Goal: Task Accomplishment & Management: Use online tool/utility

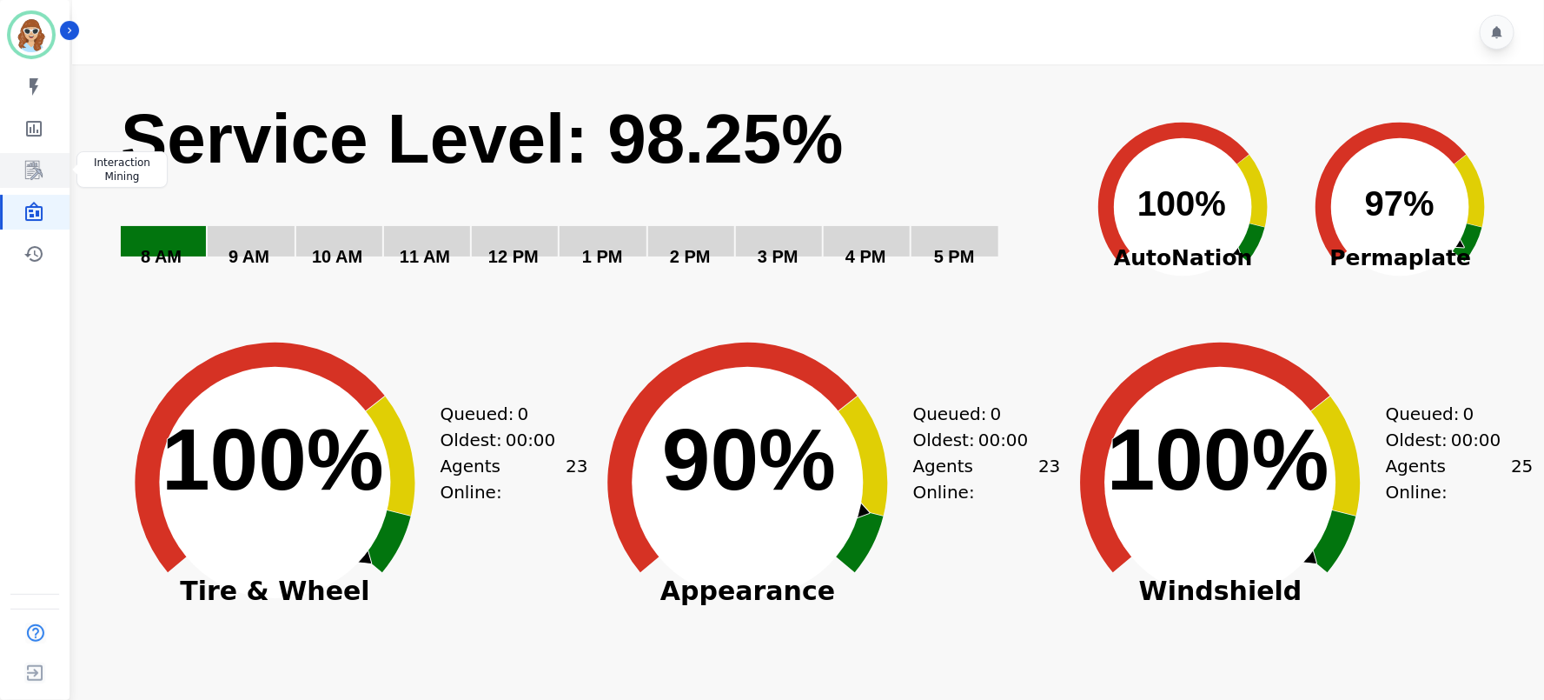
click at [39, 172] on icon "Sidebar" at bounding box center [35, 171] width 14 height 17
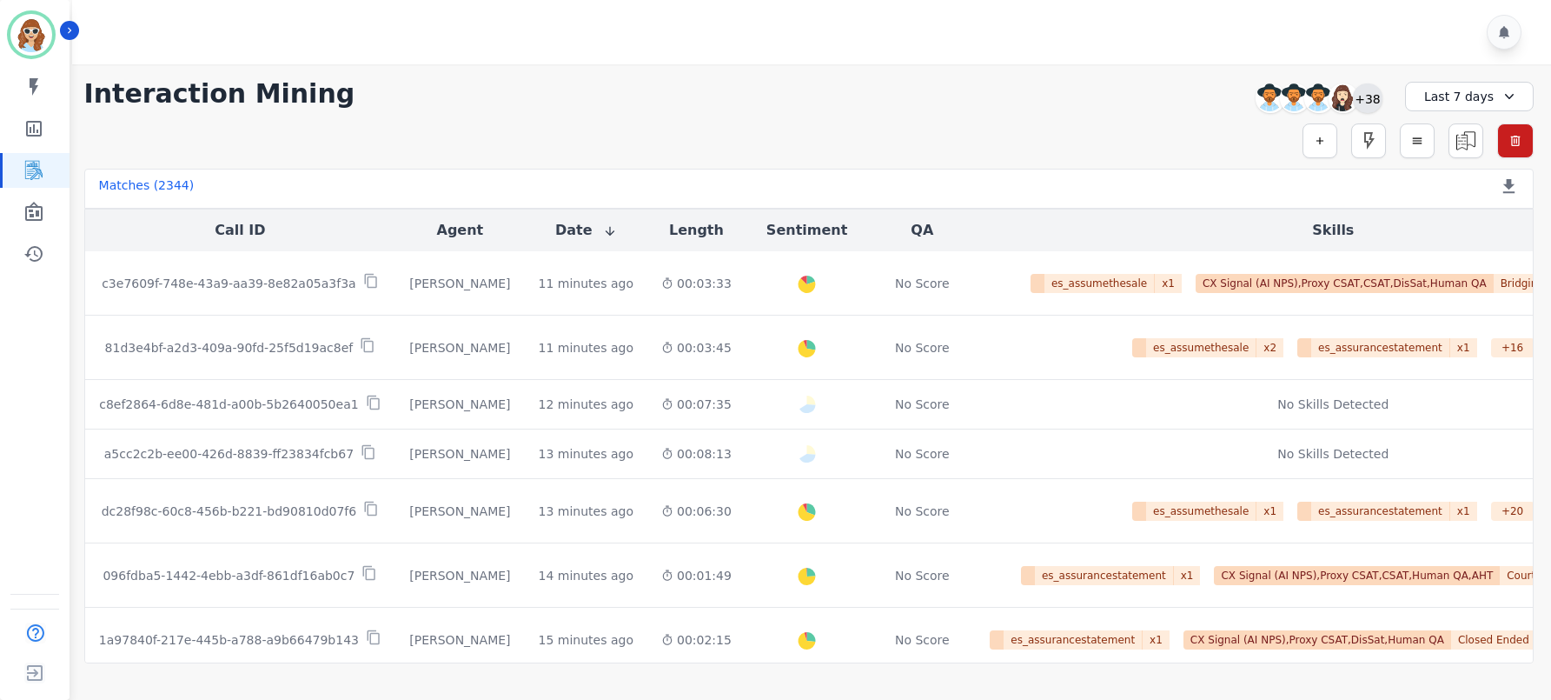
click at [1369, 95] on div "+38" at bounding box center [1368, 98] width 30 height 30
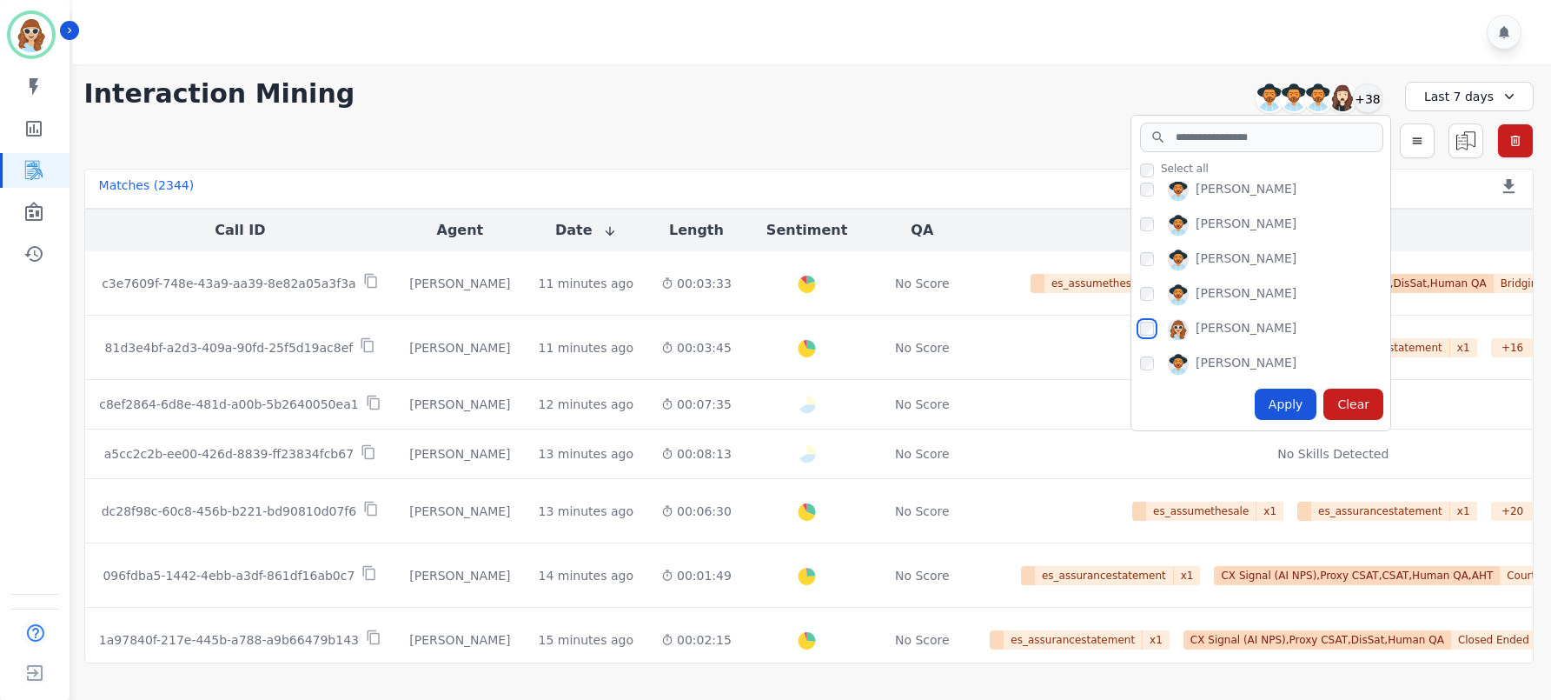
scroll to position [1043, 0]
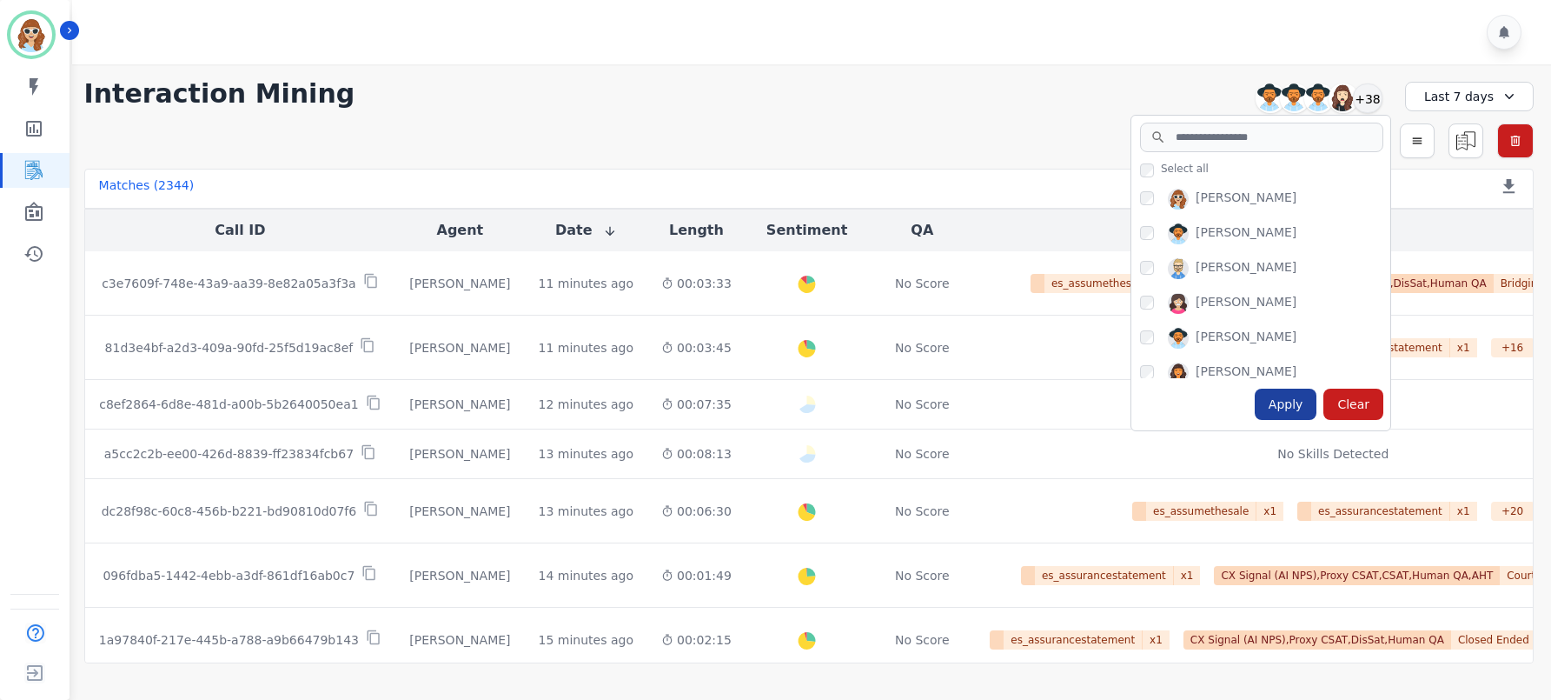
click at [1298, 400] on div "Apply" at bounding box center [1286, 403] width 63 height 31
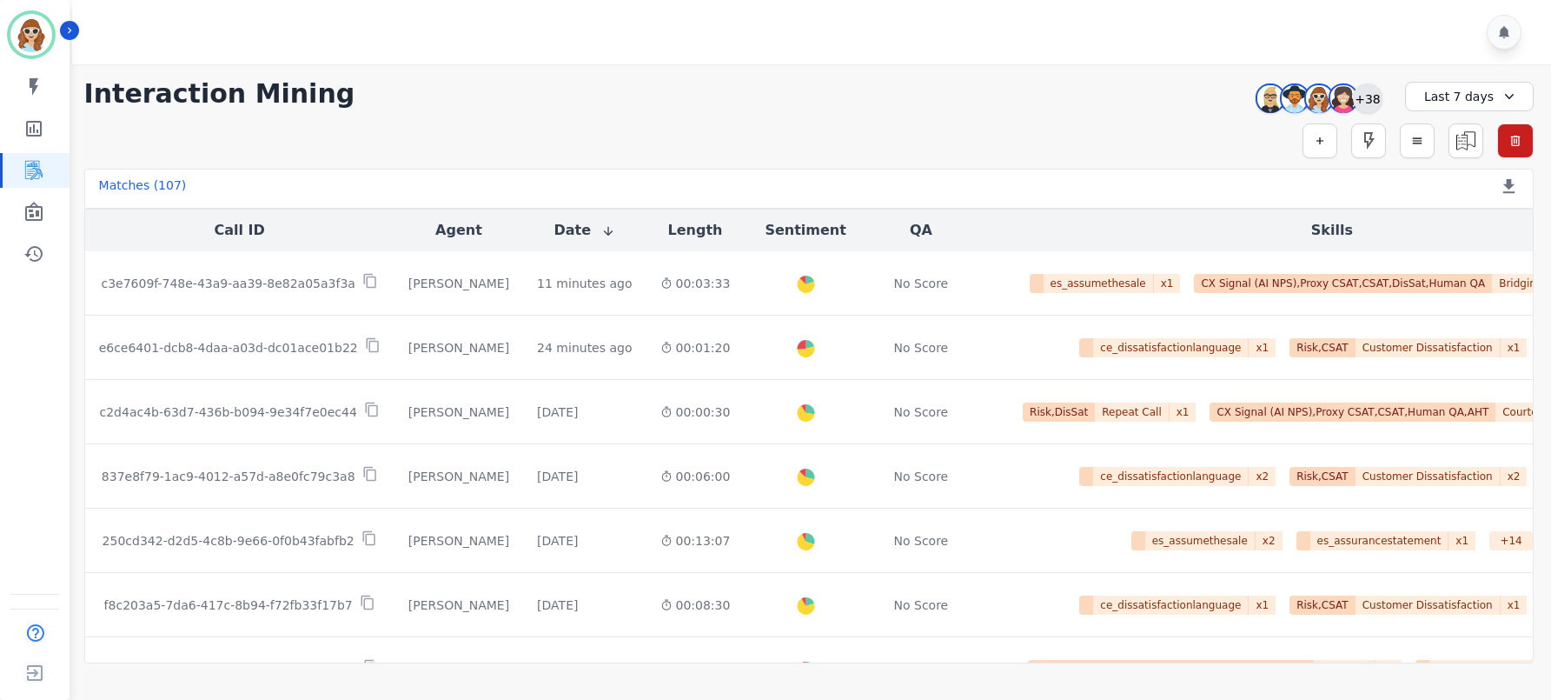
click at [1358, 99] on div "+38" at bounding box center [1368, 98] width 30 height 30
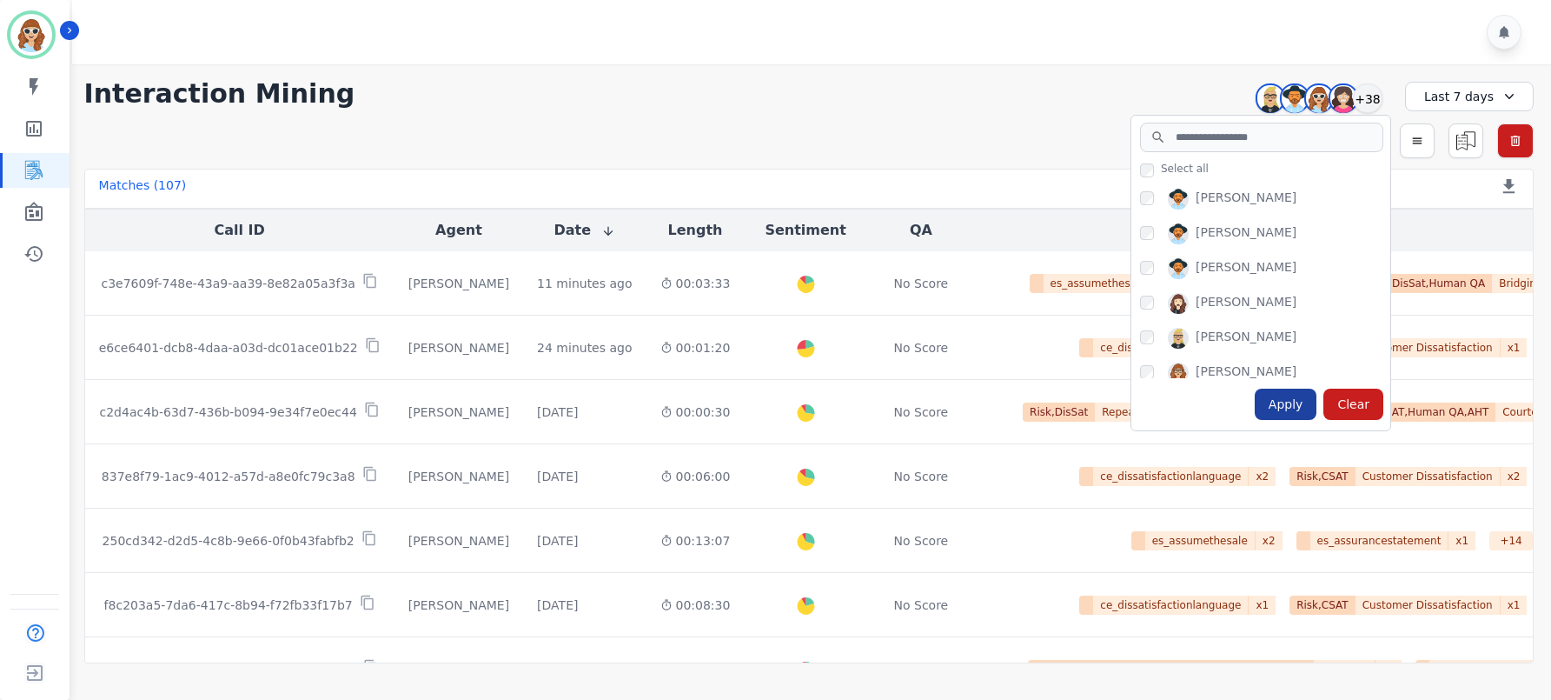
click at [1294, 407] on div "Apply" at bounding box center [1286, 403] width 63 height 31
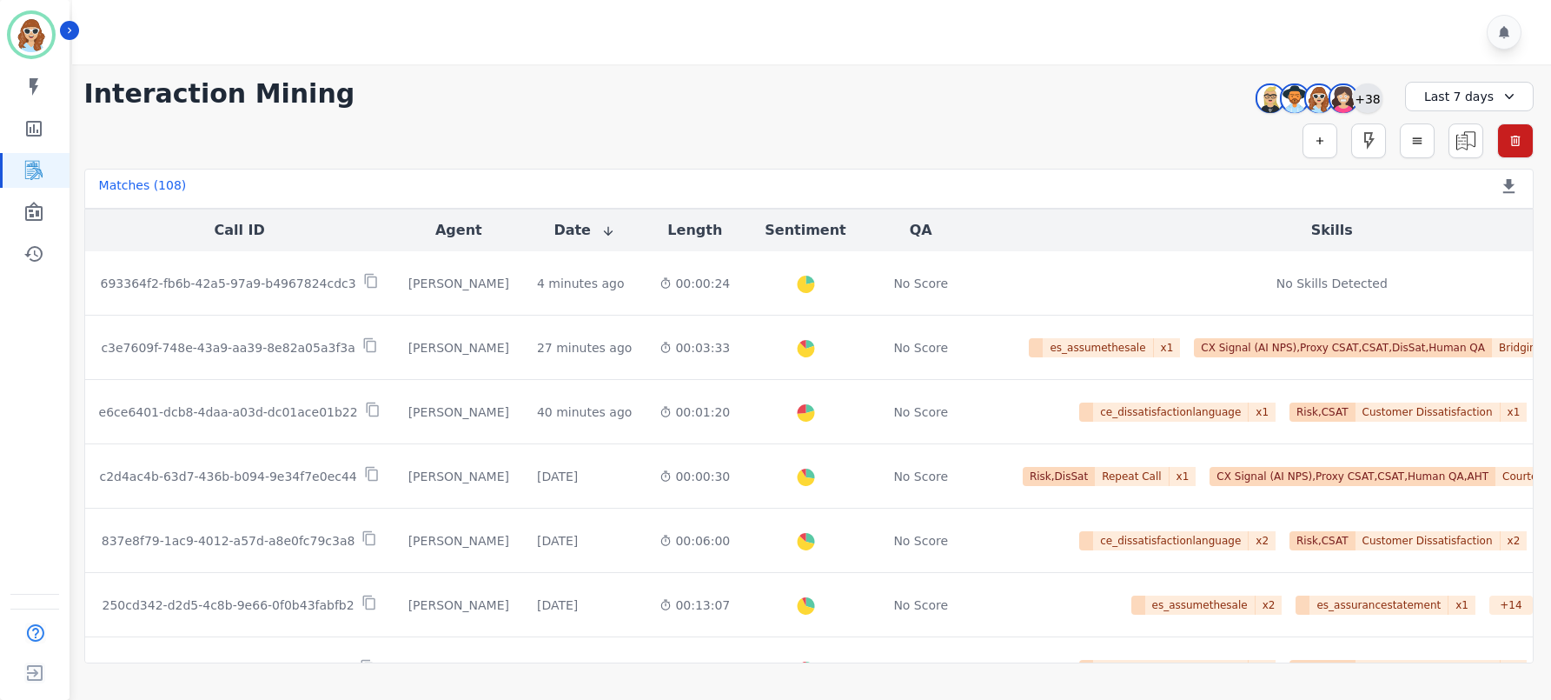
click at [1374, 99] on div "+38" at bounding box center [1368, 98] width 30 height 30
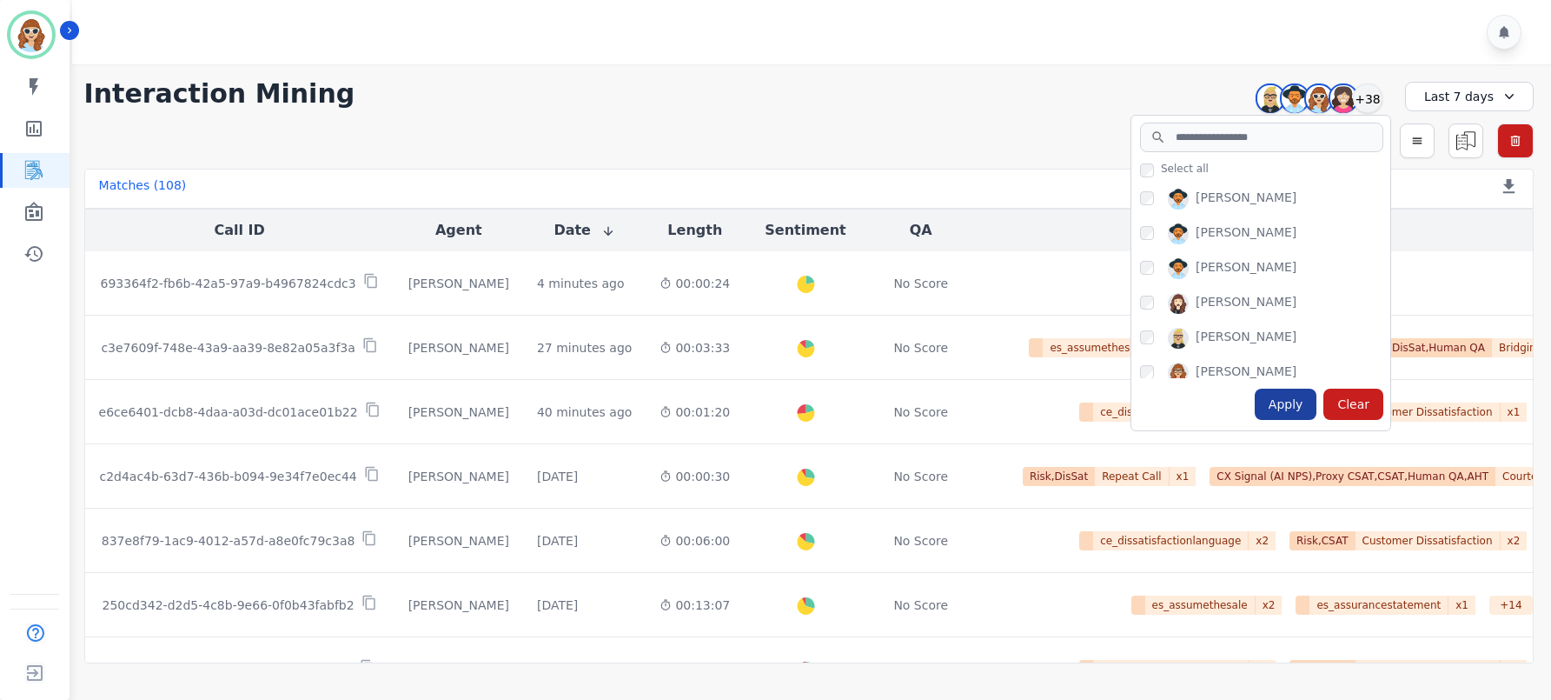
click at [1294, 415] on div "Apply" at bounding box center [1286, 403] width 63 height 31
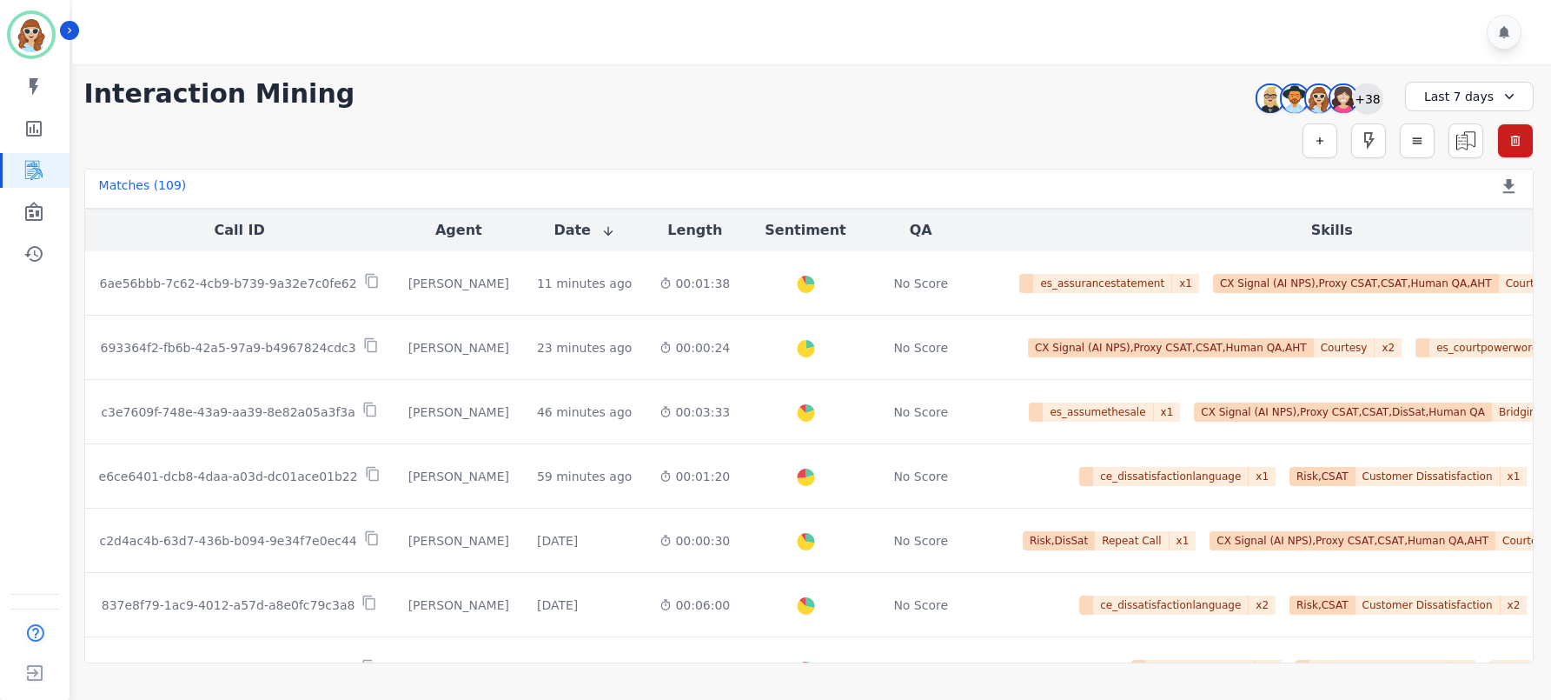
click at [1374, 94] on div "+38" at bounding box center [1368, 98] width 30 height 30
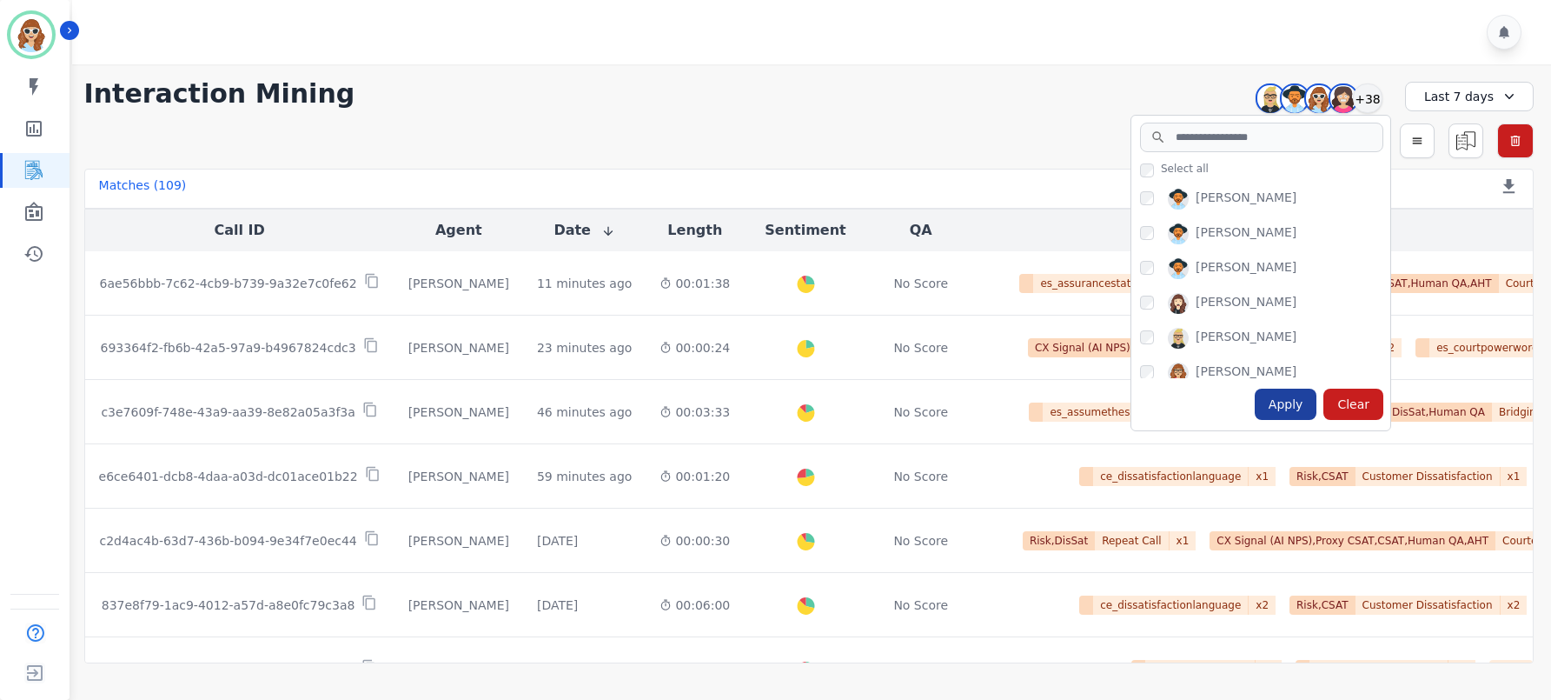
click at [1293, 410] on div "Apply" at bounding box center [1286, 403] width 63 height 31
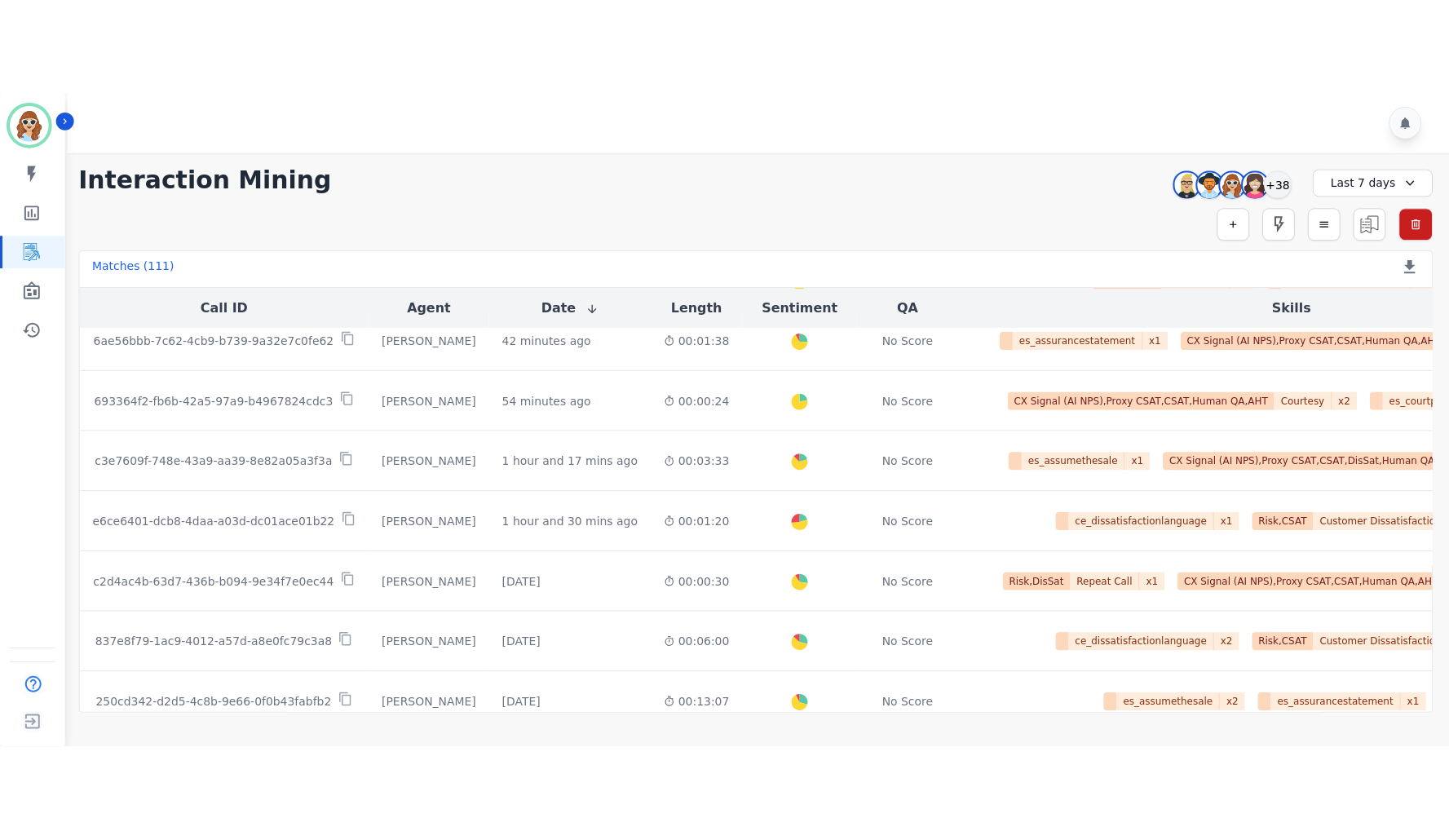
scroll to position [0, 0]
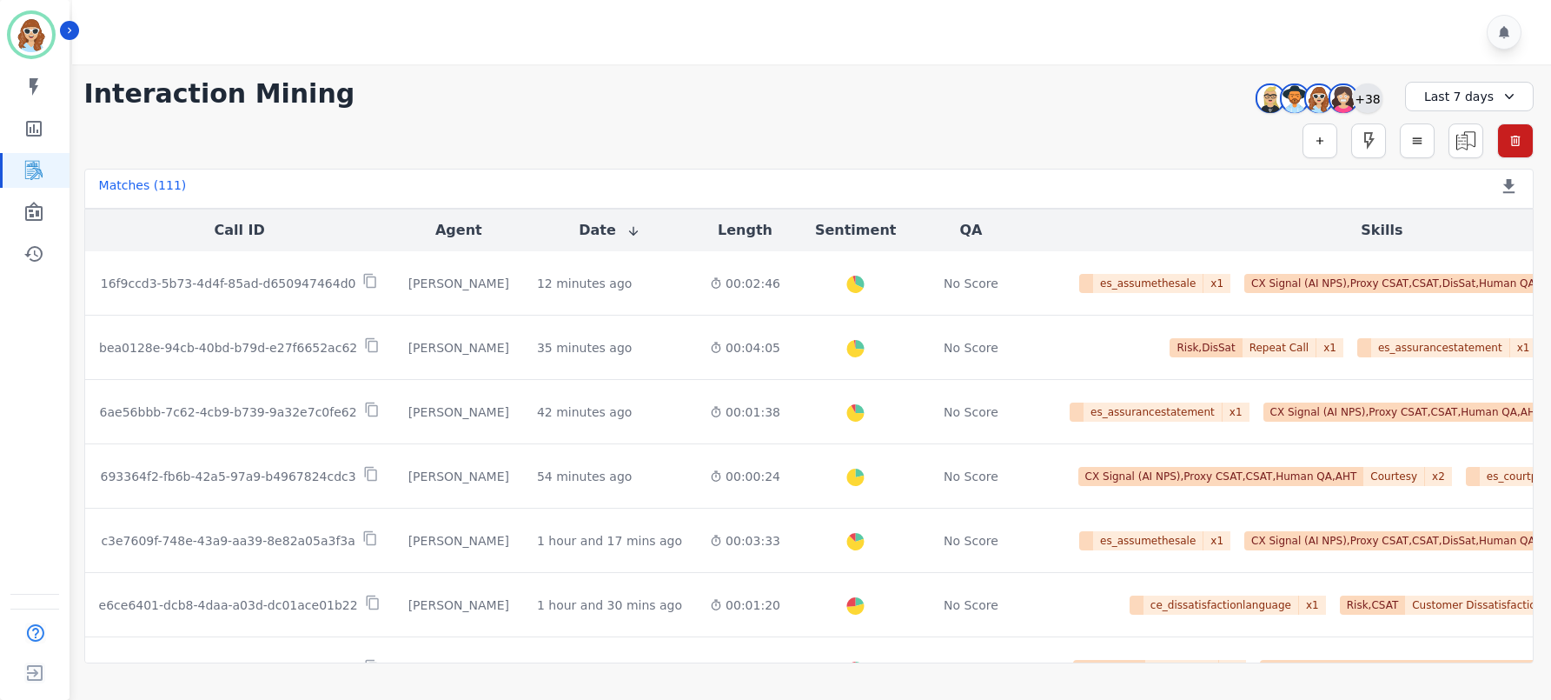
click at [1362, 103] on div "+38" at bounding box center [1368, 98] width 30 height 30
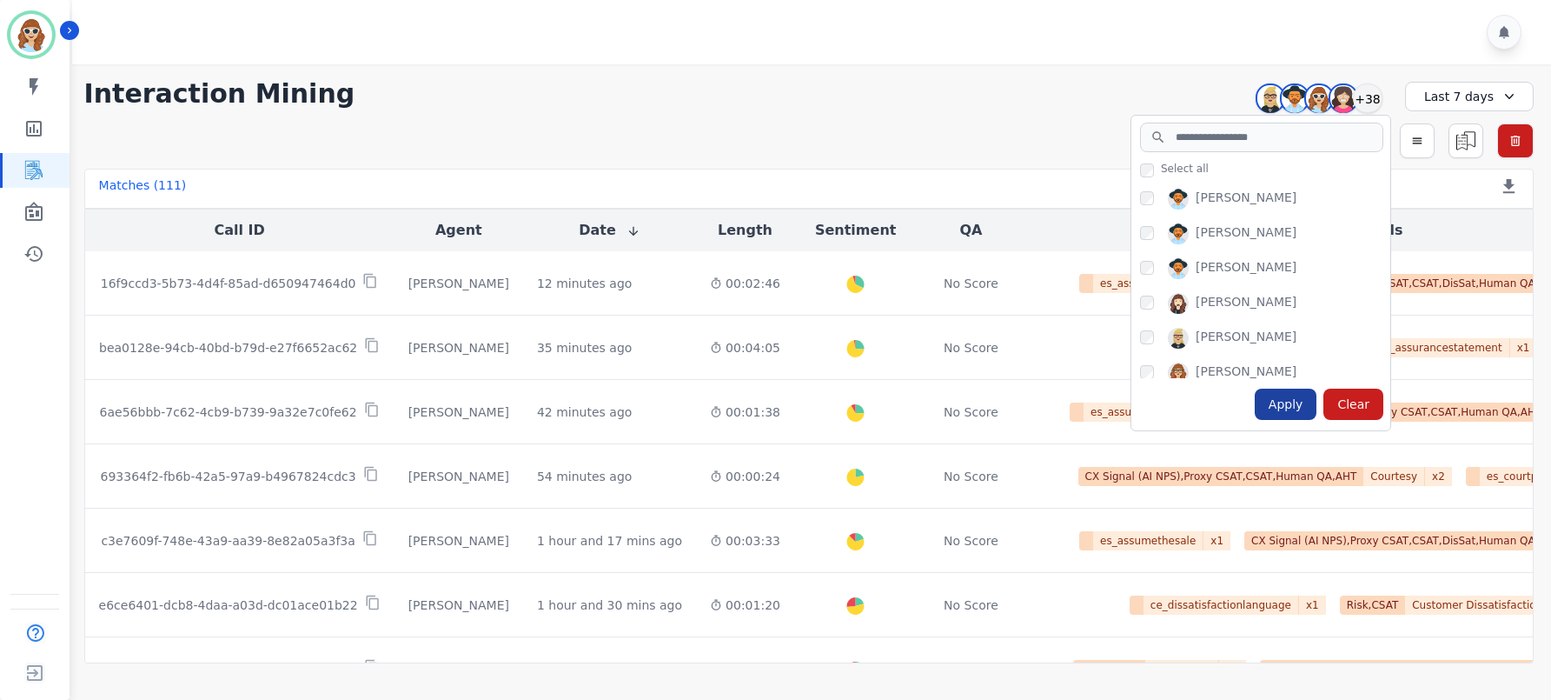
click at [1307, 402] on div "Apply" at bounding box center [1286, 403] width 63 height 31
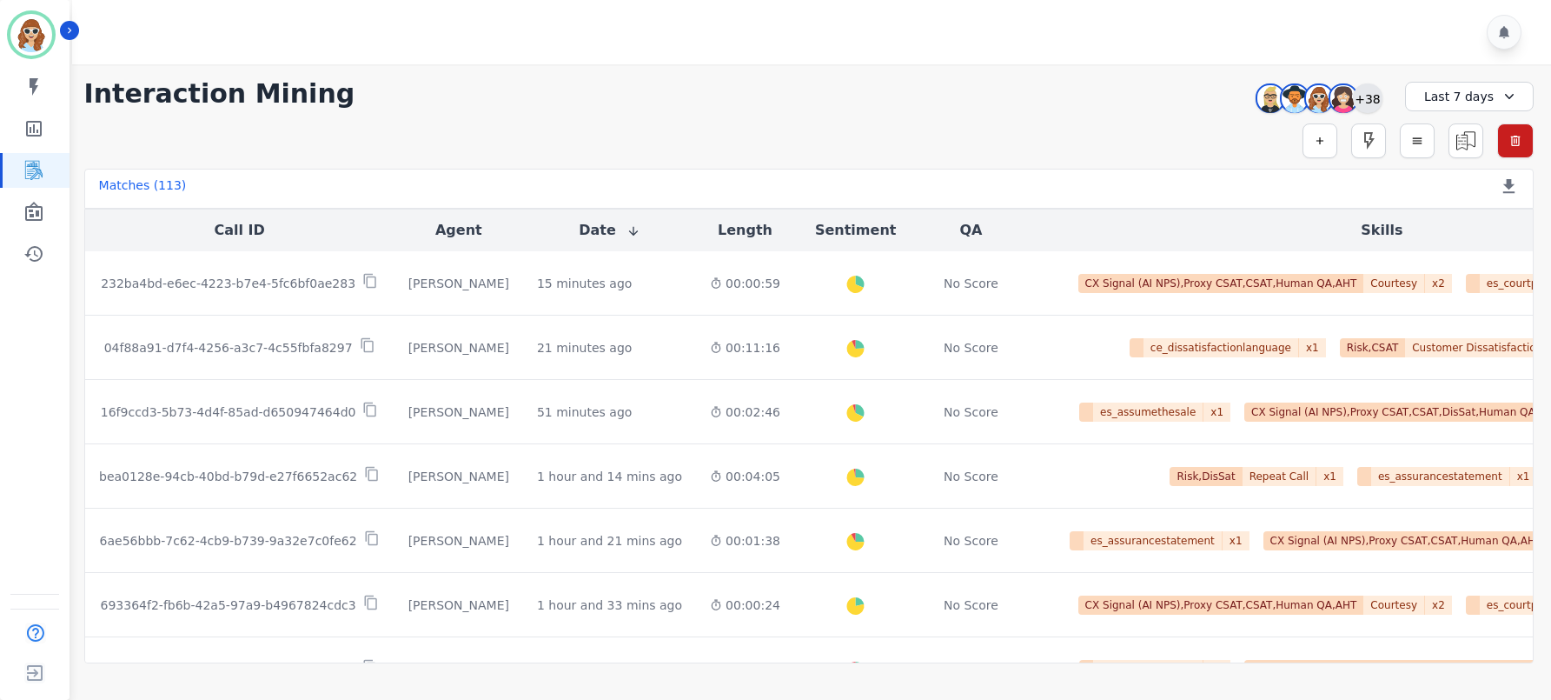
click at [1371, 95] on div "+38" at bounding box center [1368, 98] width 30 height 30
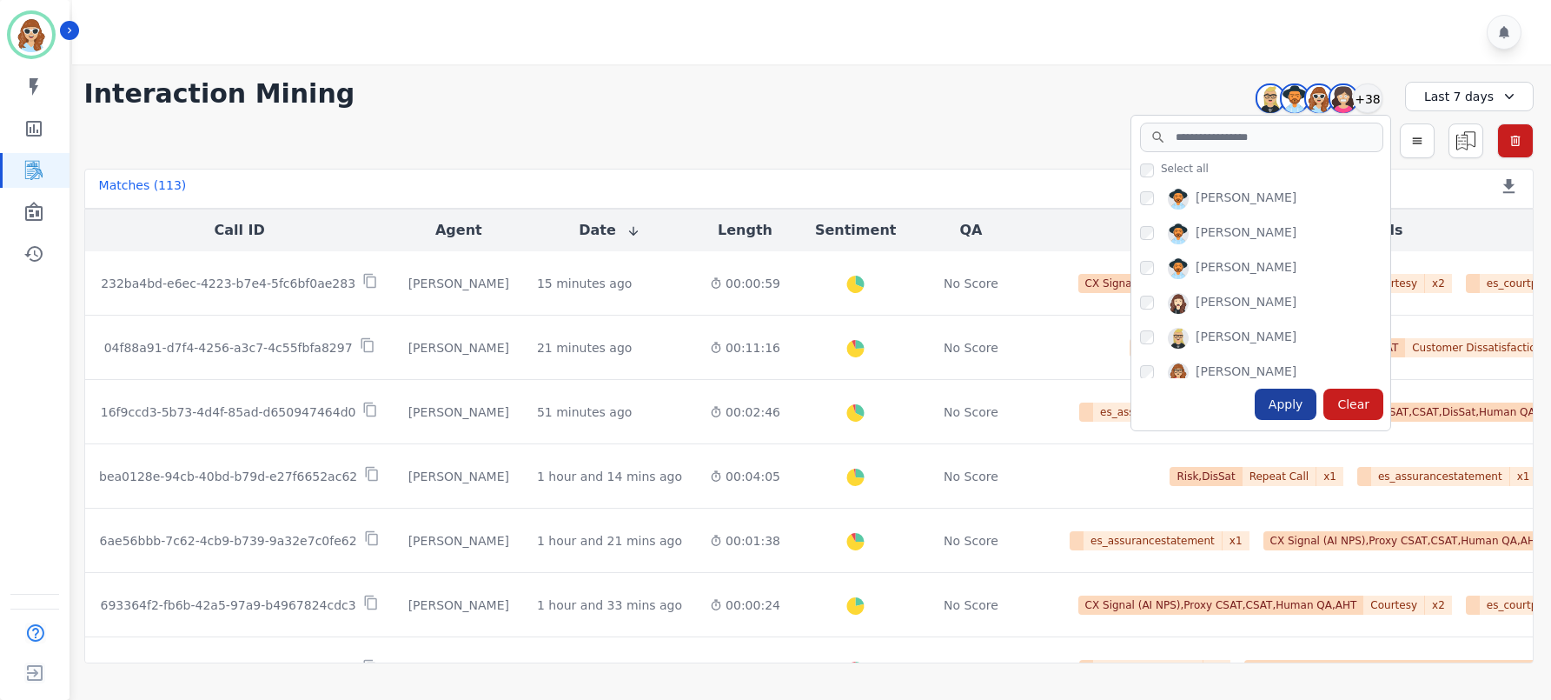
click at [1294, 407] on div "Apply" at bounding box center [1286, 403] width 63 height 31
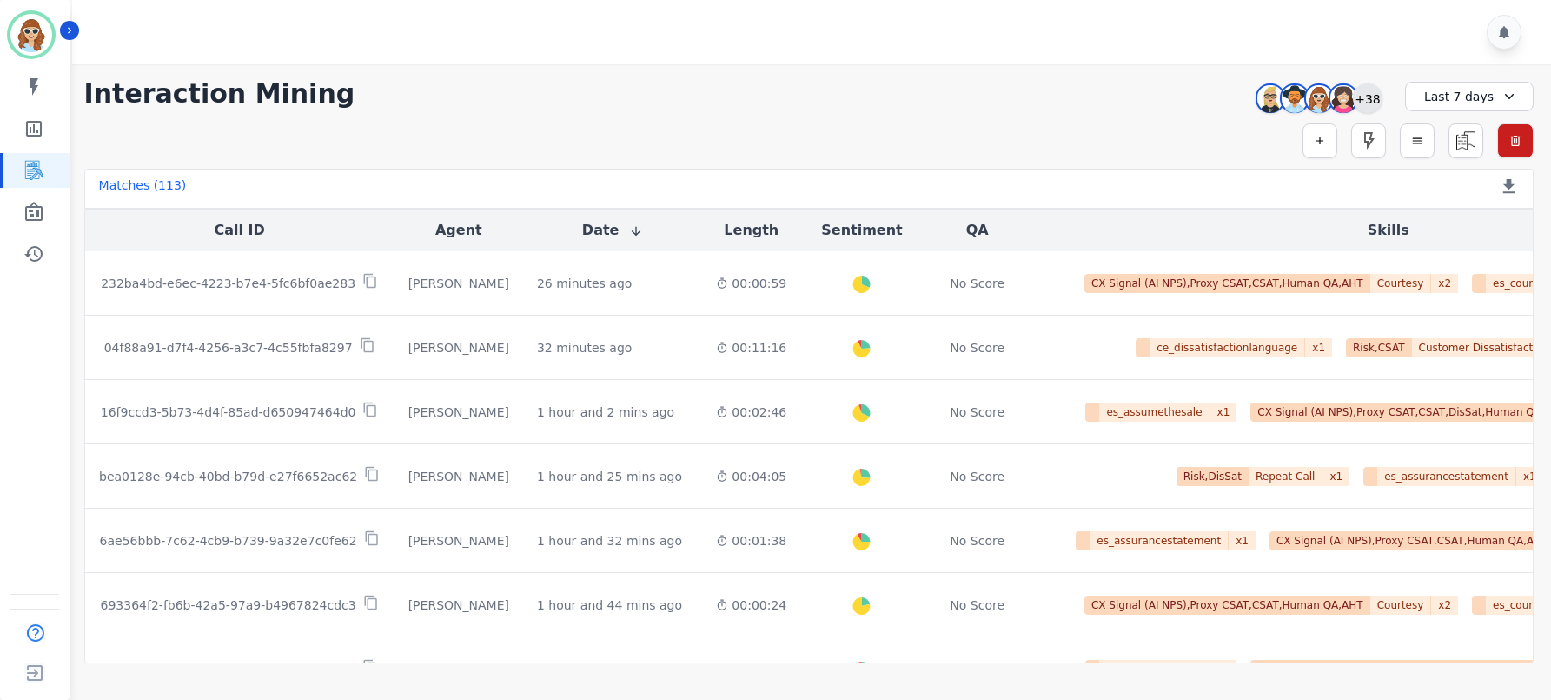
click at [1374, 96] on div "+38" at bounding box center [1368, 98] width 30 height 30
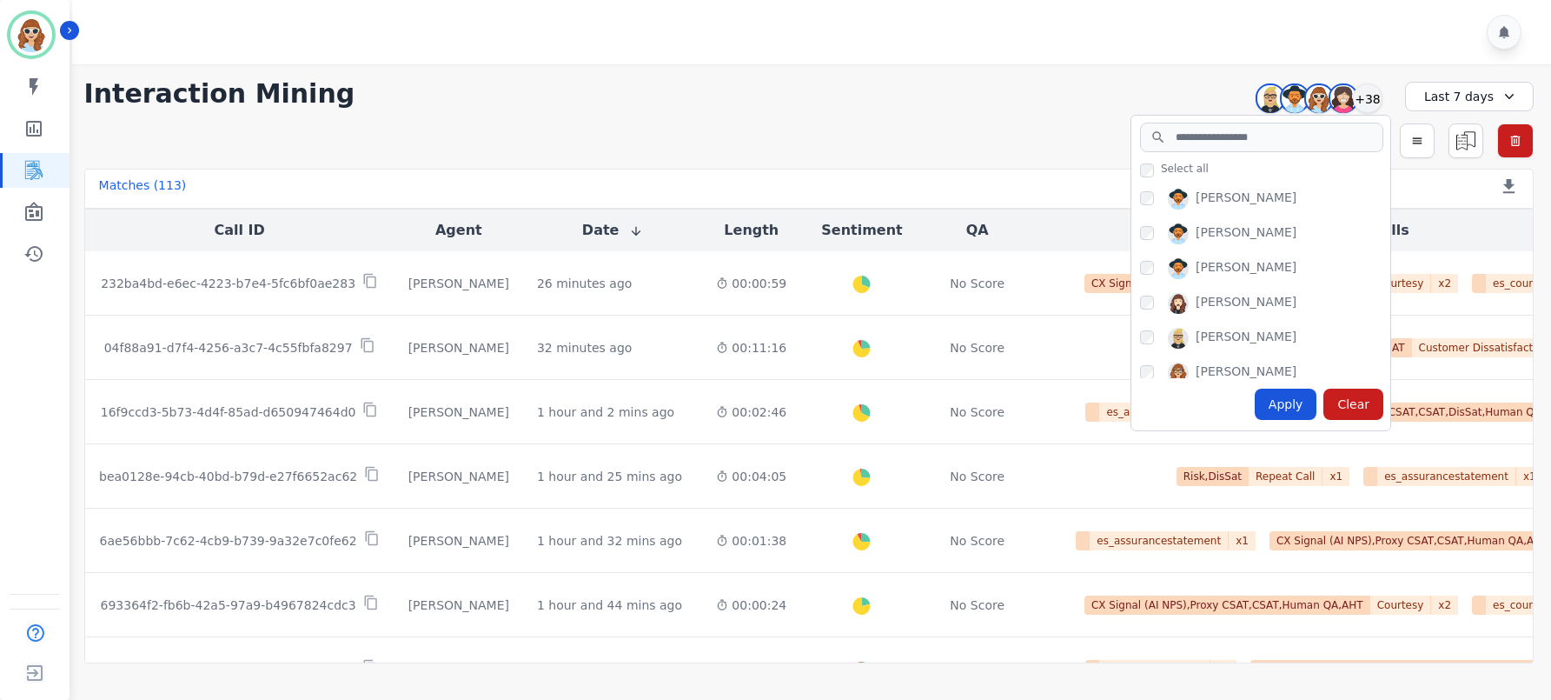
click at [1291, 412] on div "Apply" at bounding box center [1286, 403] width 63 height 31
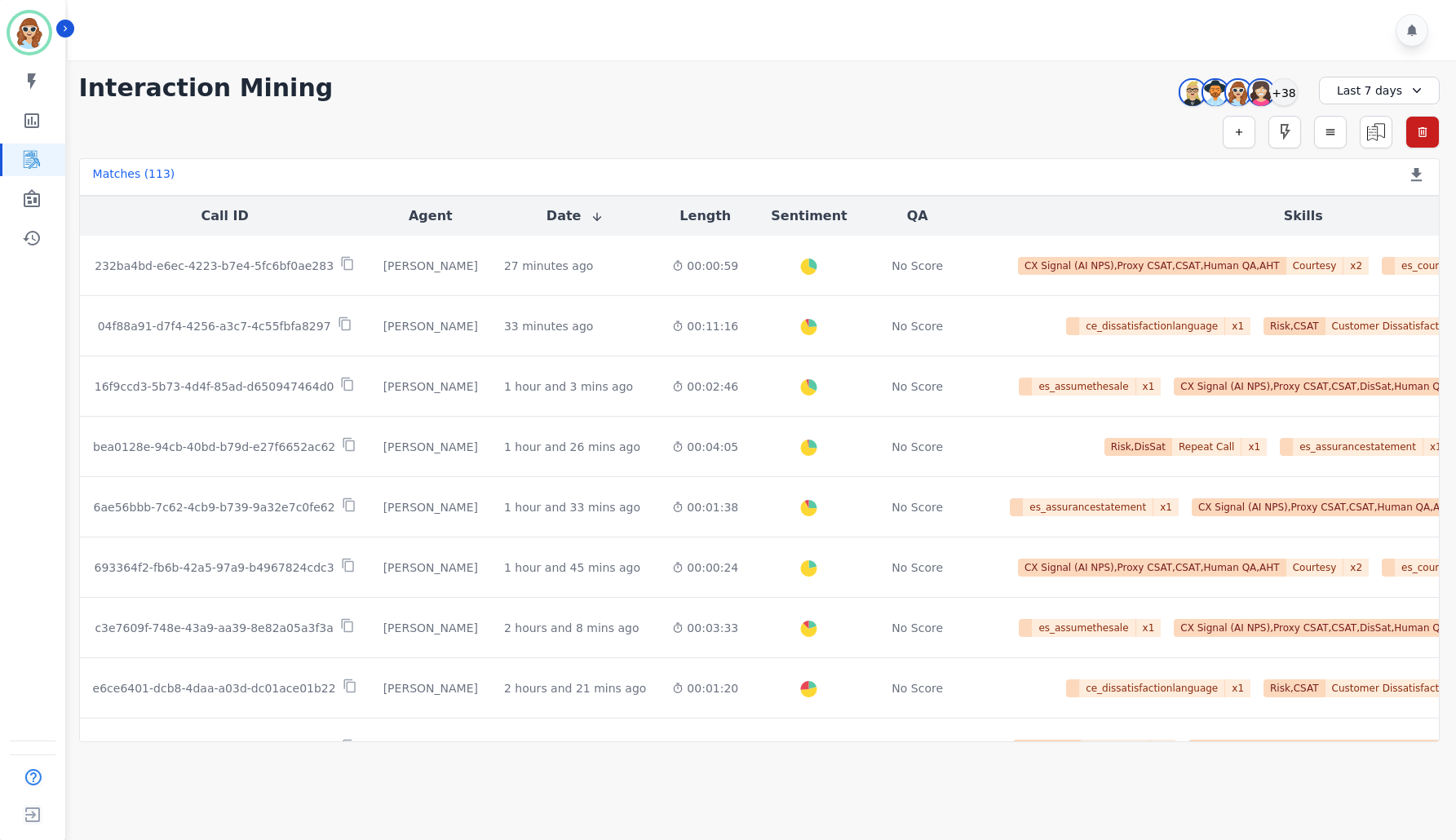
click at [1300, 85] on div "Audrey Waters Patience Mattingly Sadie Harrie Starlene Spencer +38" at bounding box center [1235, 92] width 140 height 31
click at [1282, 91] on div "+38" at bounding box center [1284, 92] width 28 height 28
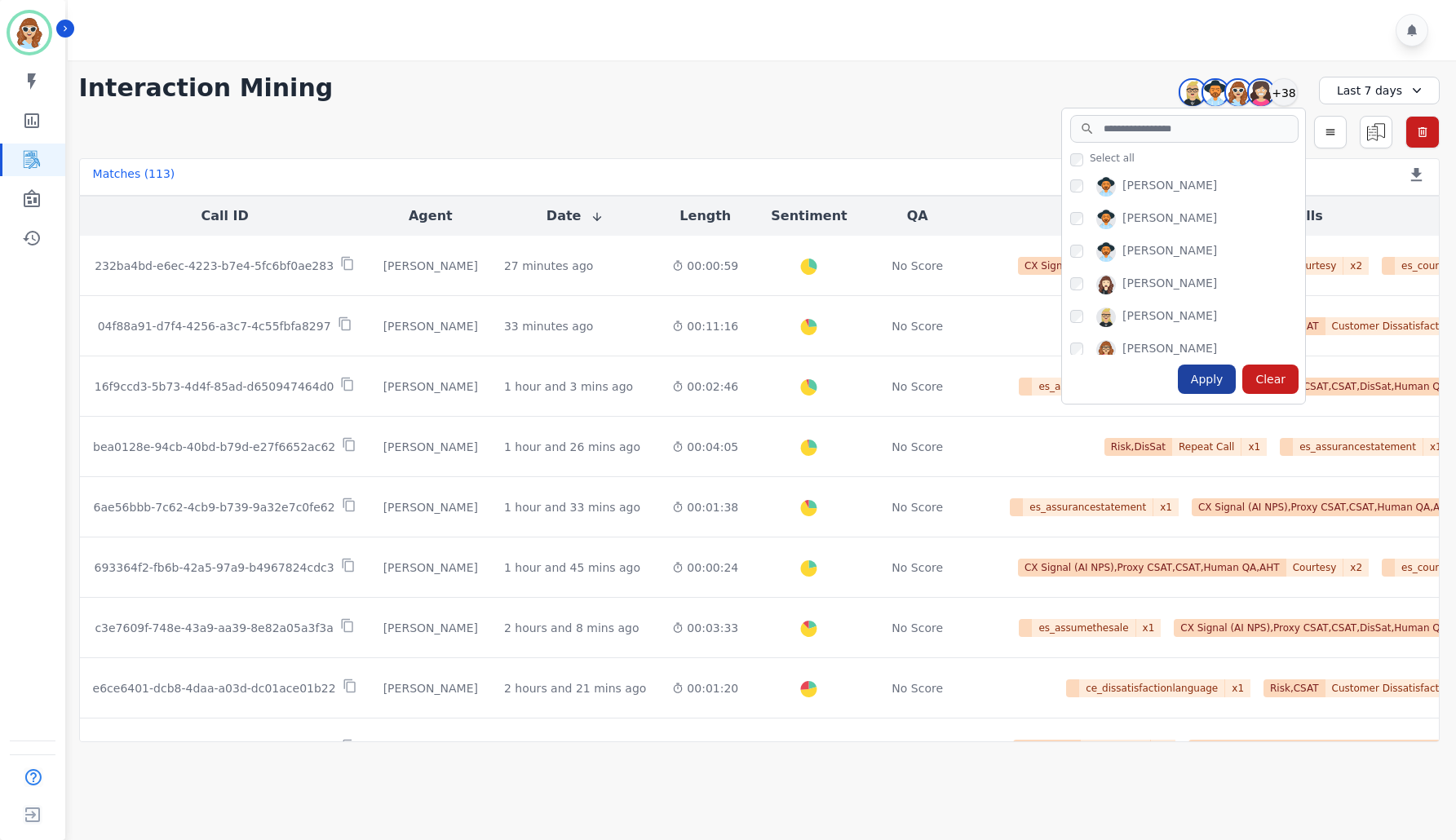
click at [1225, 382] on div "Apply" at bounding box center [1207, 378] width 59 height 29
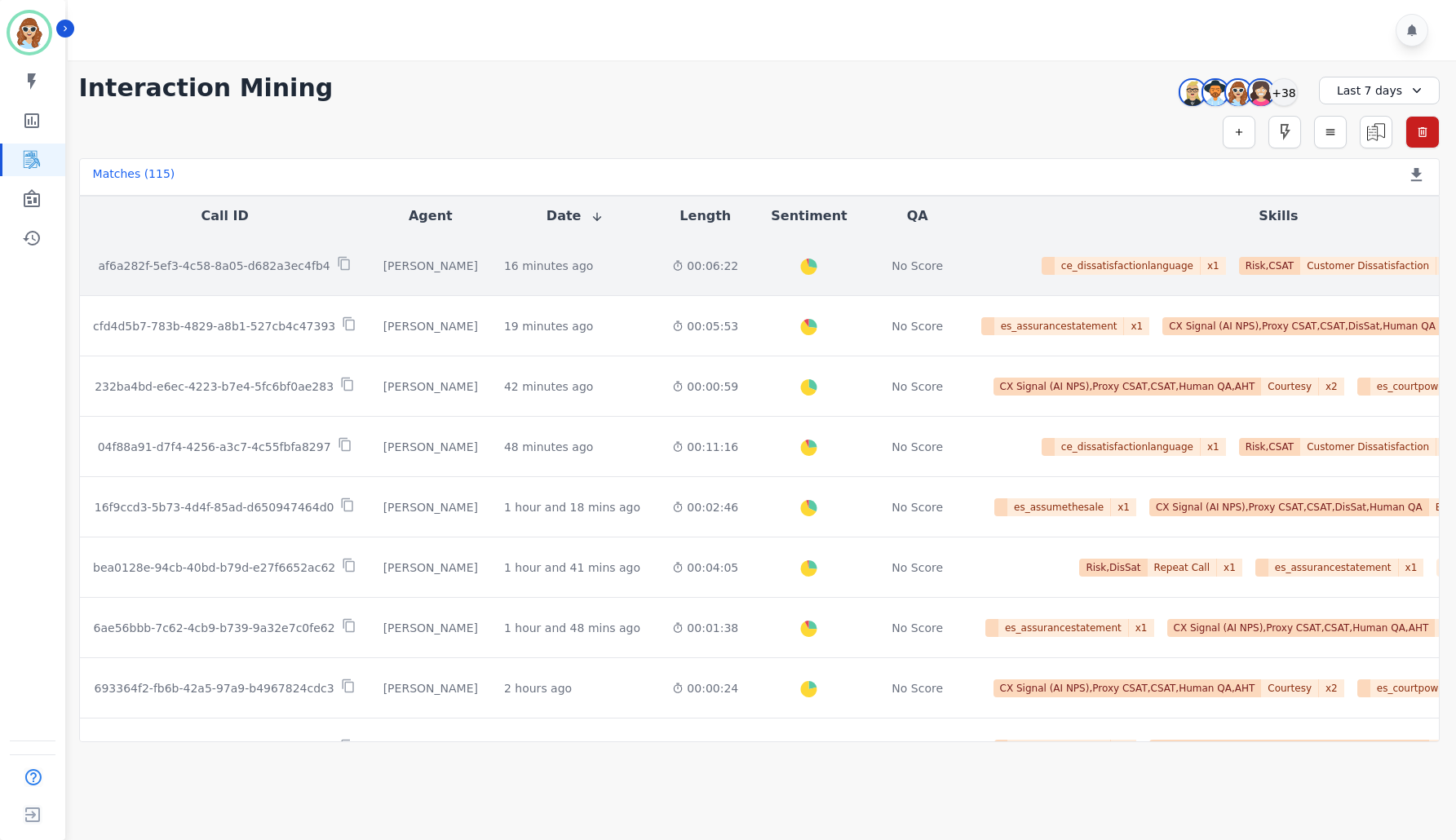
click at [270, 257] on div "af6a282f-5ef3-4c58-8a05-d682a3ec4fb4" at bounding box center [225, 266] width 265 height 19
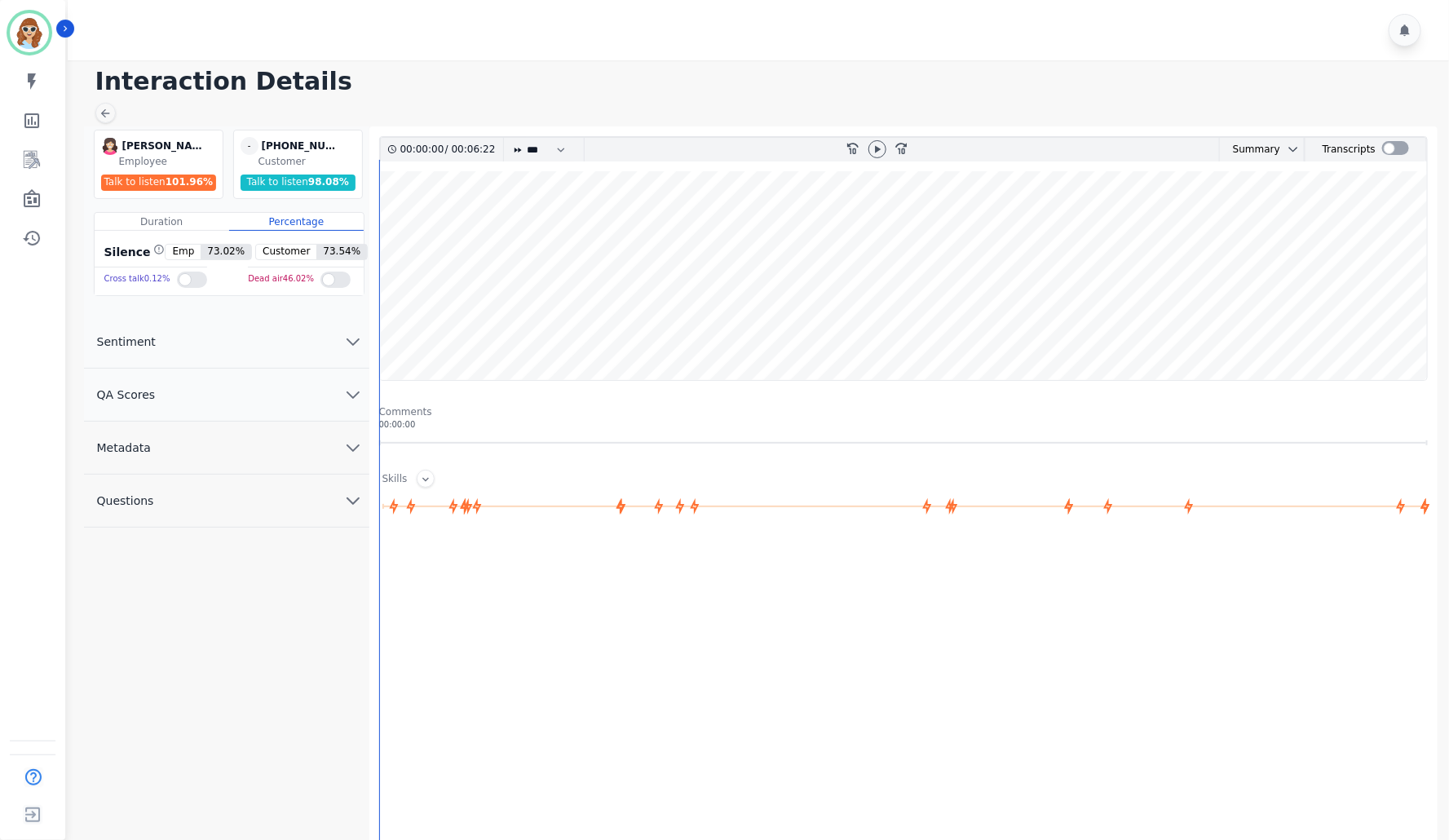
click at [358, 443] on icon "chevron down" at bounding box center [353, 448] width 20 height 20
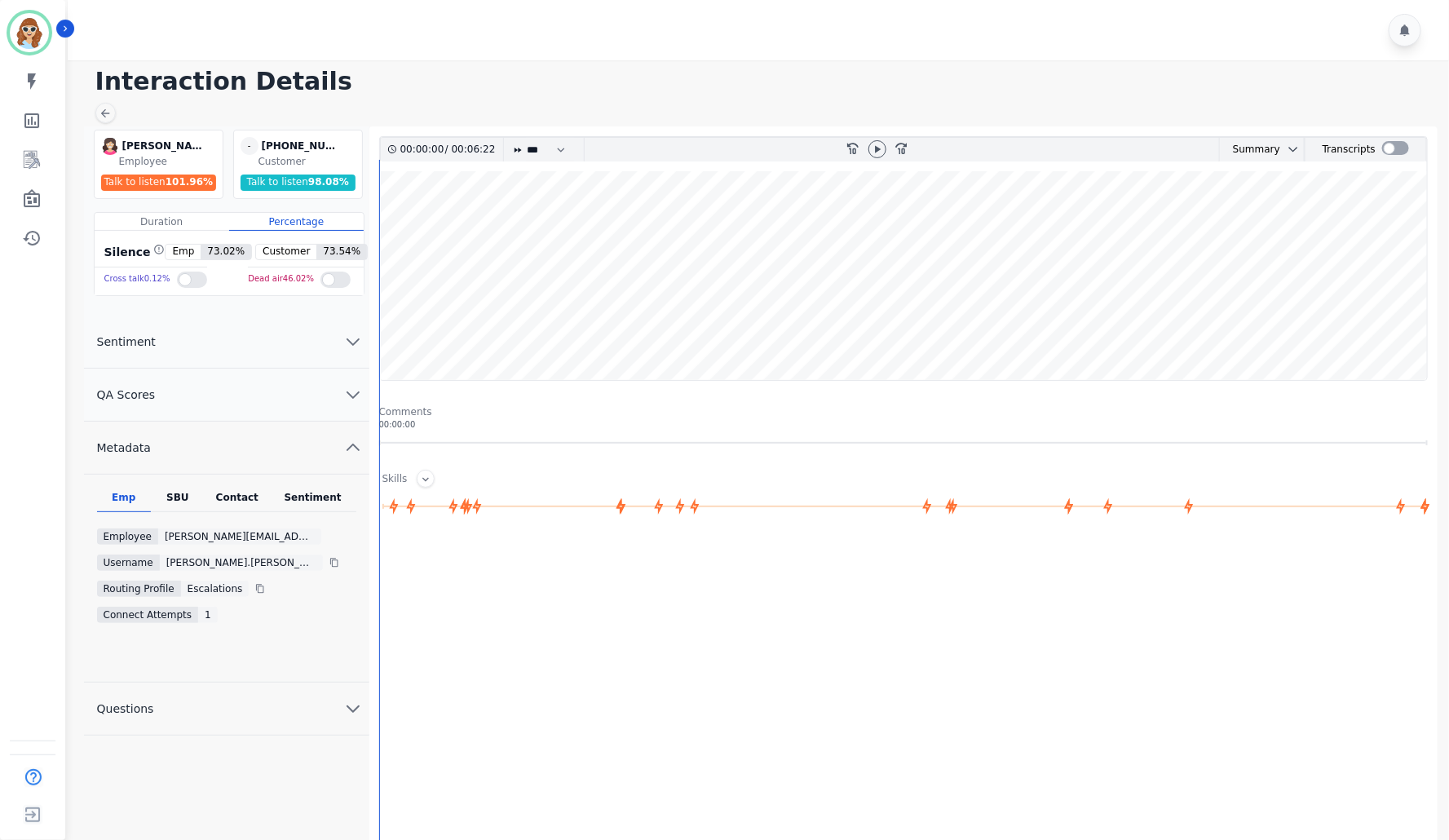
click at [176, 505] on div "SBU" at bounding box center [177, 501] width 53 height 22
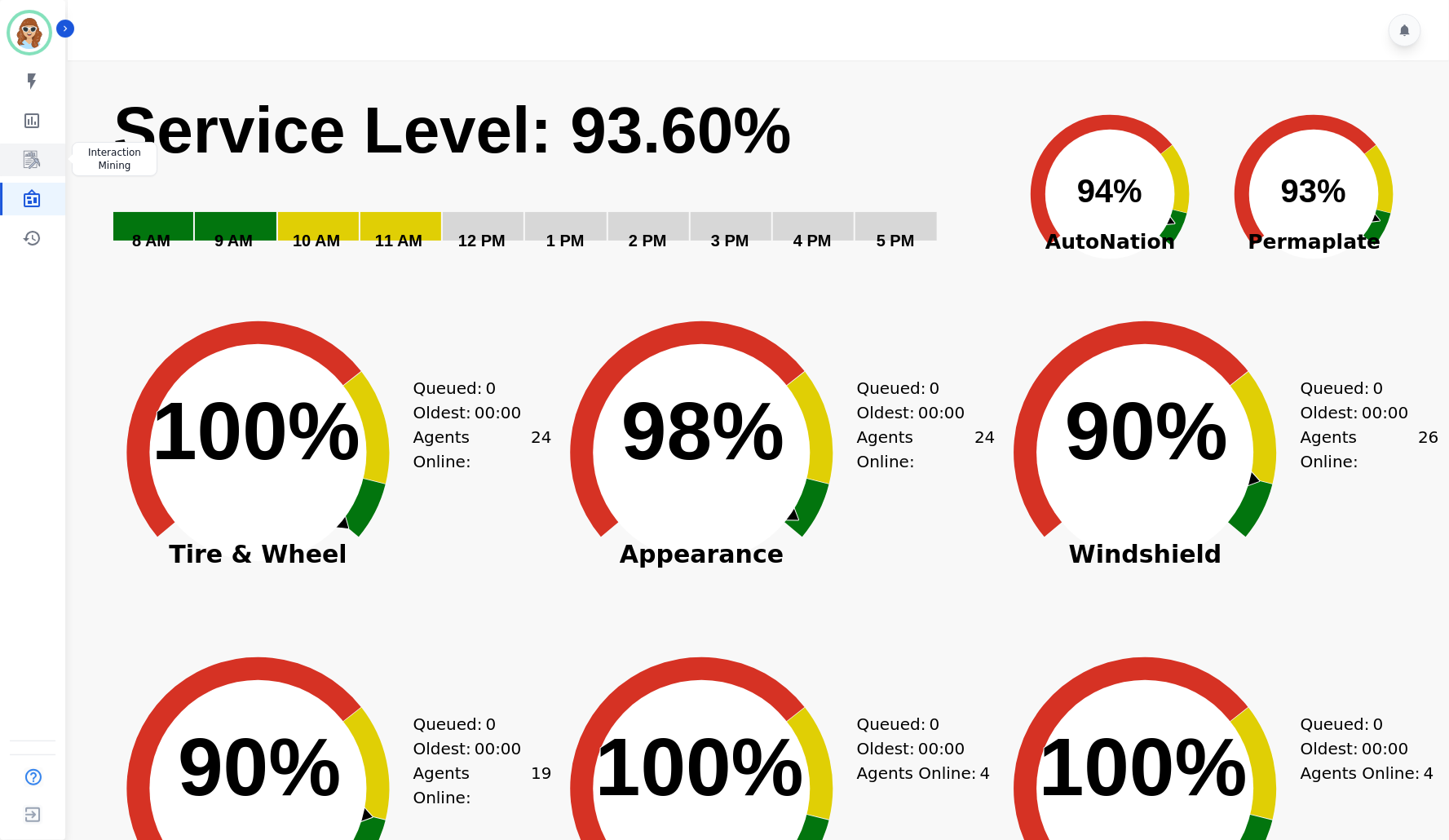
click at [30, 155] on icon "Sidebar" at bounding box center [31, 160] width 16 height 18
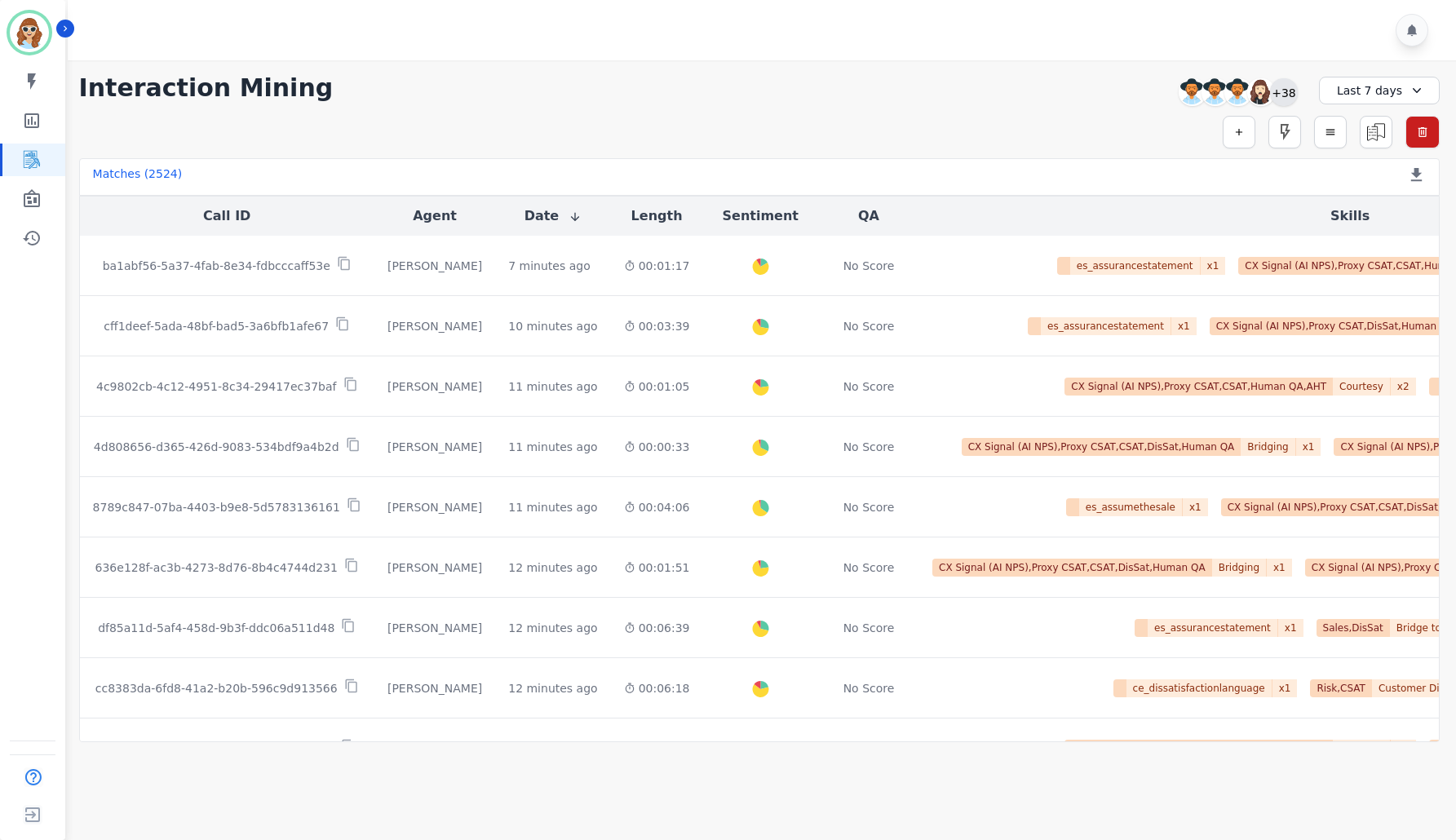
click at [1291, 91] on div "+38" at bounding box center [1284, 92] width 28 height 28
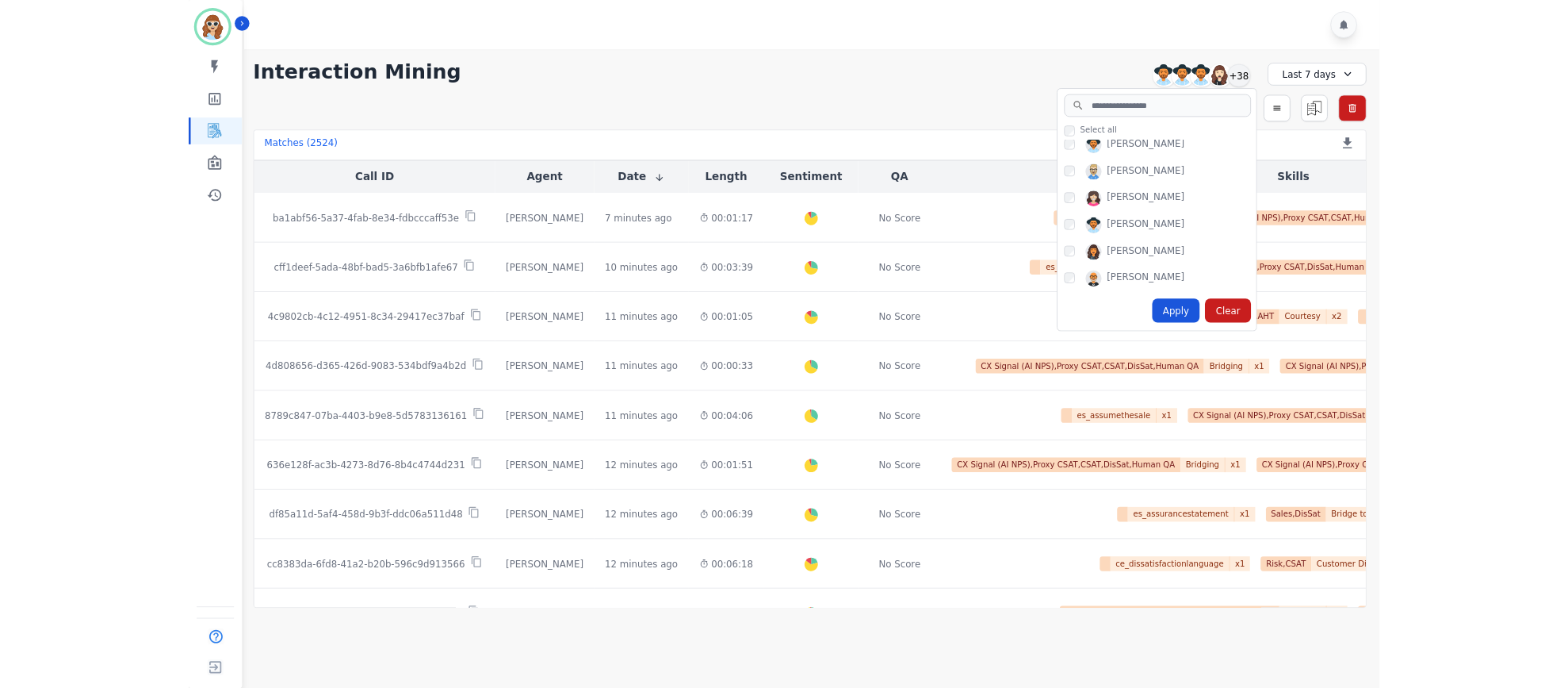
scroll to position [952, 0]
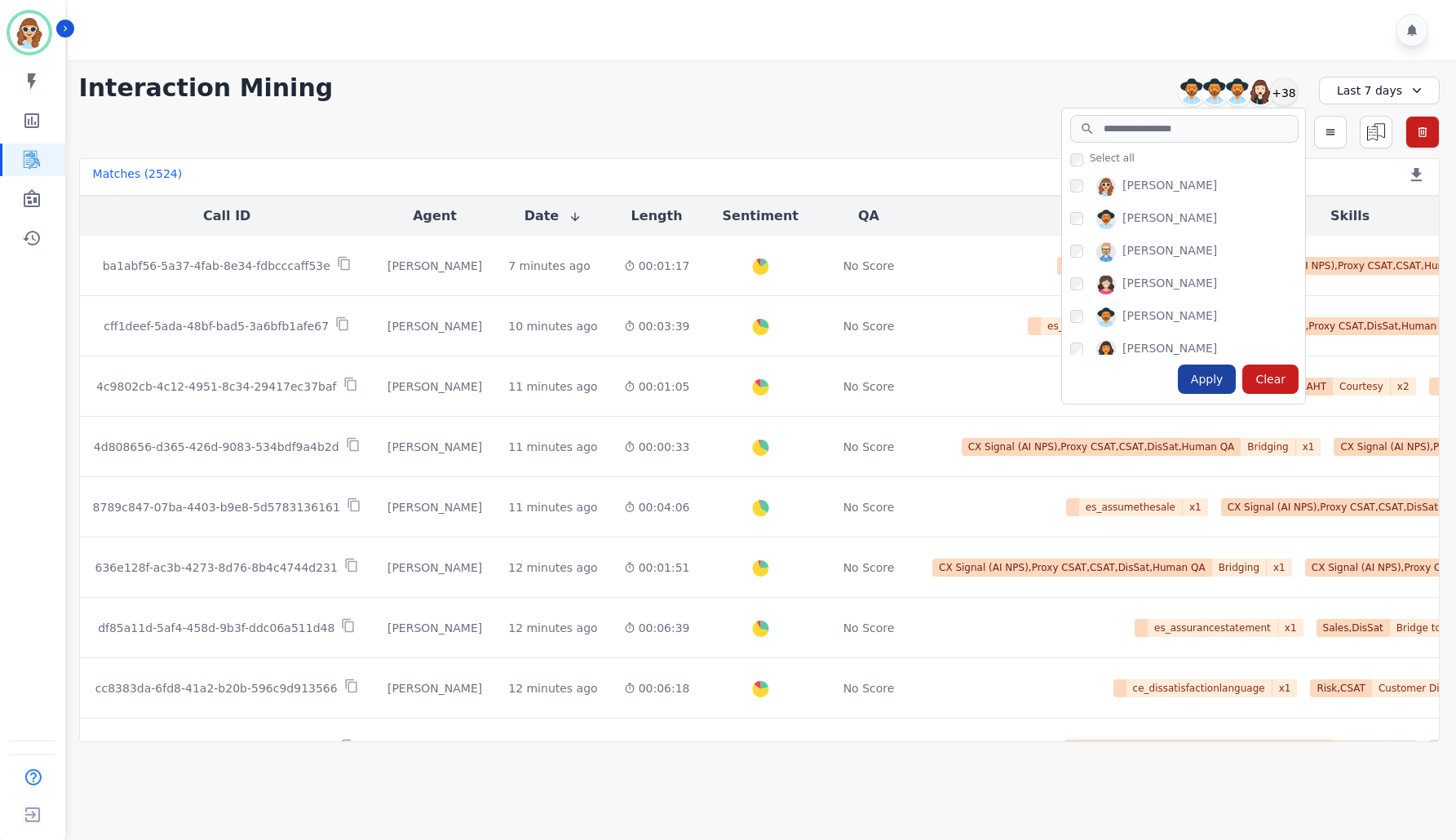
click at [1212, 383] on div "Apply" at bounding box center [1207, 378] width 59 height 29
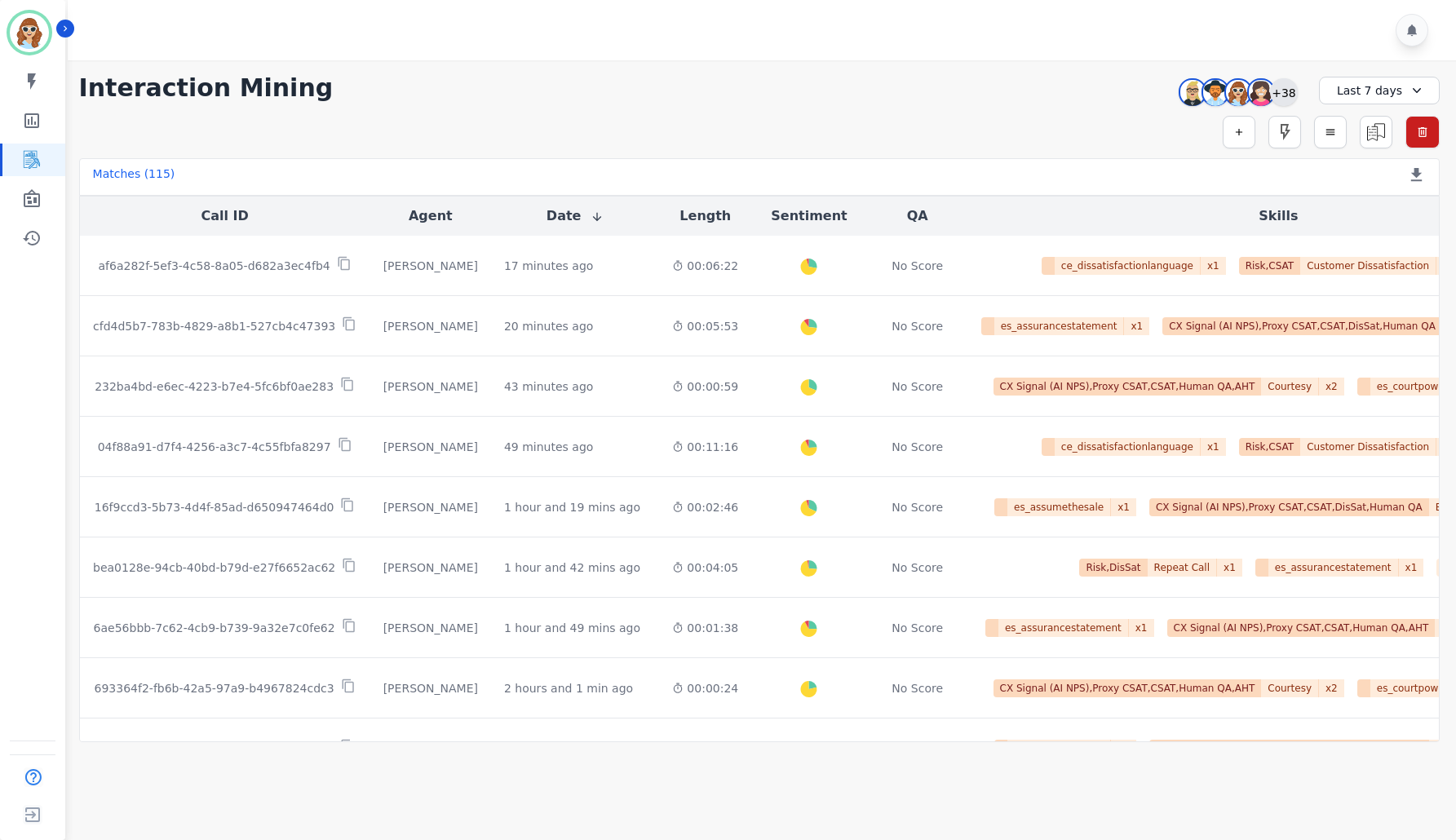
click at [1283, 93] on div "+38" at bounding box center [1284, 92] width 28 height 28
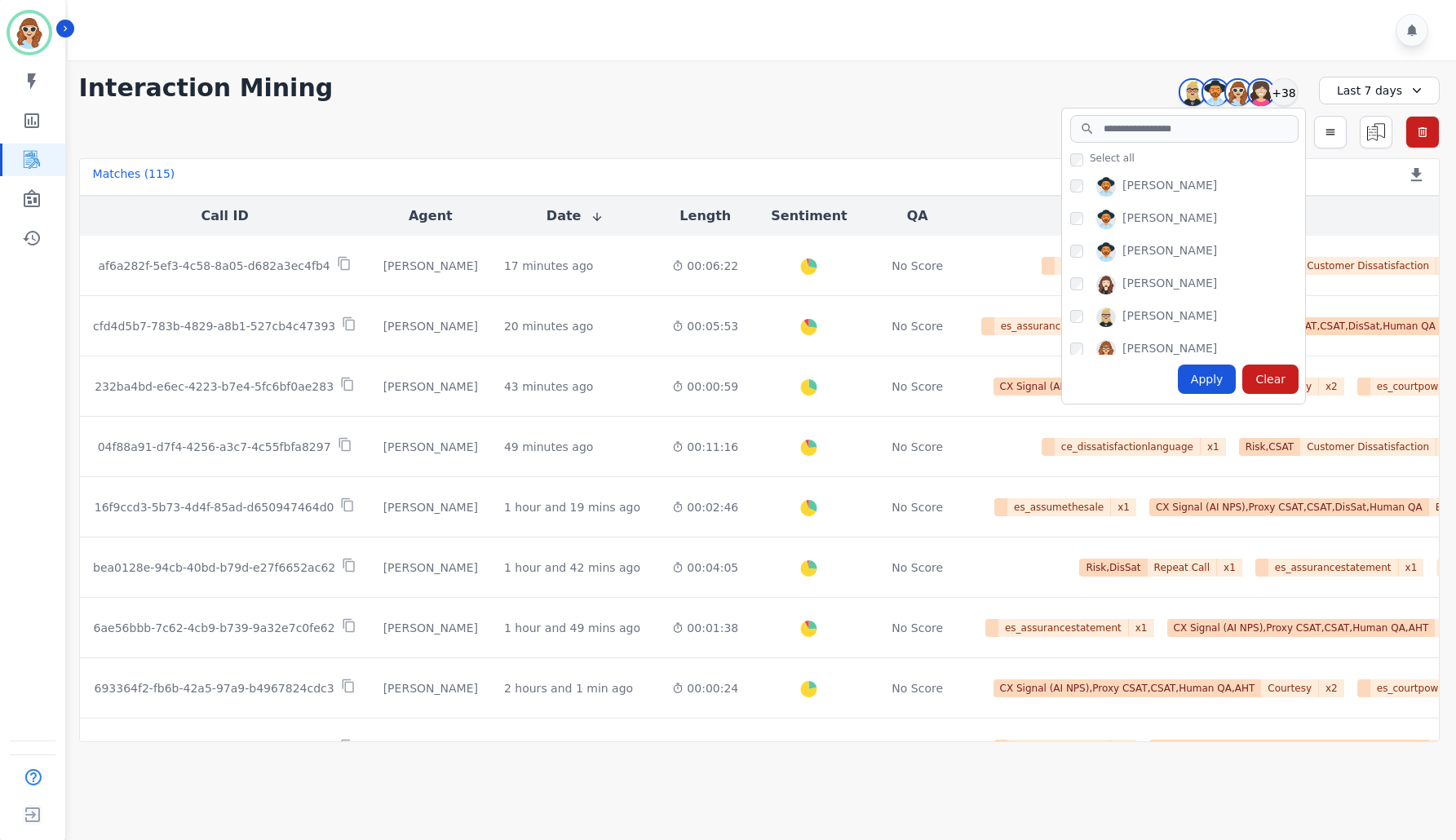
click at [1218, 372] on div "Apply" at bounding box center [1207, 378] width 59 height 29
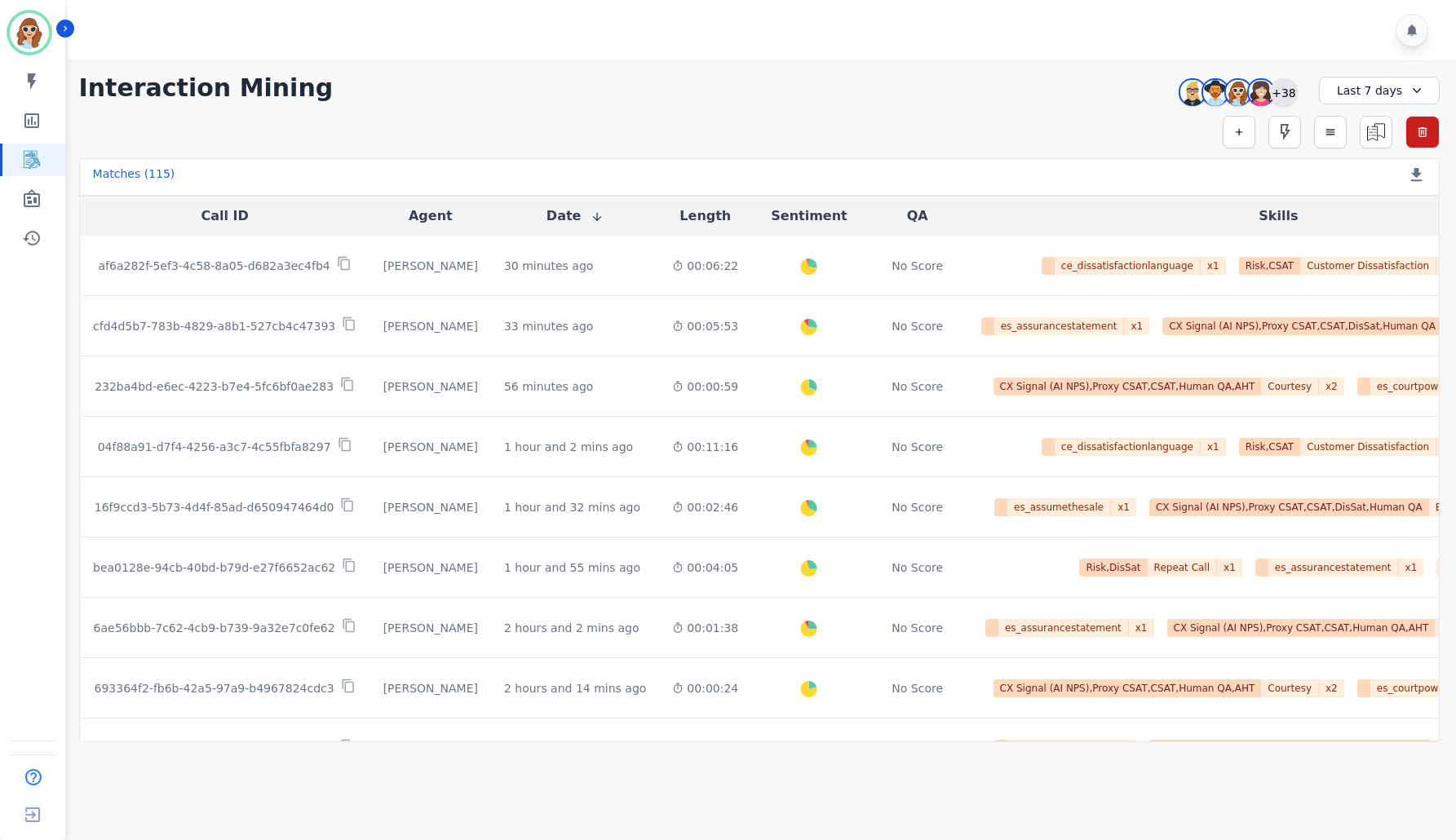
click at [1291, 88] on div "+38" at bounding box center [1284, 92] width 28 height 28
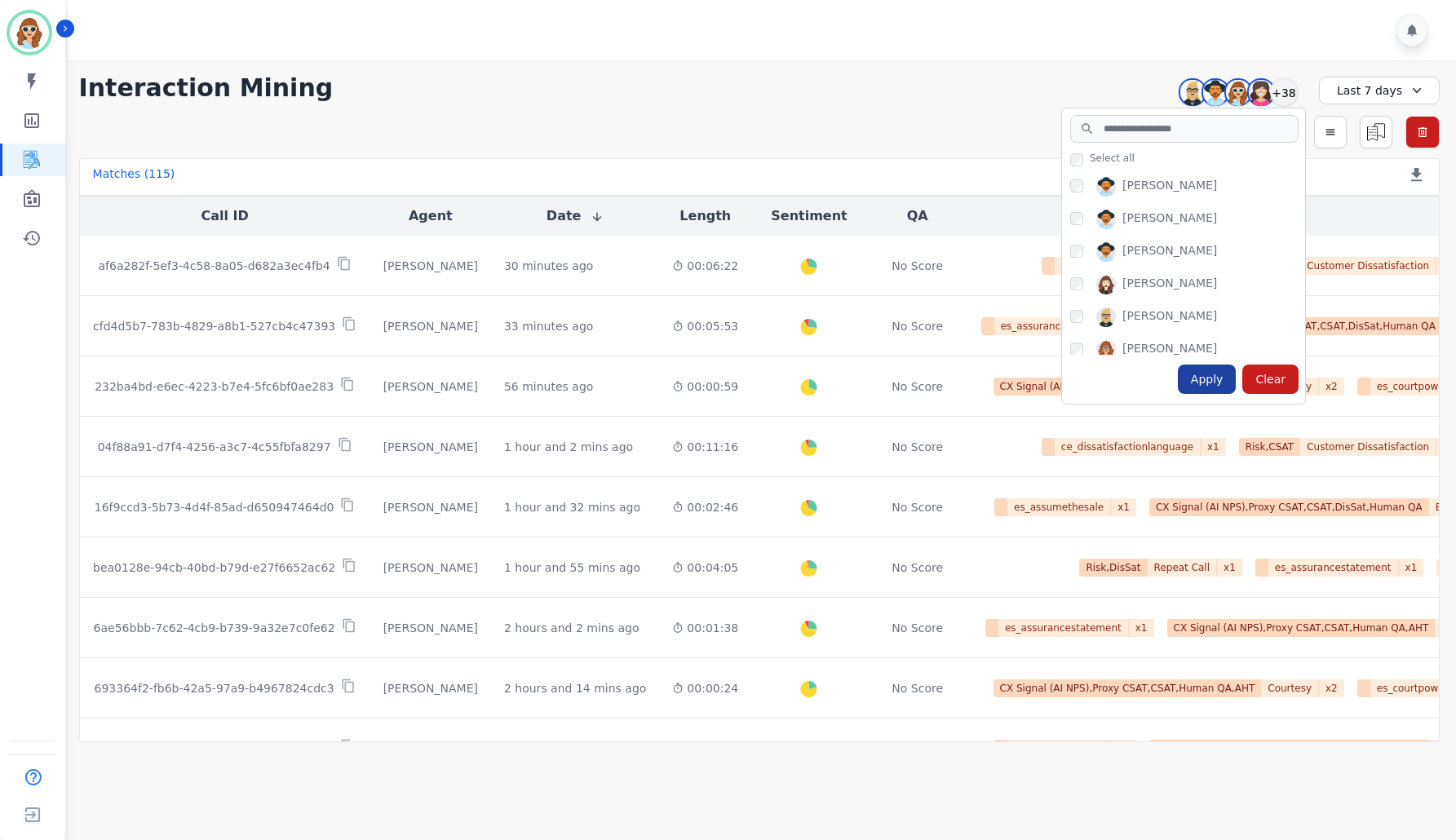
click at [1229, 379] on div "Apply" at bounding box center [1207, 378] width 59 height 29
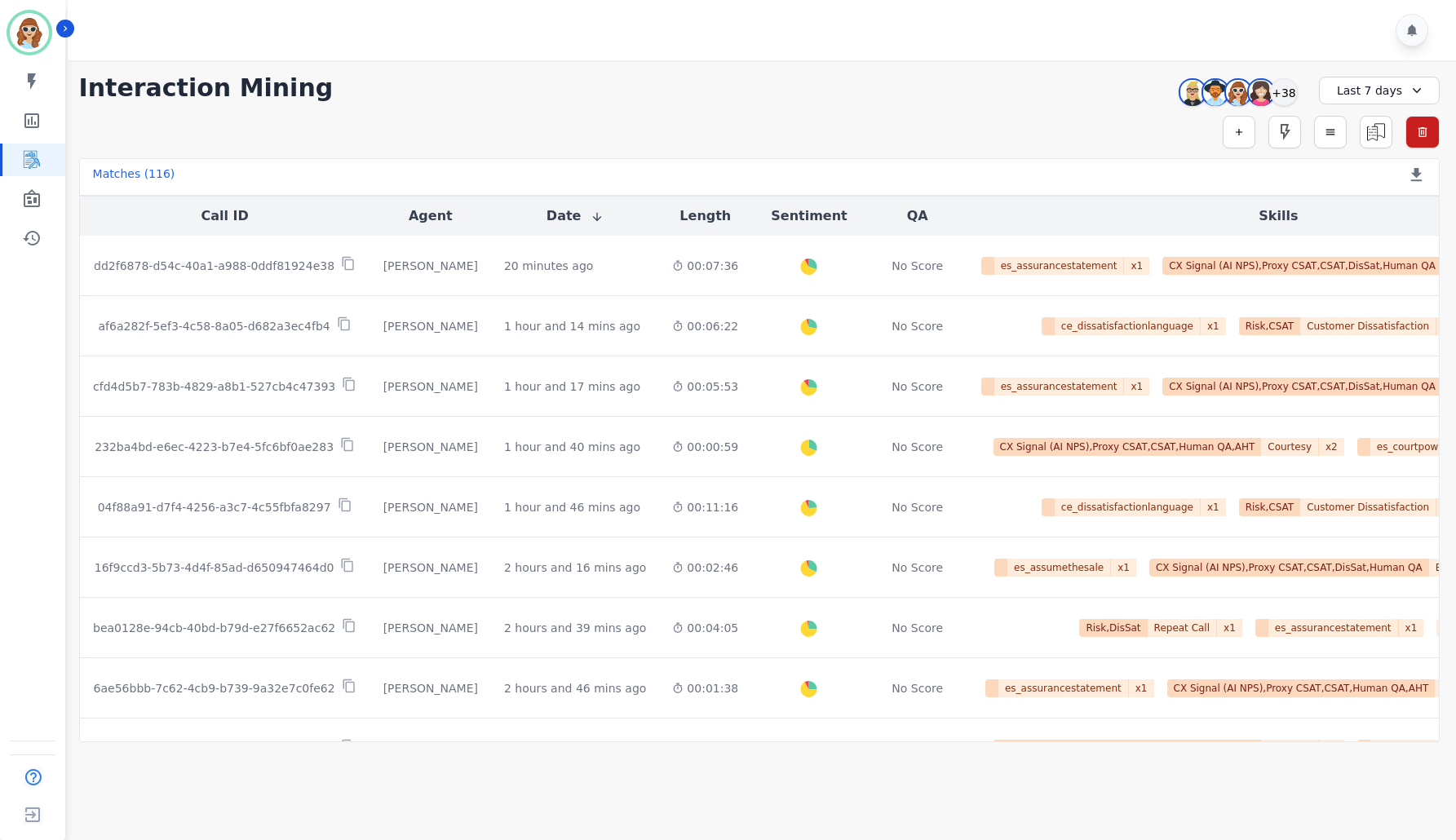
click at [1002, 66] on div "**********" at bounding box center [759, 401] width 1393 height 682
click at [1275, 96] on div "+38" at bounding box center [1284, 92] width 28 height 28
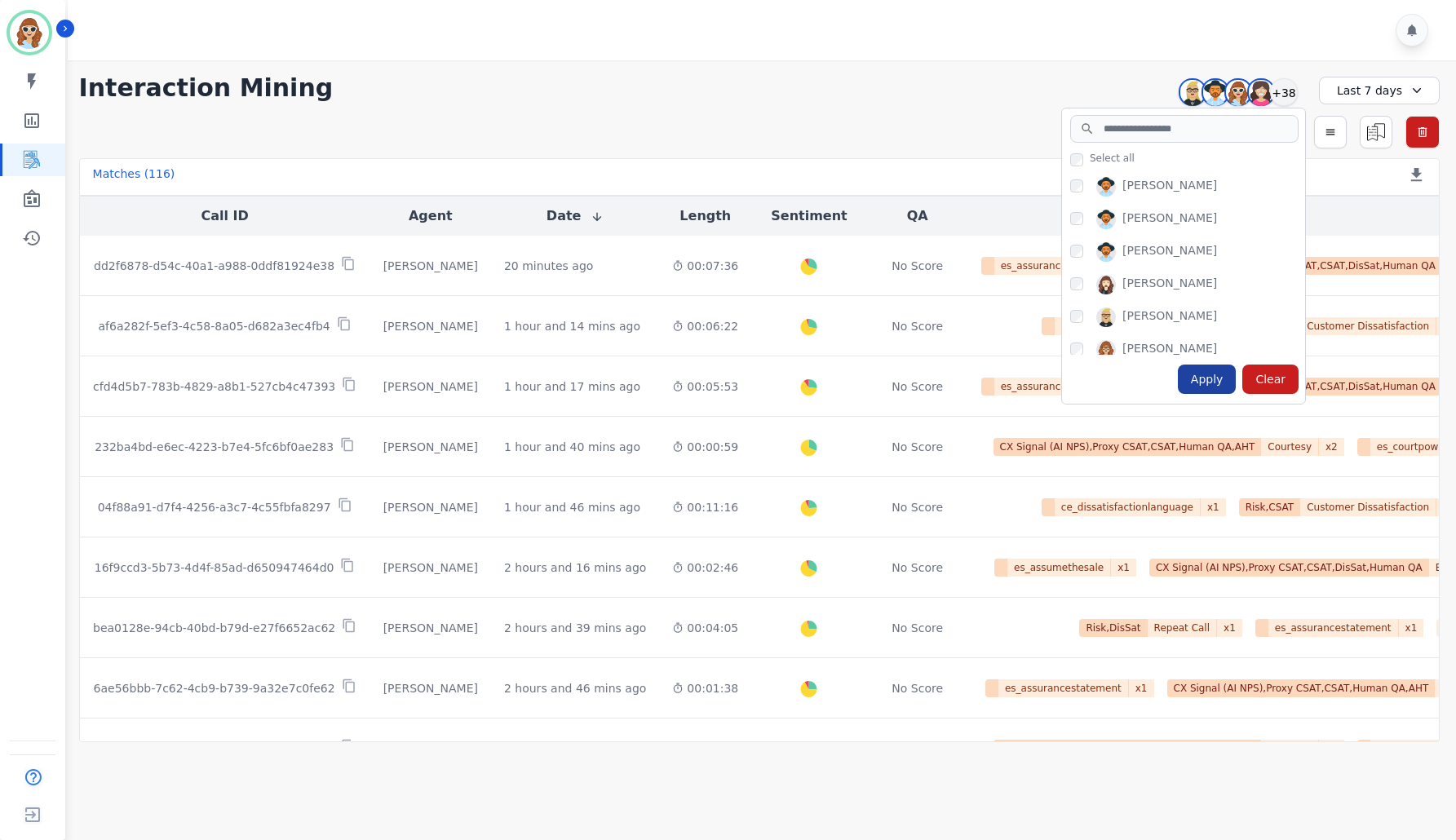
click at [1207, 394] on div "Apply" at bounding box center [1207, 378] width 59 height 29
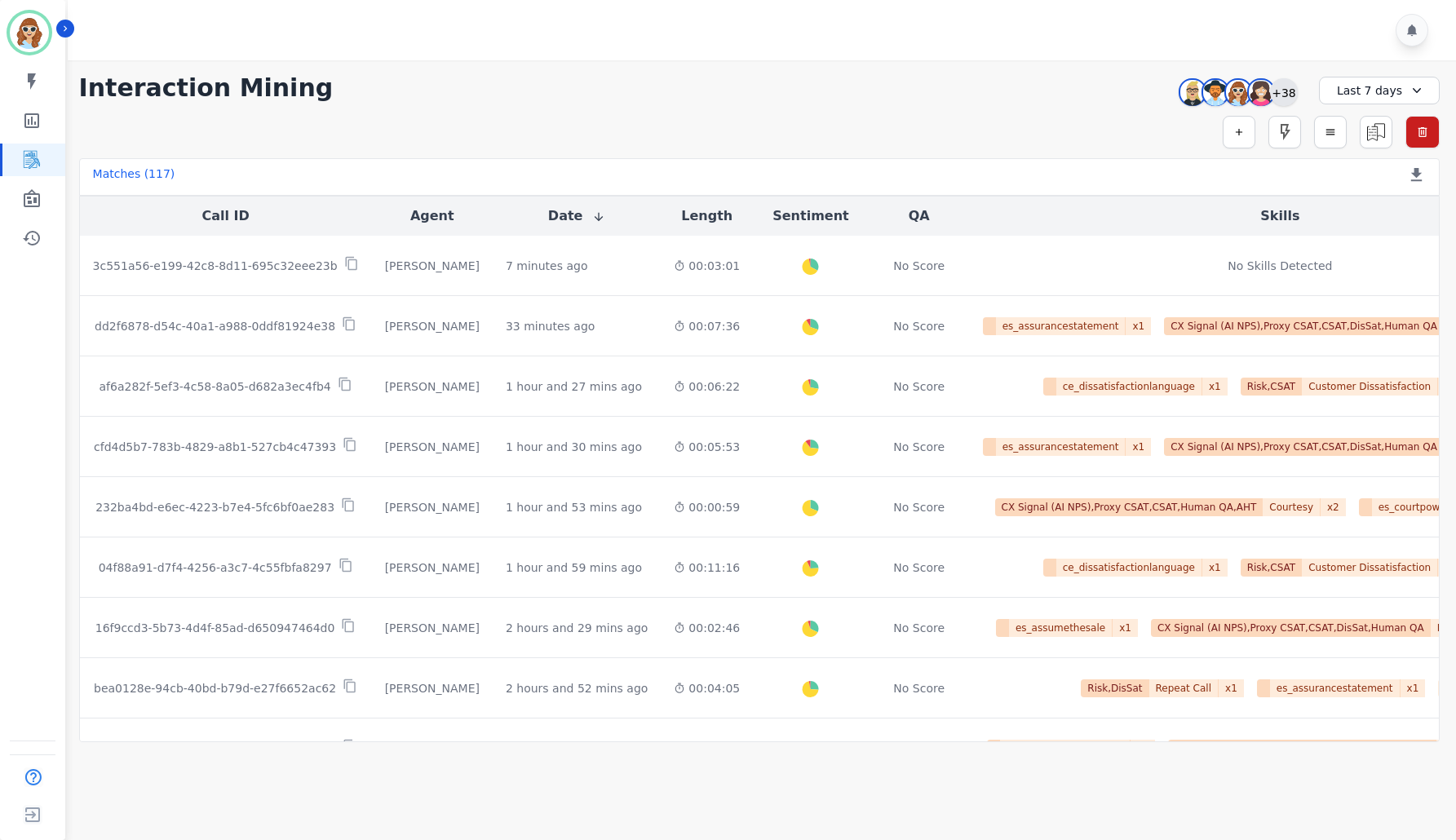
click at [1285, 93] on div "+38" at bounding box center [1284, 92] width 28 height 28
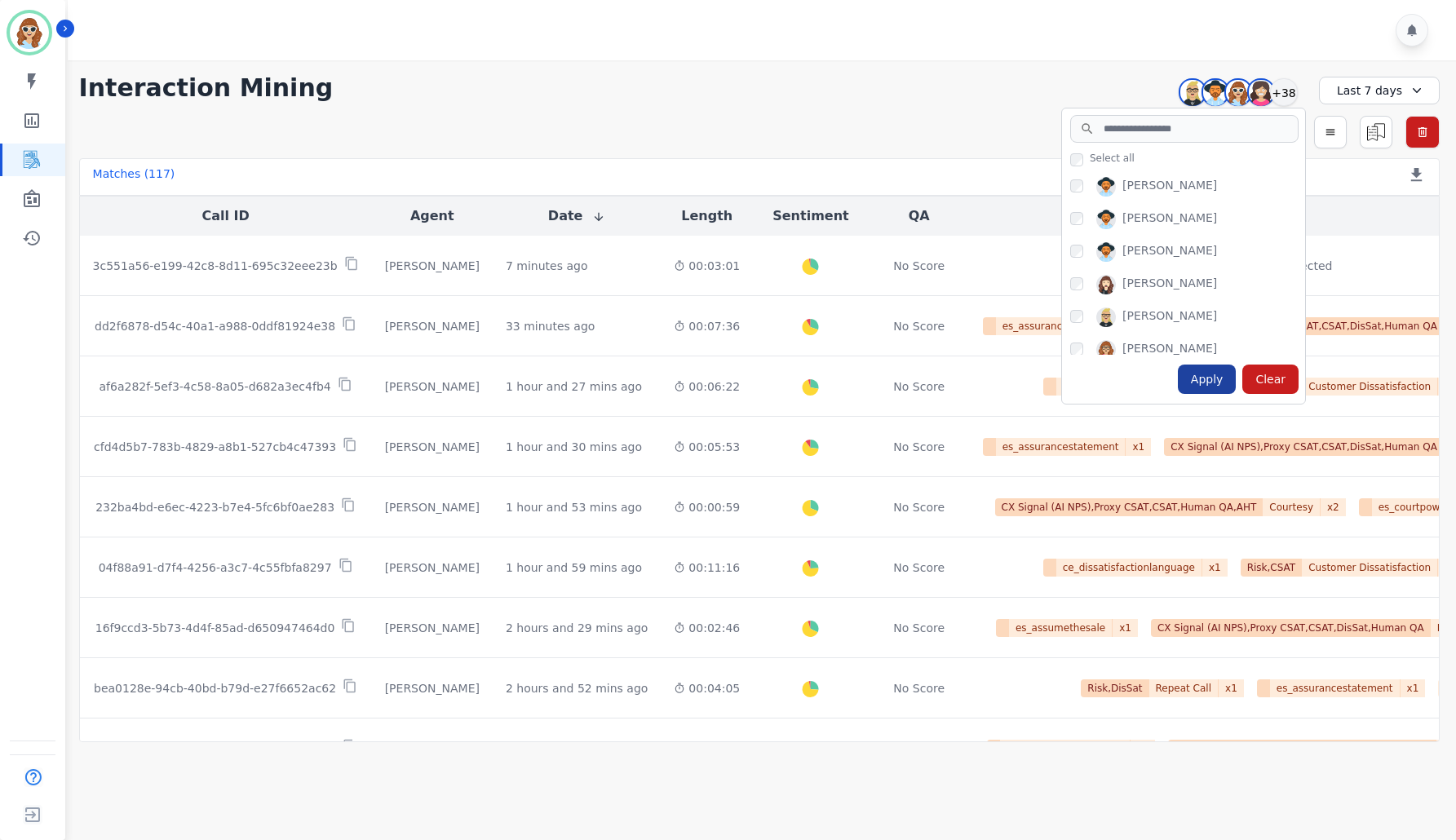
click at [1206, 383] on div "Apply" at bounding box center [1207, 378] width 59 height 29
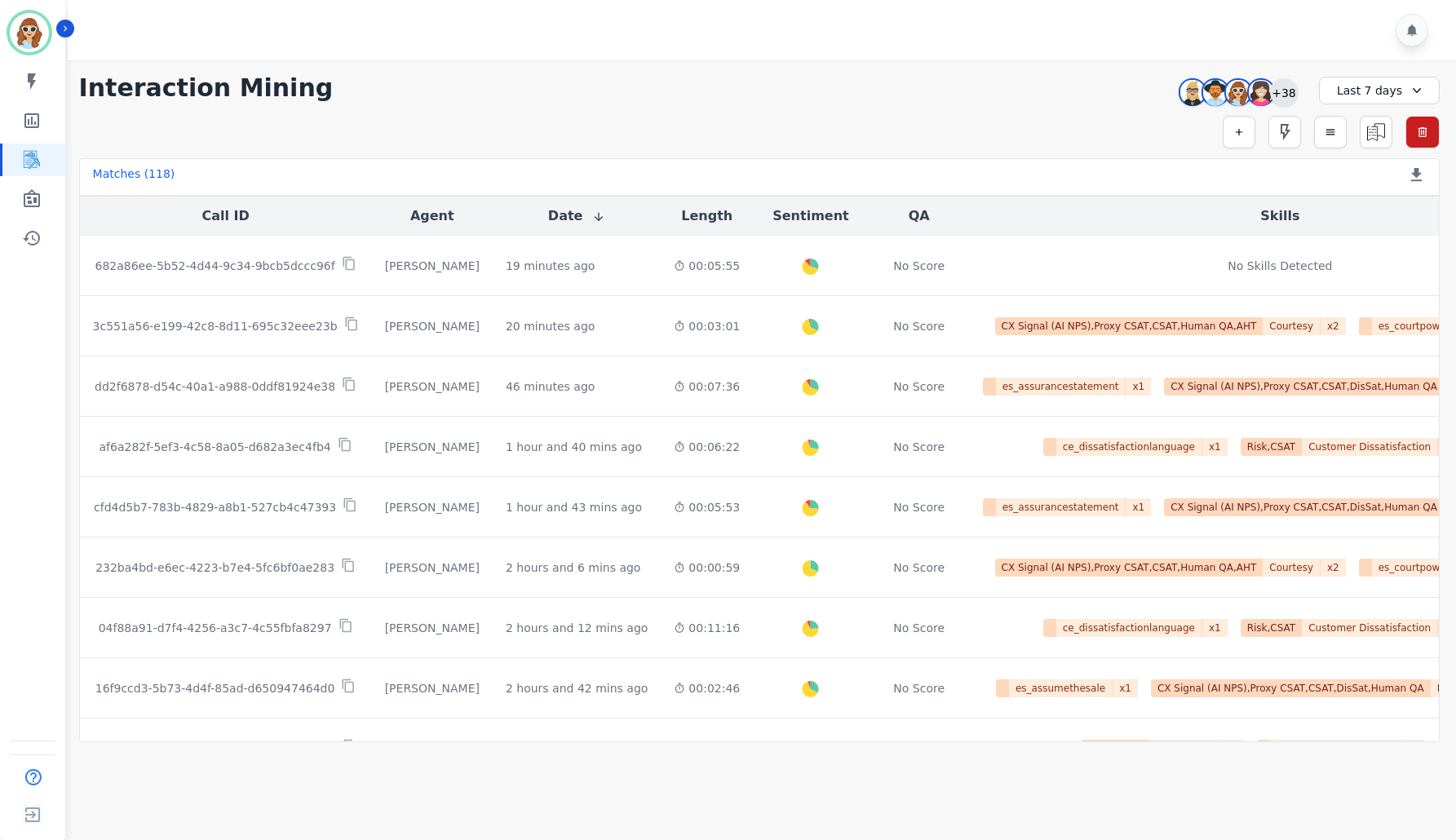
click at [1291, 94] on div "+38" at bounding box center [1284, 92] width 28 height 28
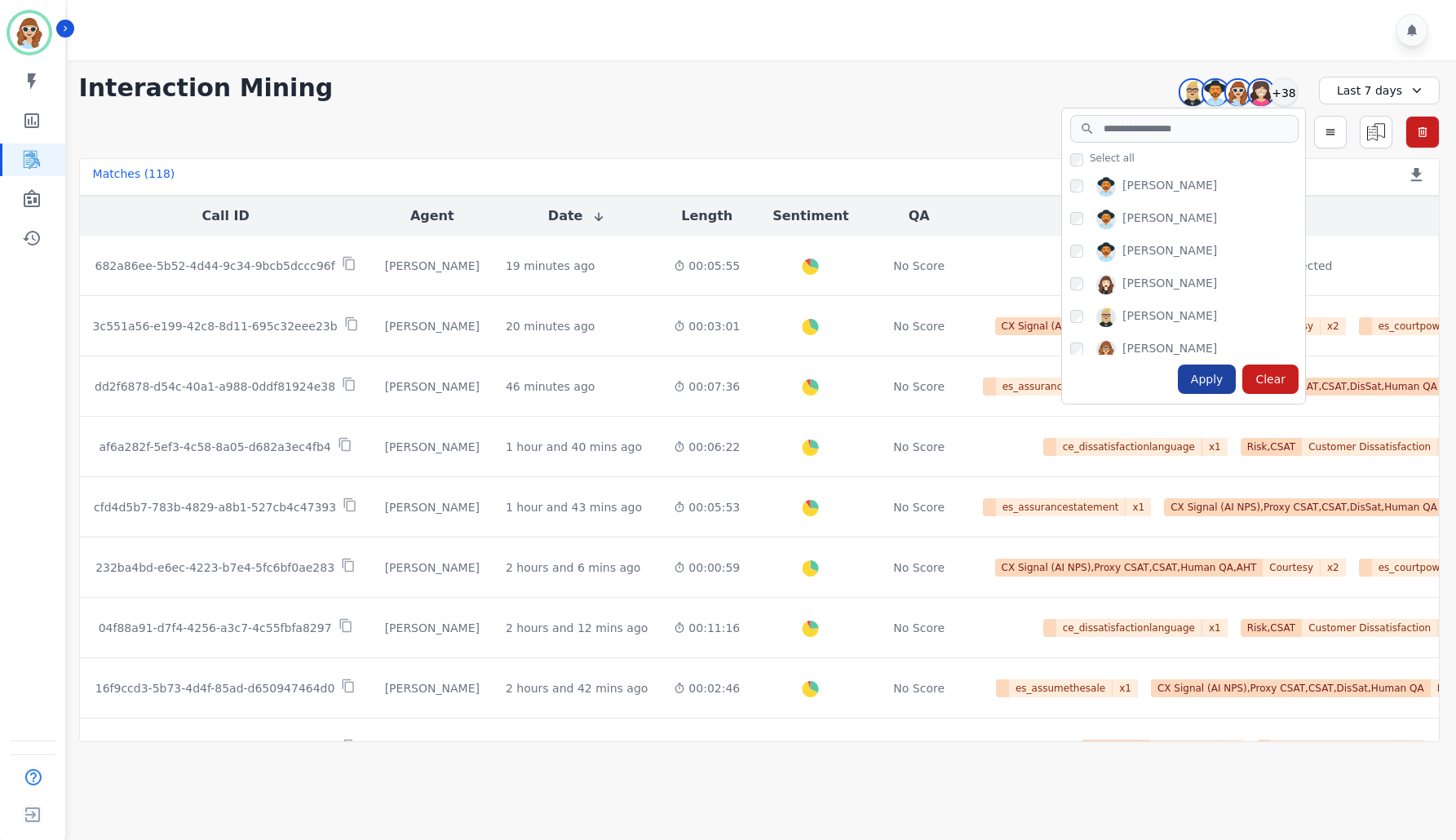
click at [1227, 380] on div "Apply" at bounding box center [1207, 378] width 59 height 29
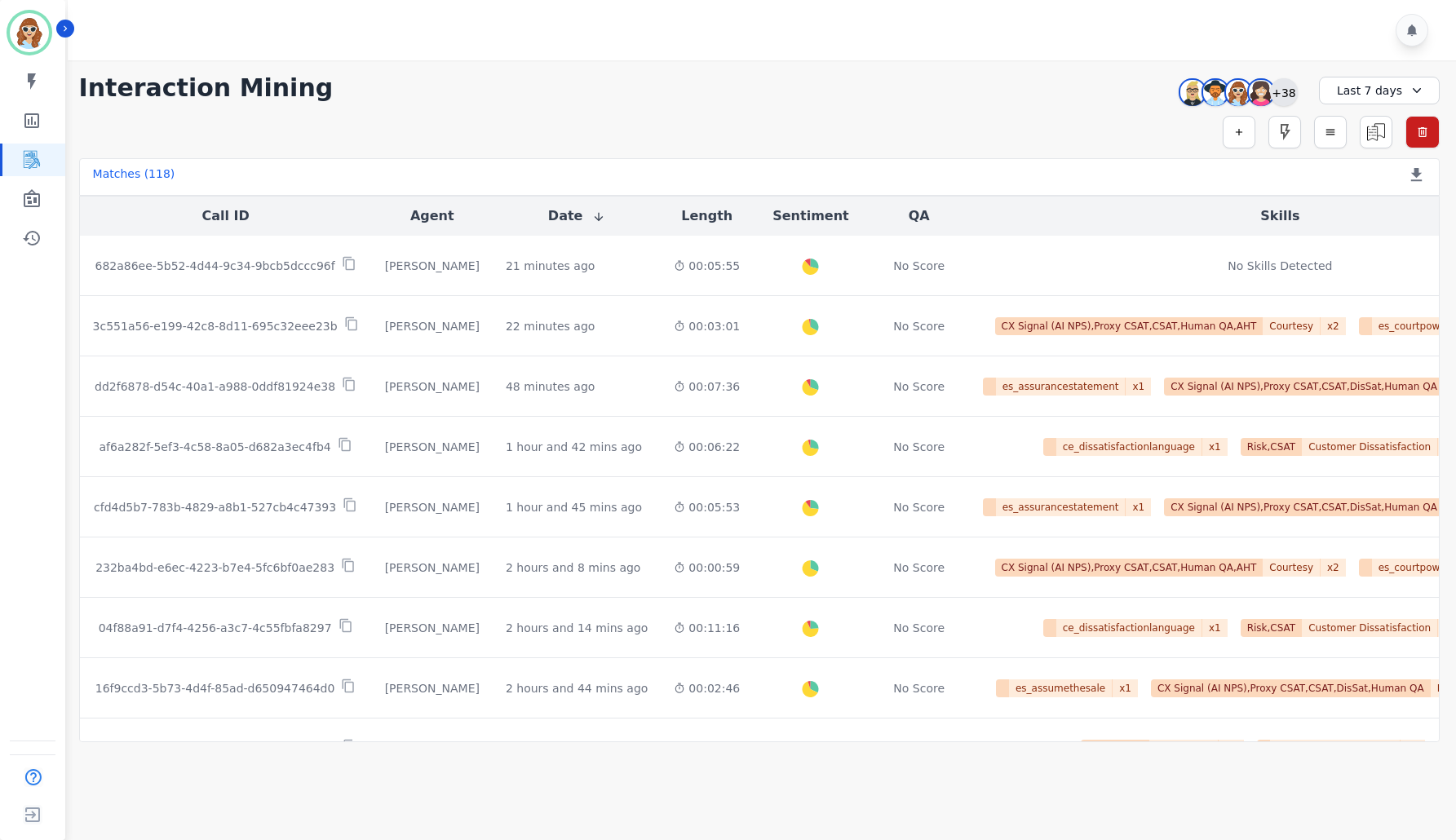
click at [1283, 96] on div "+38" at bounding box center [1284, 92] width 28 height 28
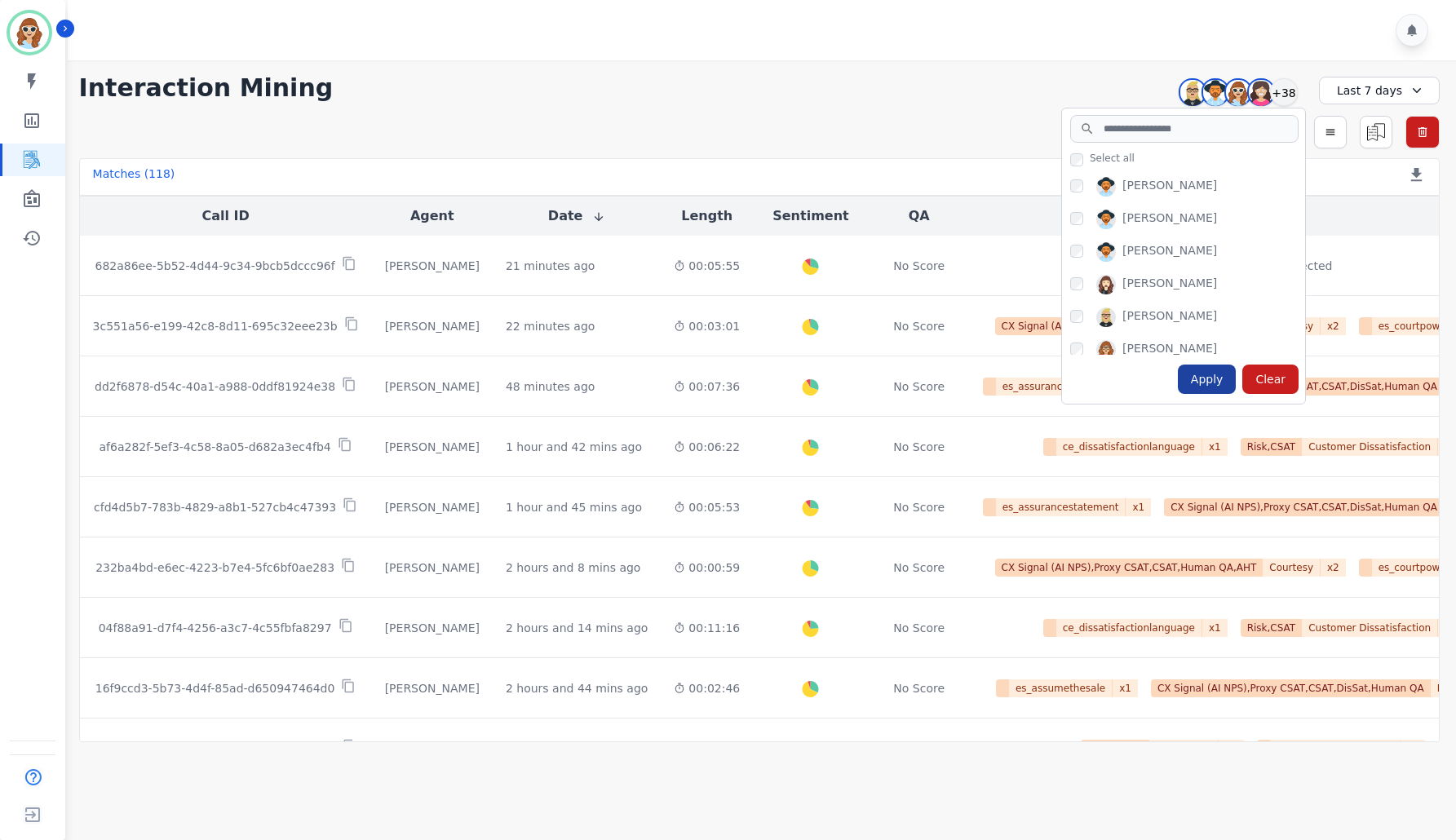
click at [1226, 382] on div "Apply" at bounding box center [1207, 378] width 59 height 29
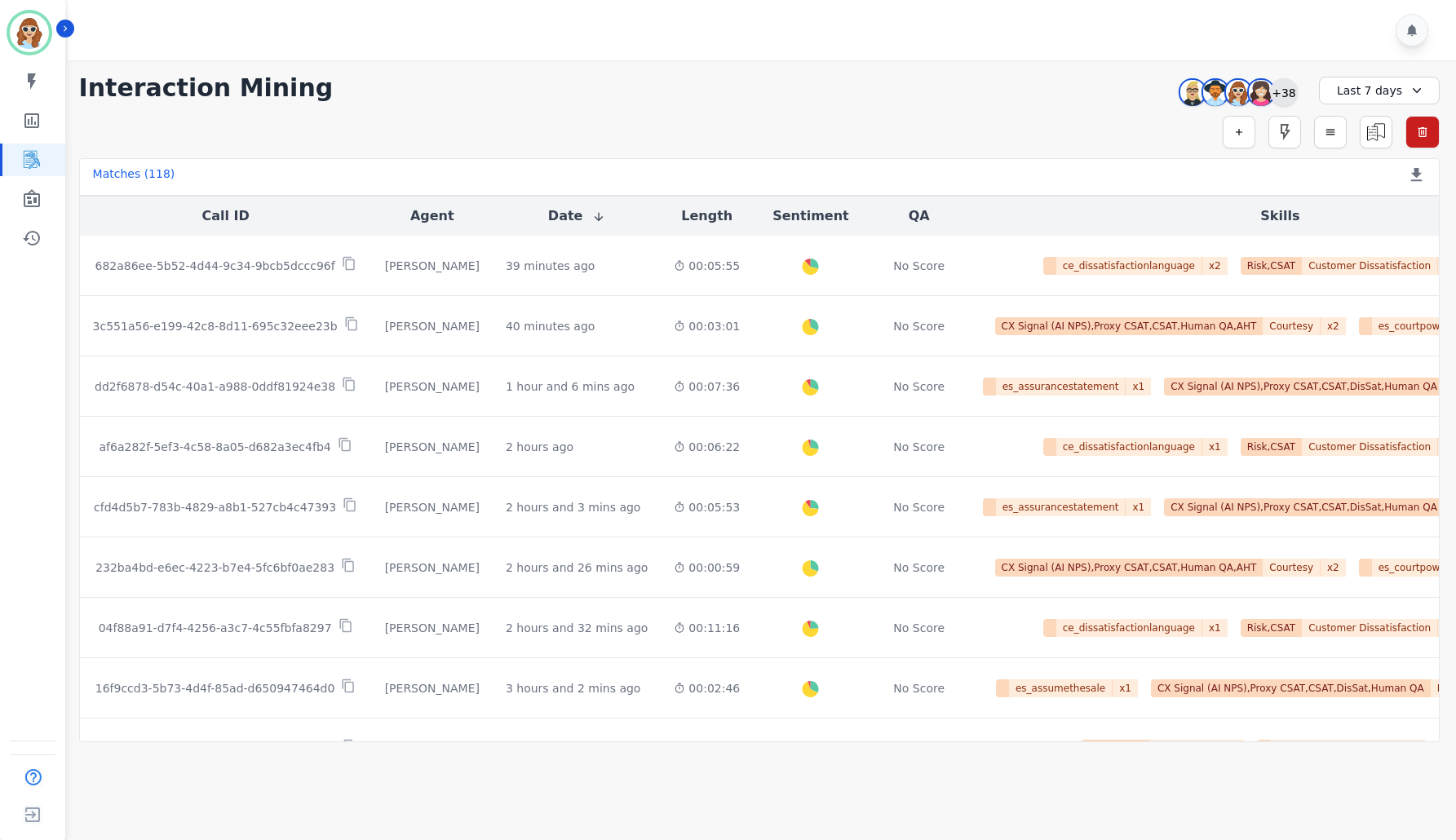
drag, startPoint x: 1288, startPoint y: 97, endPoint x: 1281, endPoint y: 101, distance: 8.1
click at [1288, 97] on div "+38" at bounding box center [1284, 92] width 28 height 28
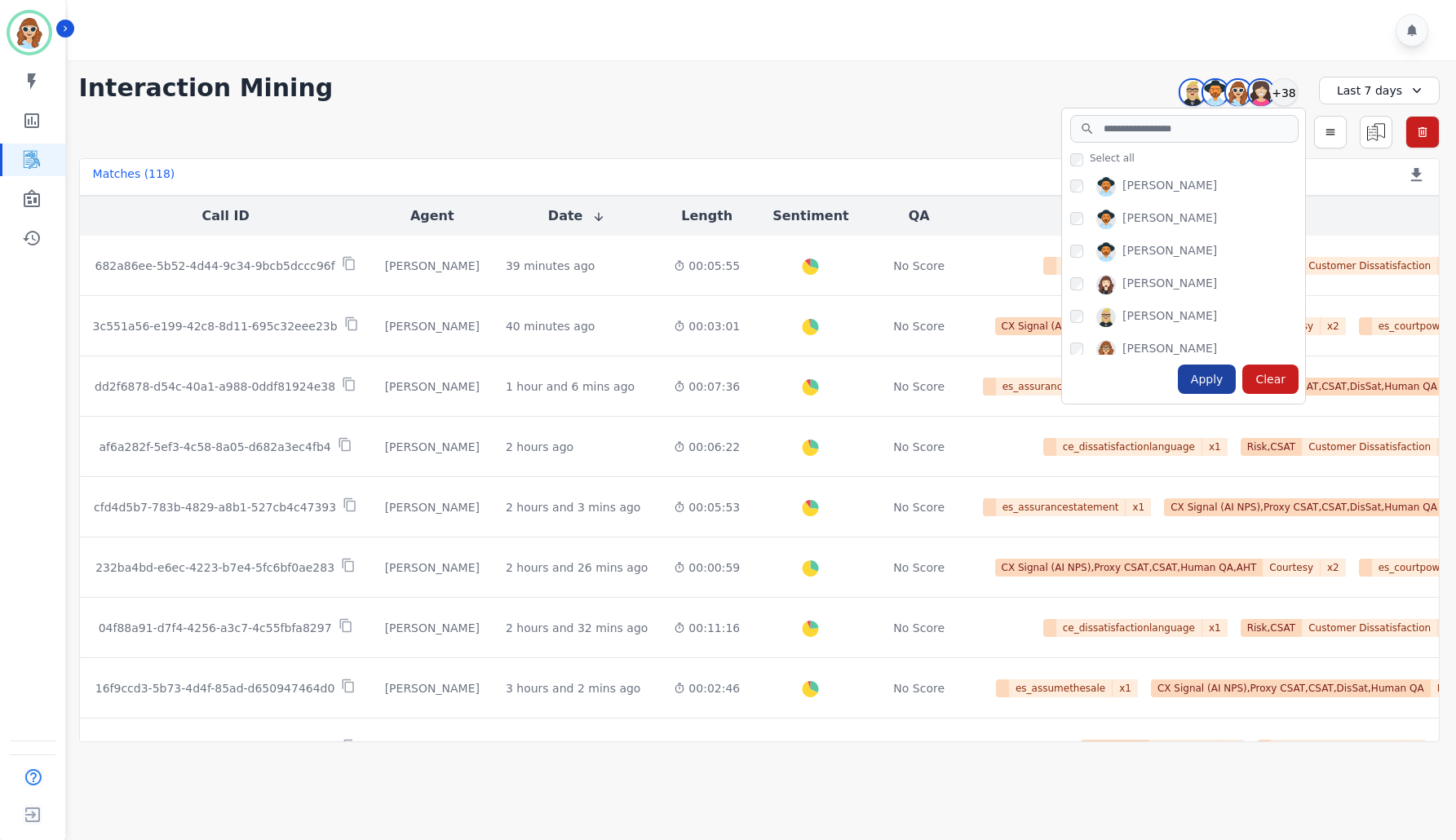
click at [1209, 379] on div "Apply" at bounding box center [1207, 378] width 59 height 29
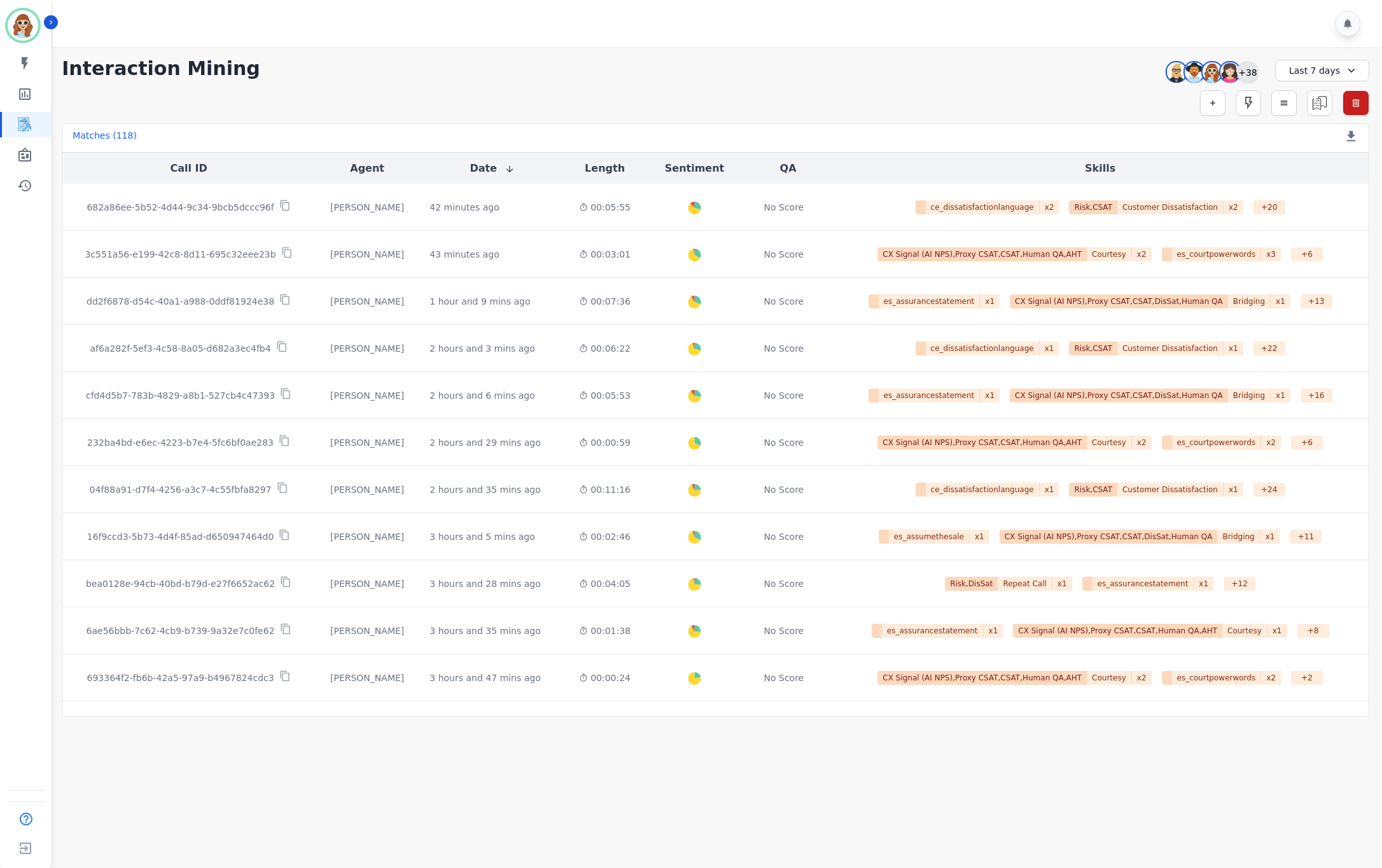
click at [1135, 72] on div "+38" at bounding box center [1248, 72] width 22 height 22
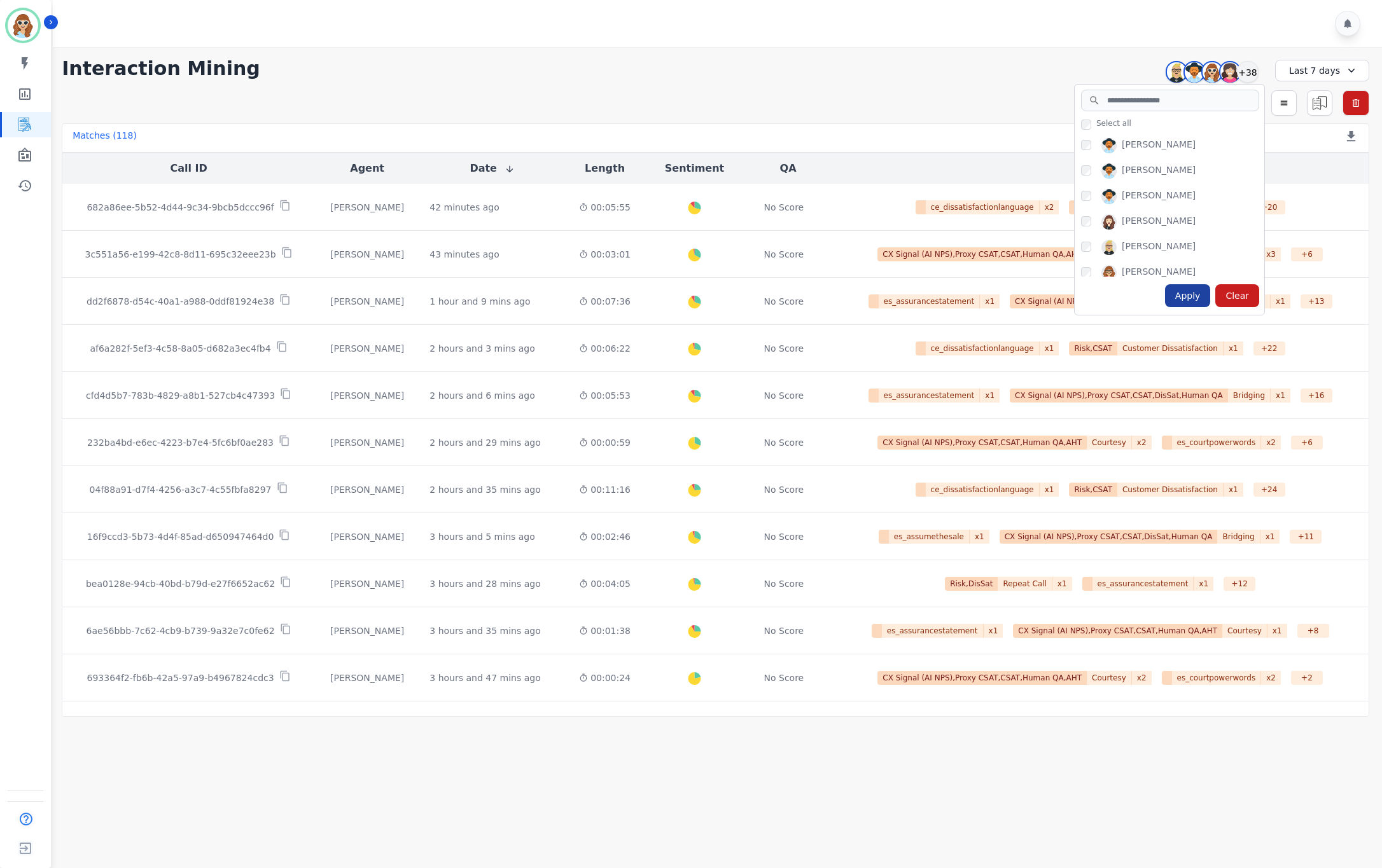
click at [1135, 294] on div "Apply" at bounding box center [1187, 295] width 46 height 23
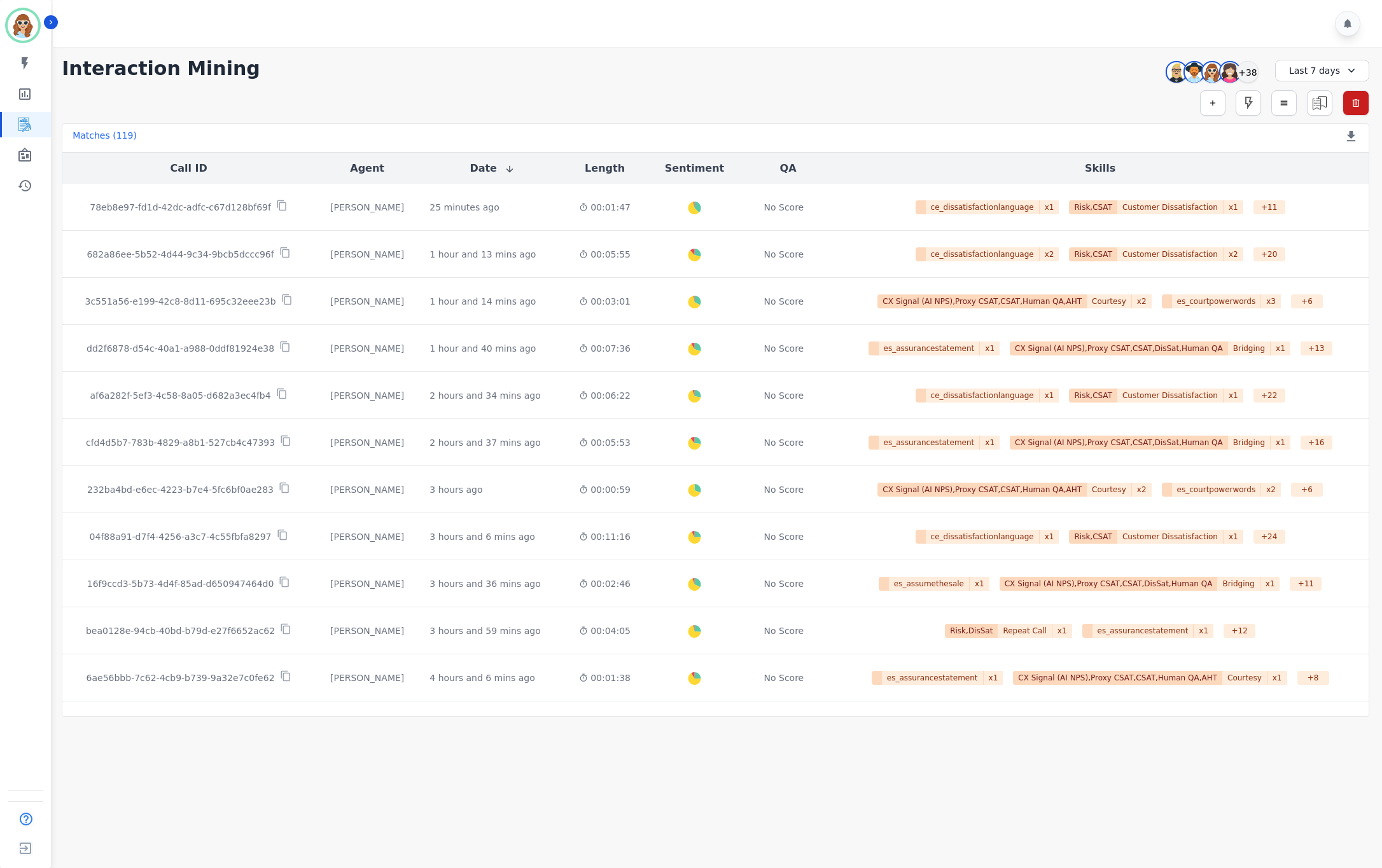
click at [1014, 76] on div "**********" at bounding box center [715, 68] width 1307 height 23
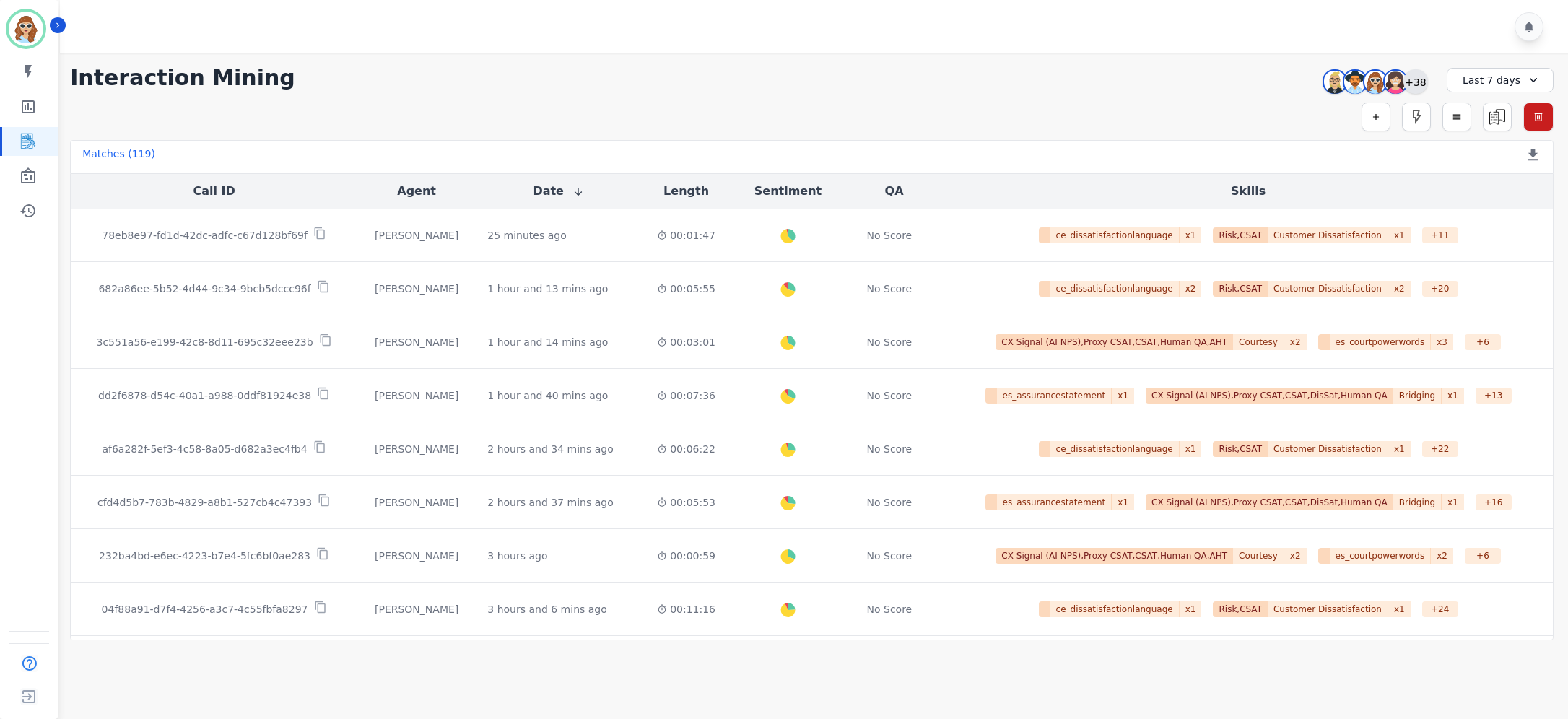
click at [1288, 89] on div "+38" at bounding box center [1416, 81] width 25 height 25
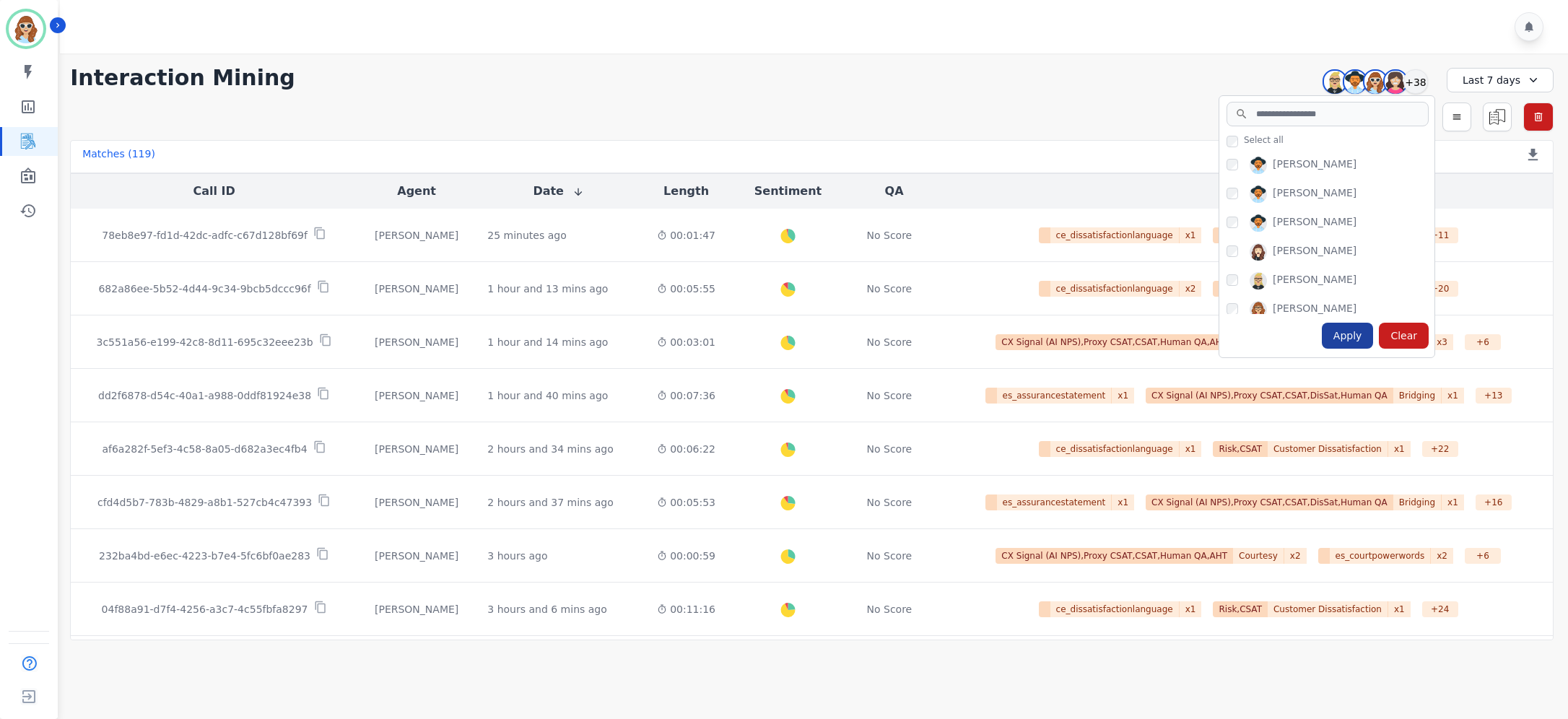
click at [1288, 325] on div "Apply" at bounding box center [1347, 335] width 52 height 26
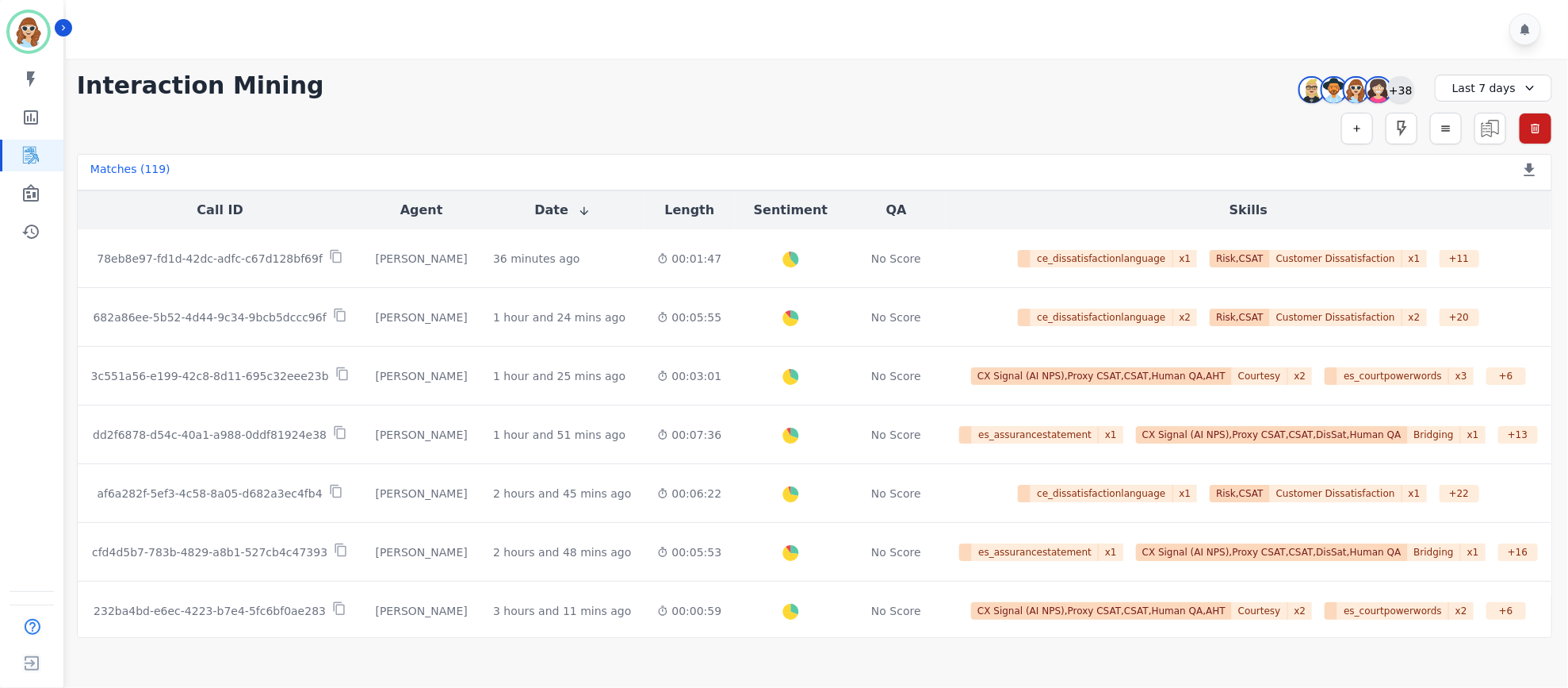
click at [1395, 93] on div "+38" at bounding box center [1401, 89] width 27 height 27
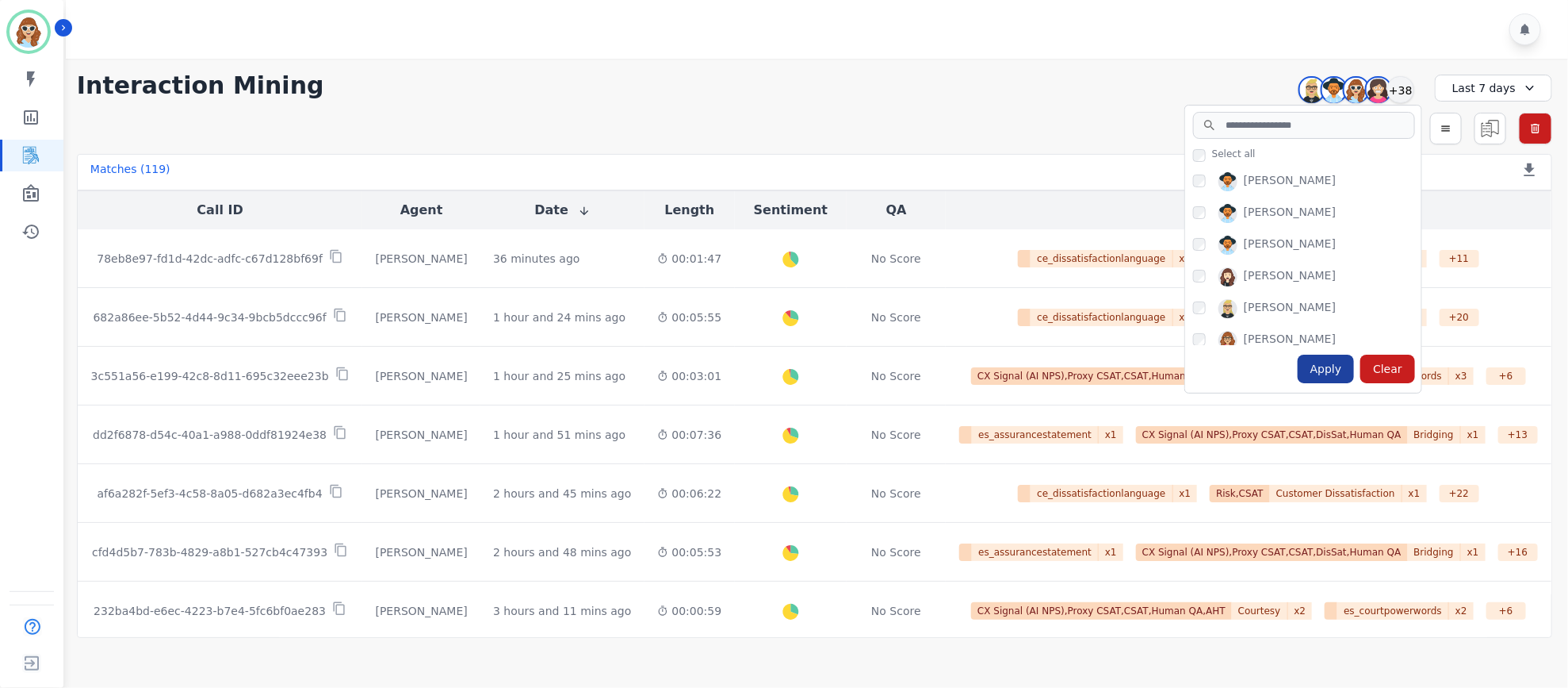
click at [1333, 376] on div "Apply" at bounding box center [1326, 368] width 57 height 28
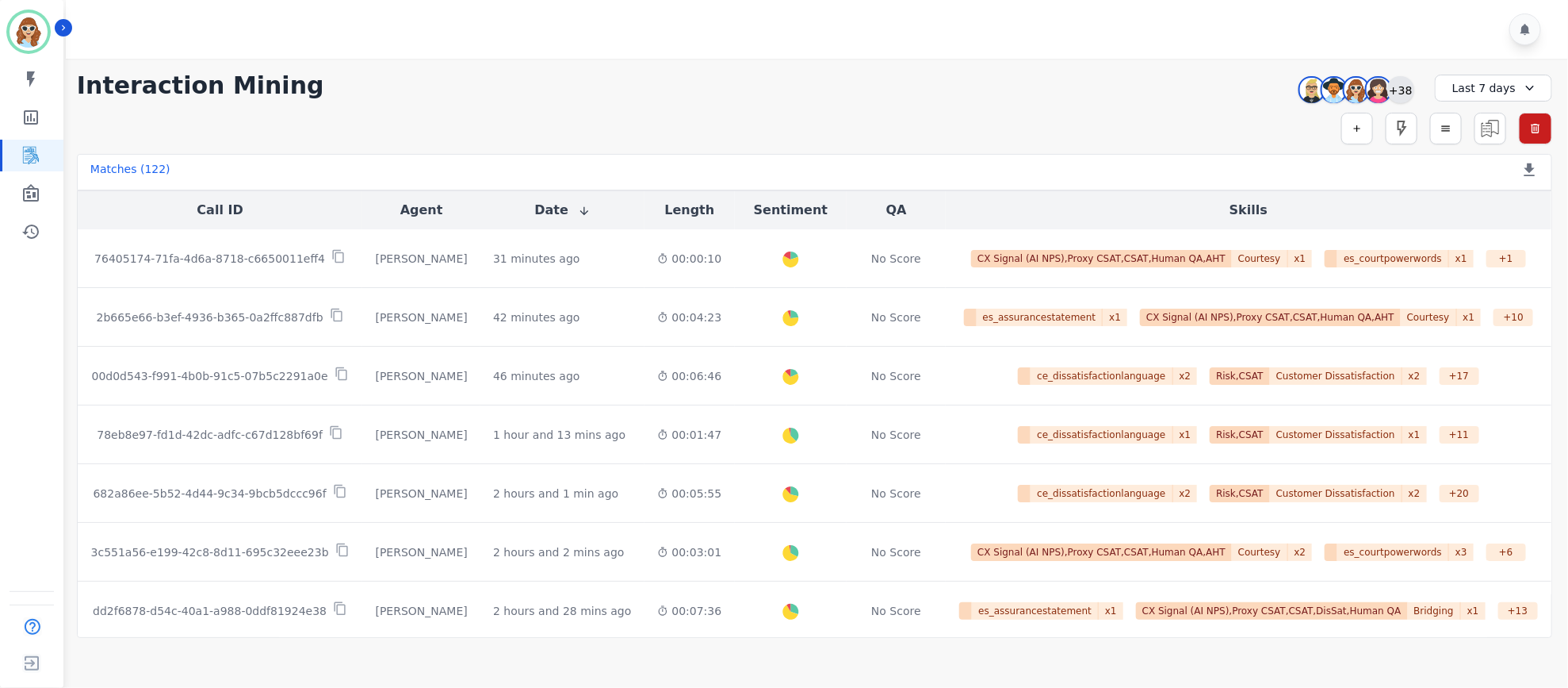
click at [1406, 95] on div "+38" at bounding box center [1401, 89] width 27 height 27
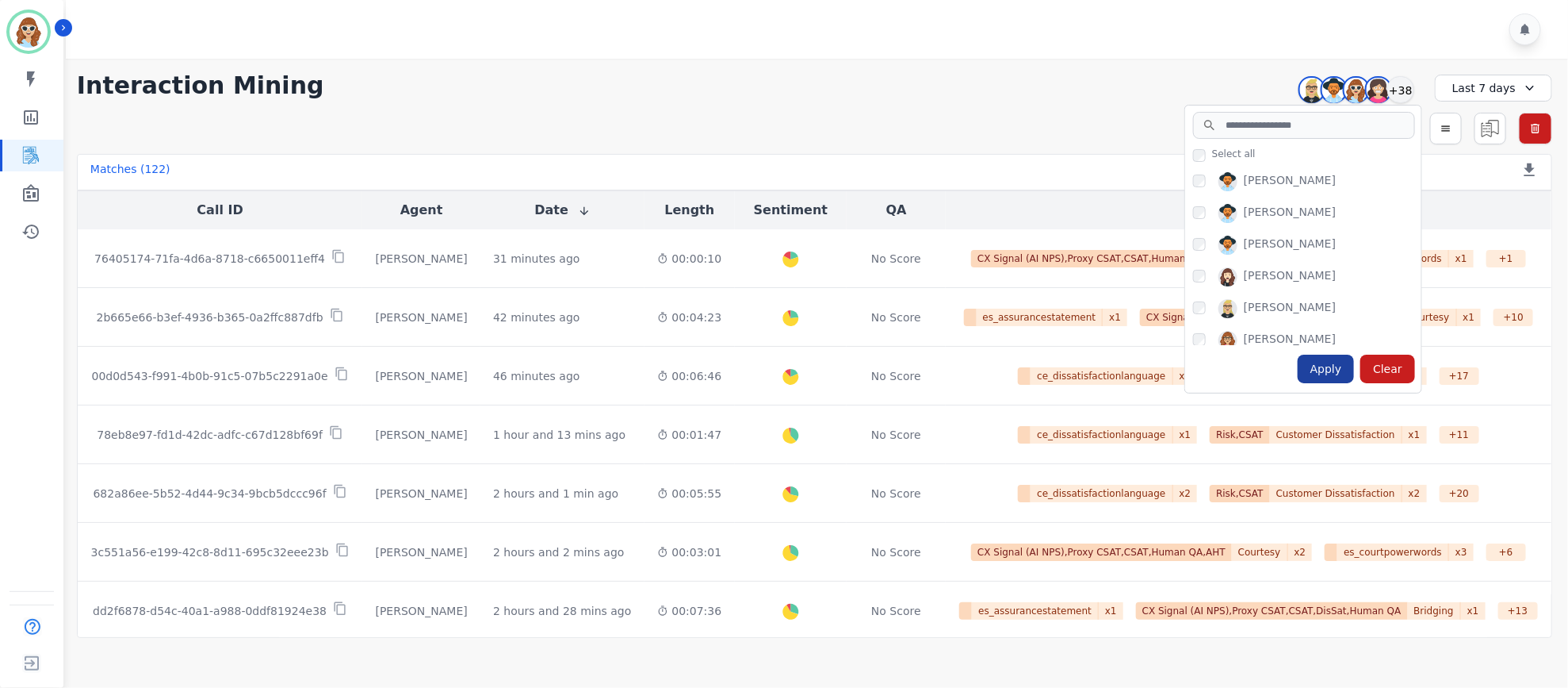
click at [1324, 379] on div "Apply" at bounding box center [1326, 368] width 57 height 28
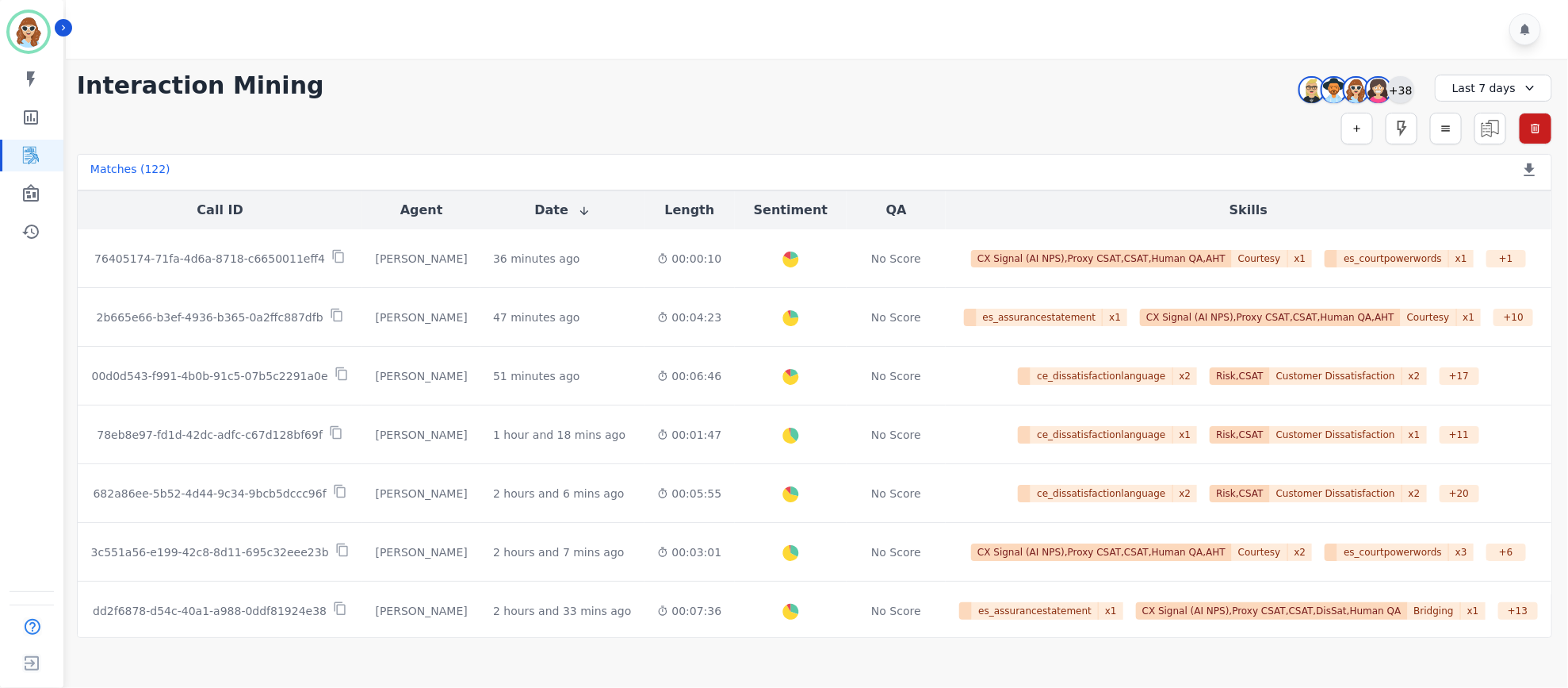
click at [1403, 81] on div "+38" at bounding box center [1401, 89] width 27 height 27
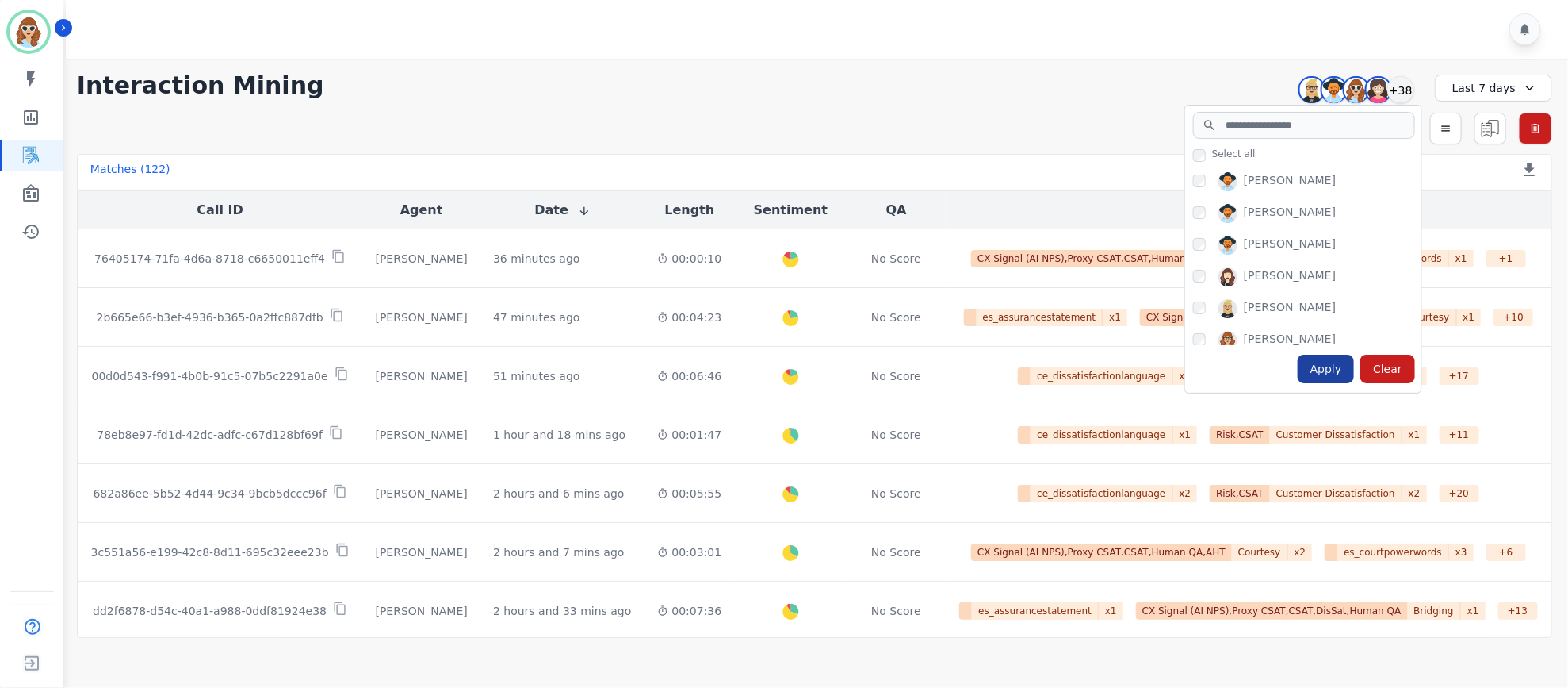
click at [1328, 369] on div "Apply" at bounding box center [1326, 368] width 57 height 28
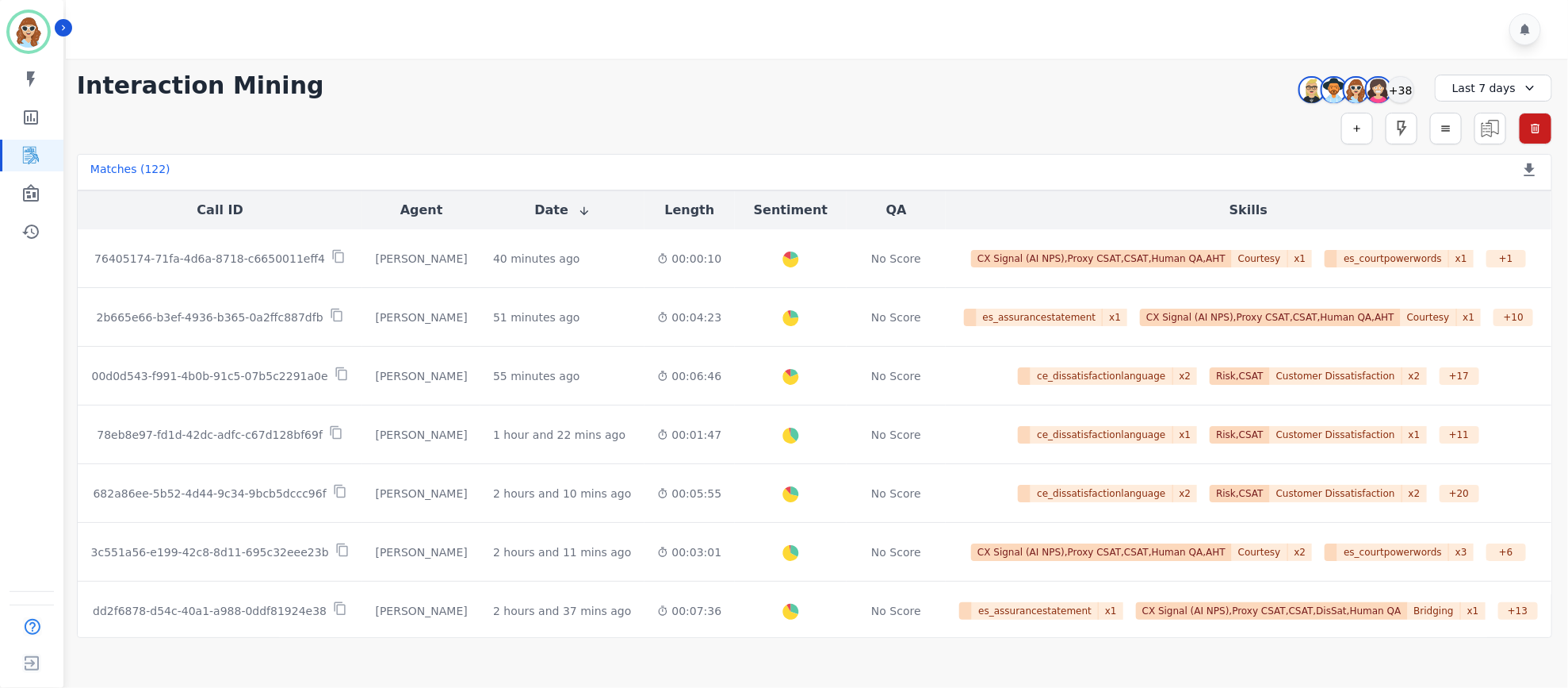
drag, startPoint x: 1097, startPoint y: 77, endPoint x: 1073, endPoint y: 59, distance: 30.0
click at [1094, 77] on div "**********" at bounding box center [814, 85] width 1475 height 28
click at [1407, 95] on div "+38" at bounding box center [1401, 89] width 27 height 27
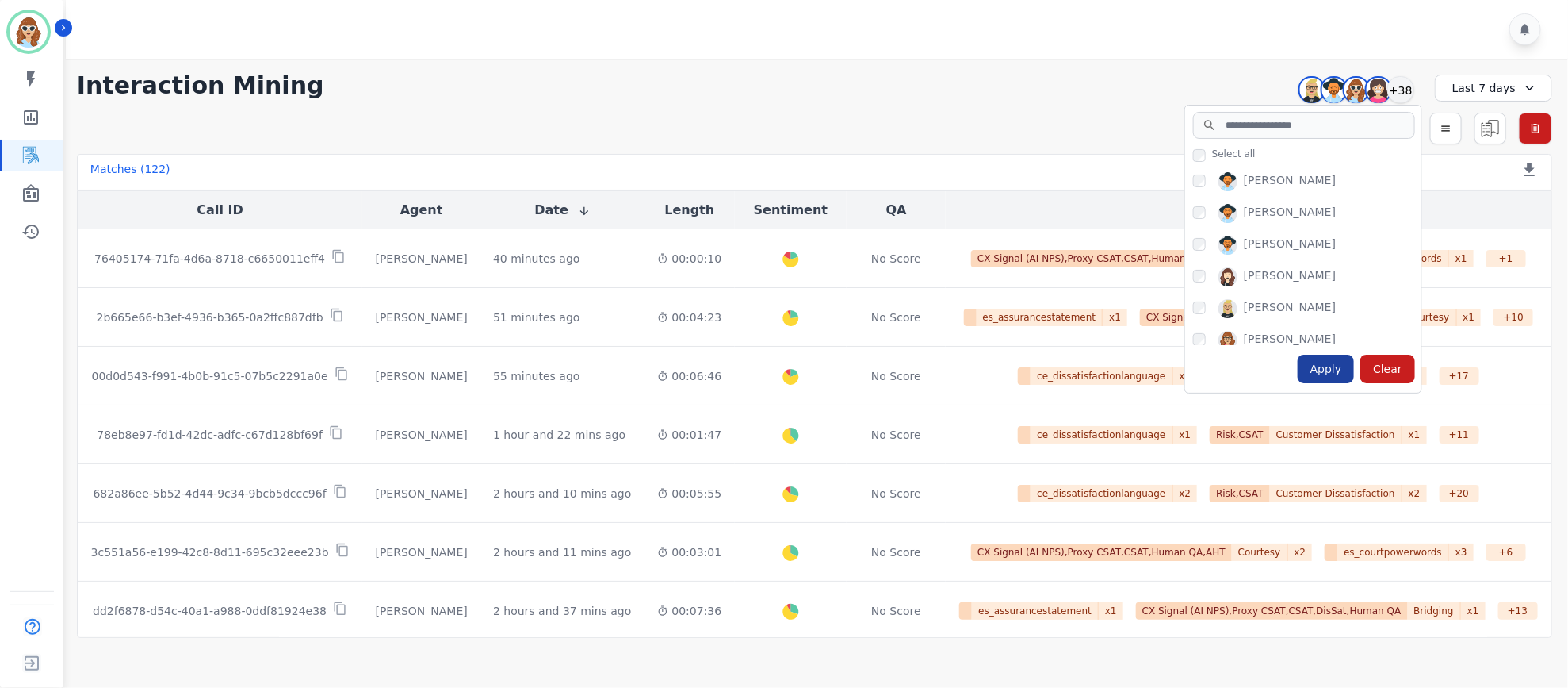
click at [1345, 365] on div "Apply" at bounding box center [1326, 368] width 57 height 28
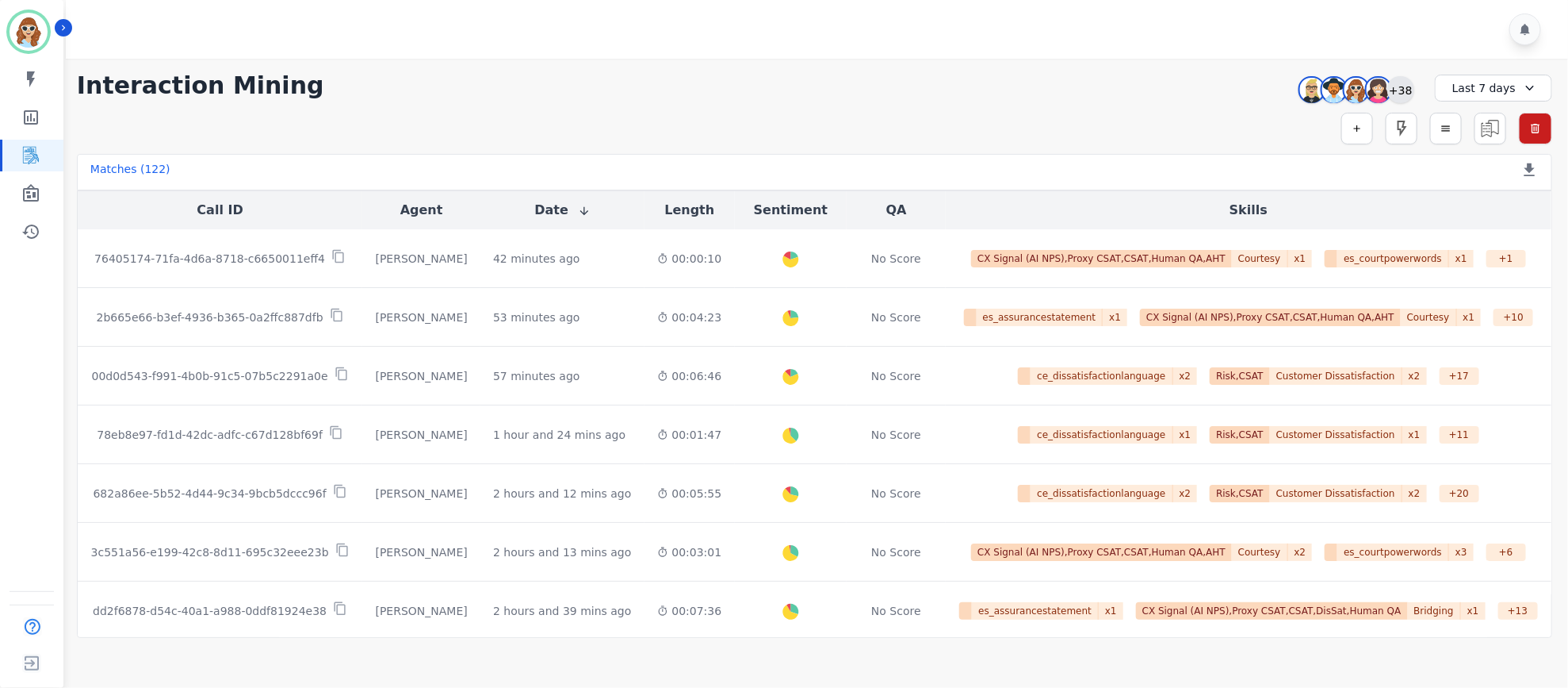
drag, startPoint x: 1408, startPoint y: 93, endPoint x: 1404, endPoint y: 100, distance: 8.1
click at [1407, 91] on div "+38" at bounding box center [1401, 89] width 27 height 27
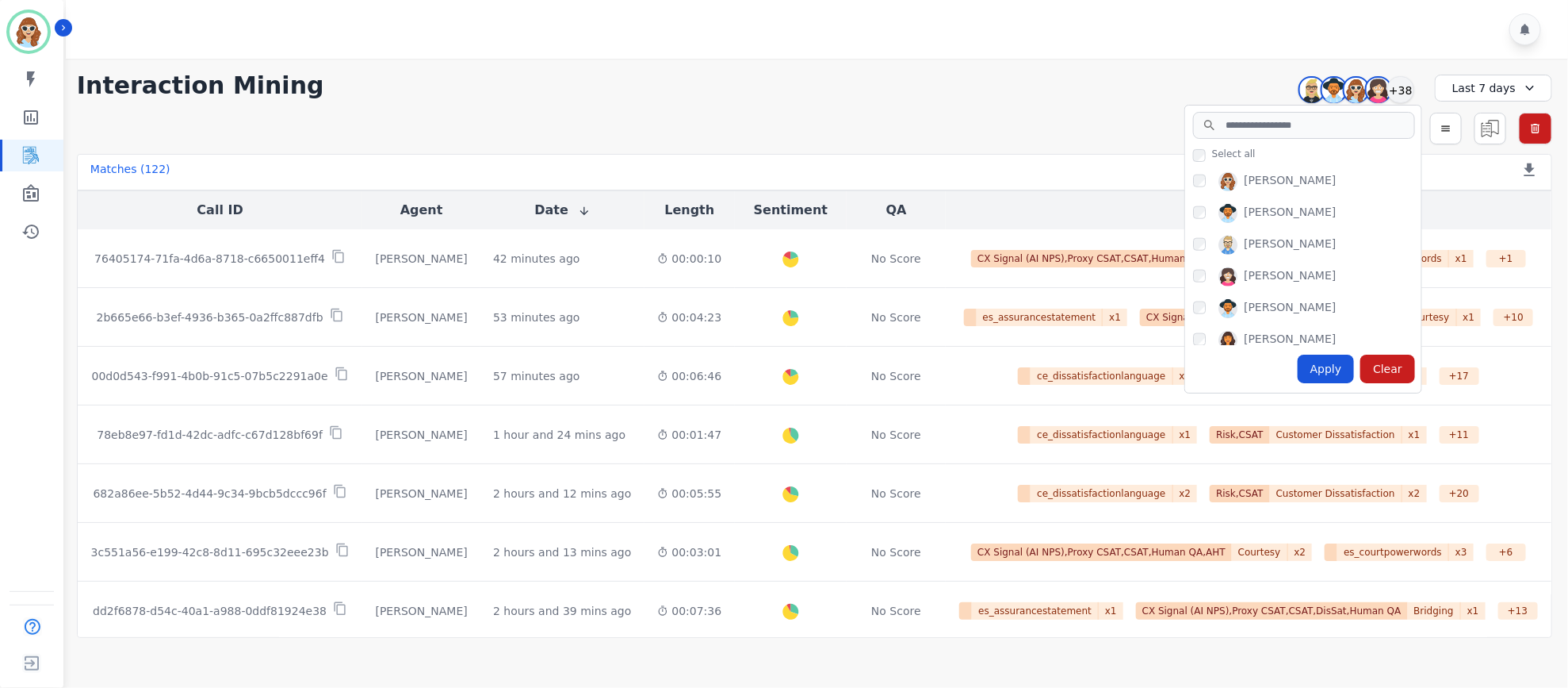
scroll to position [1070, 0]
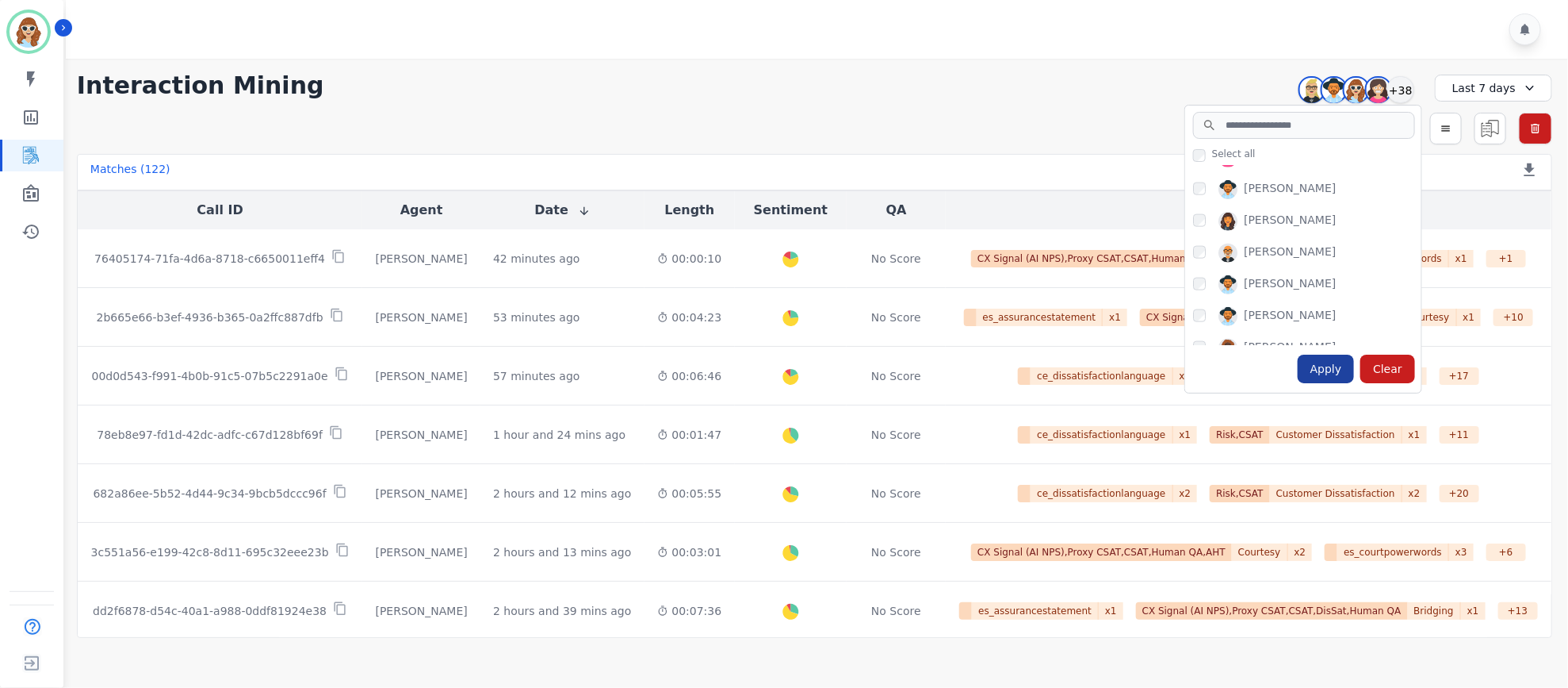
click at [1318, 379] on div "Apply" at bounding box center [1326, 368] width 57 height 28
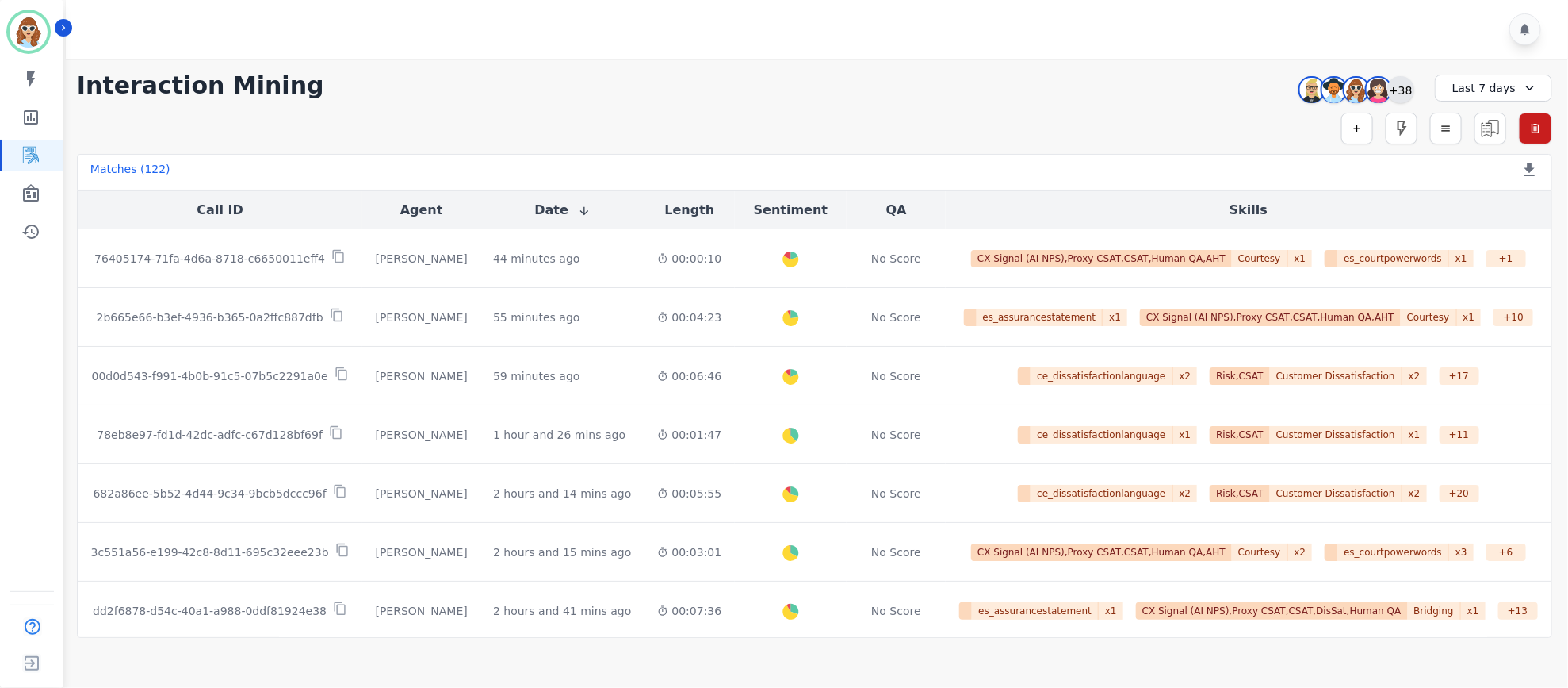
click at [1403, 81] on div "+38" at bounding box center [1401, 89] width 27 height 27
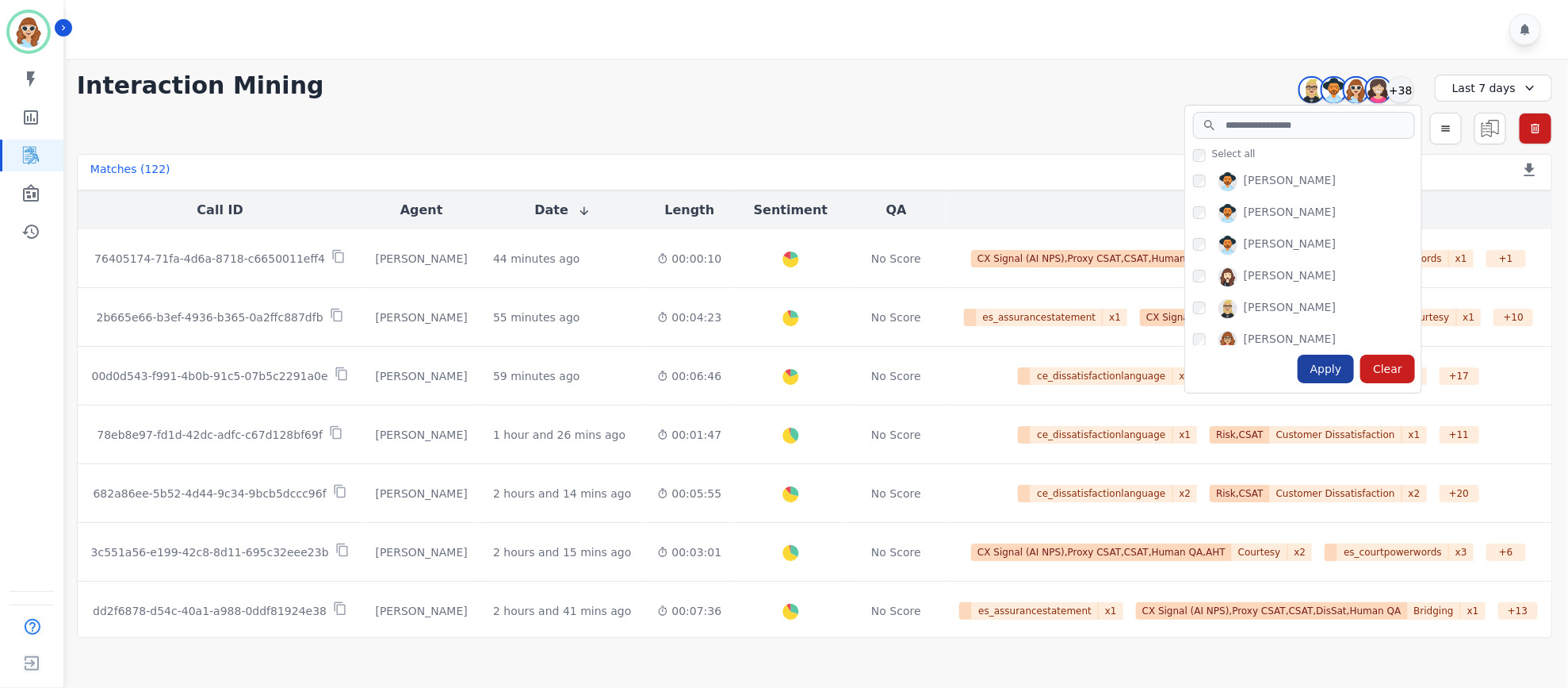
click at [1330, 367] on div "Apply" at bounding box center [1326, 368] width 57 height 28
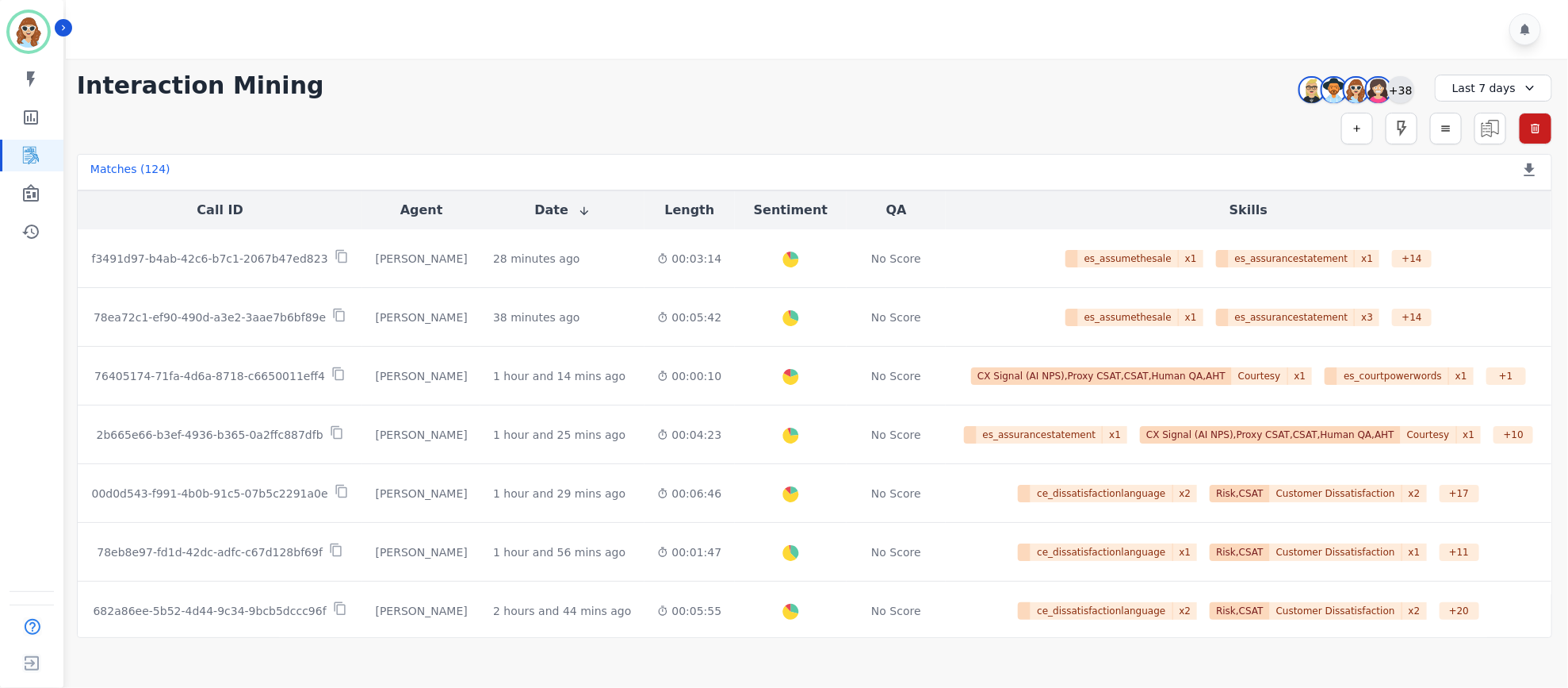
click at [1408, 86] on div "+38" at bounding box center [1401, 89] width 27 height 27
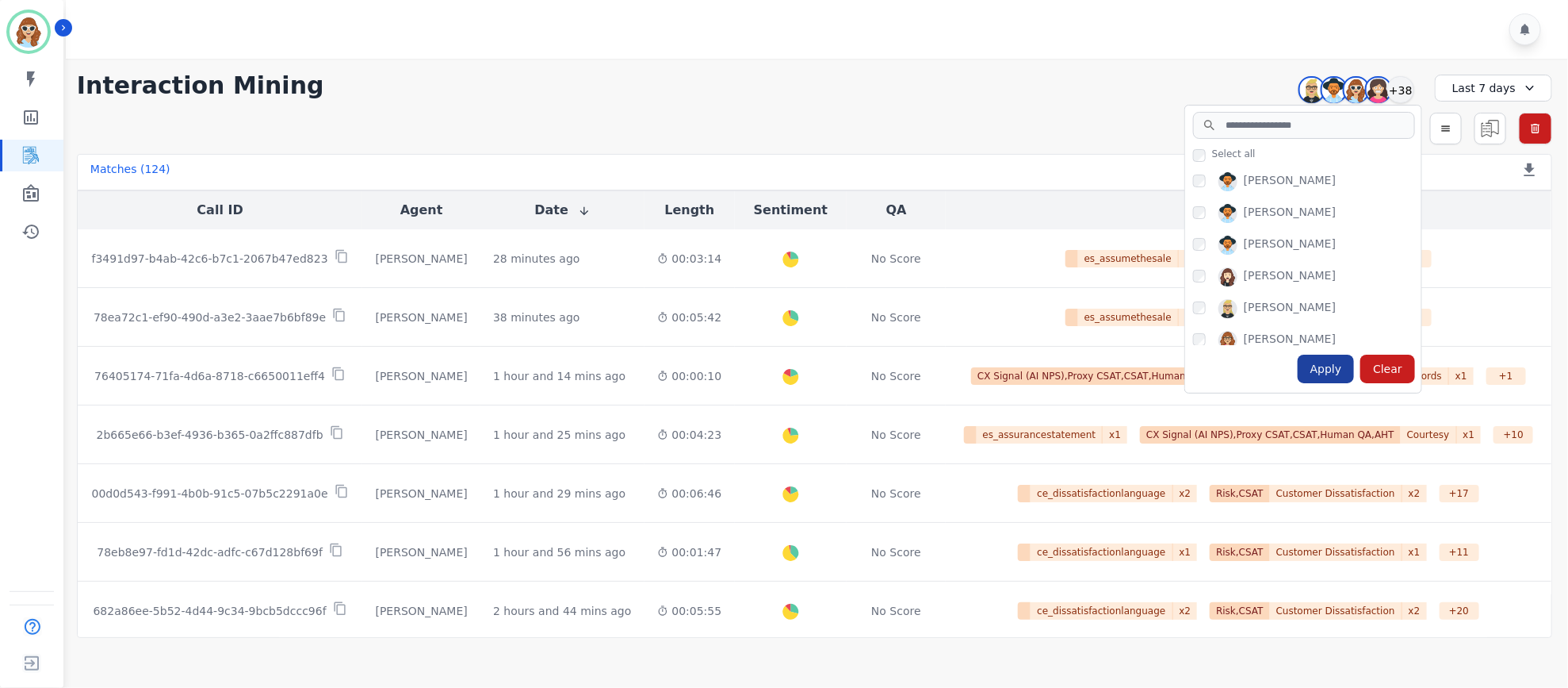
click at [1335, 367] on div "Apply" at bounding box center [1326, 368] width 57 height 28
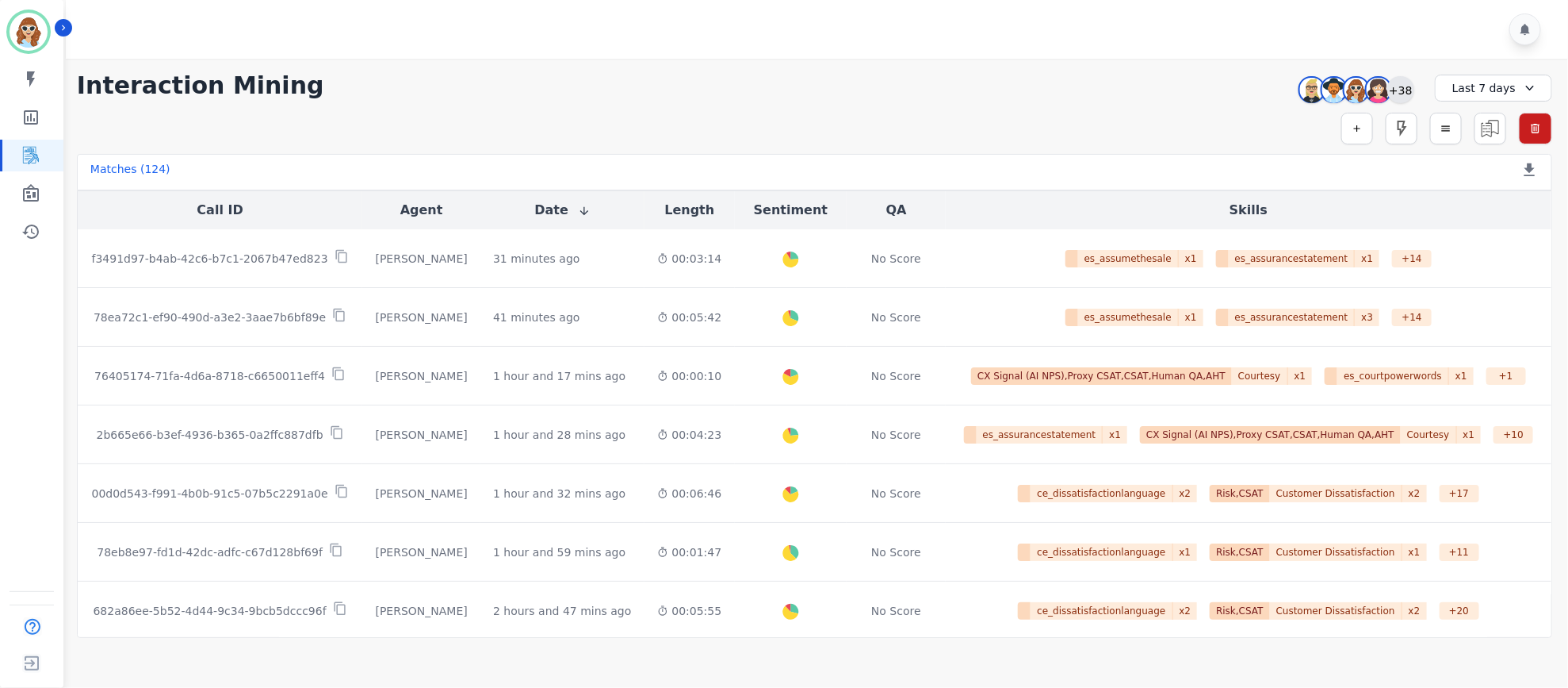
click at [1408, 87] on div "+38" at bounding box center [1401, 89] width 27 height 27
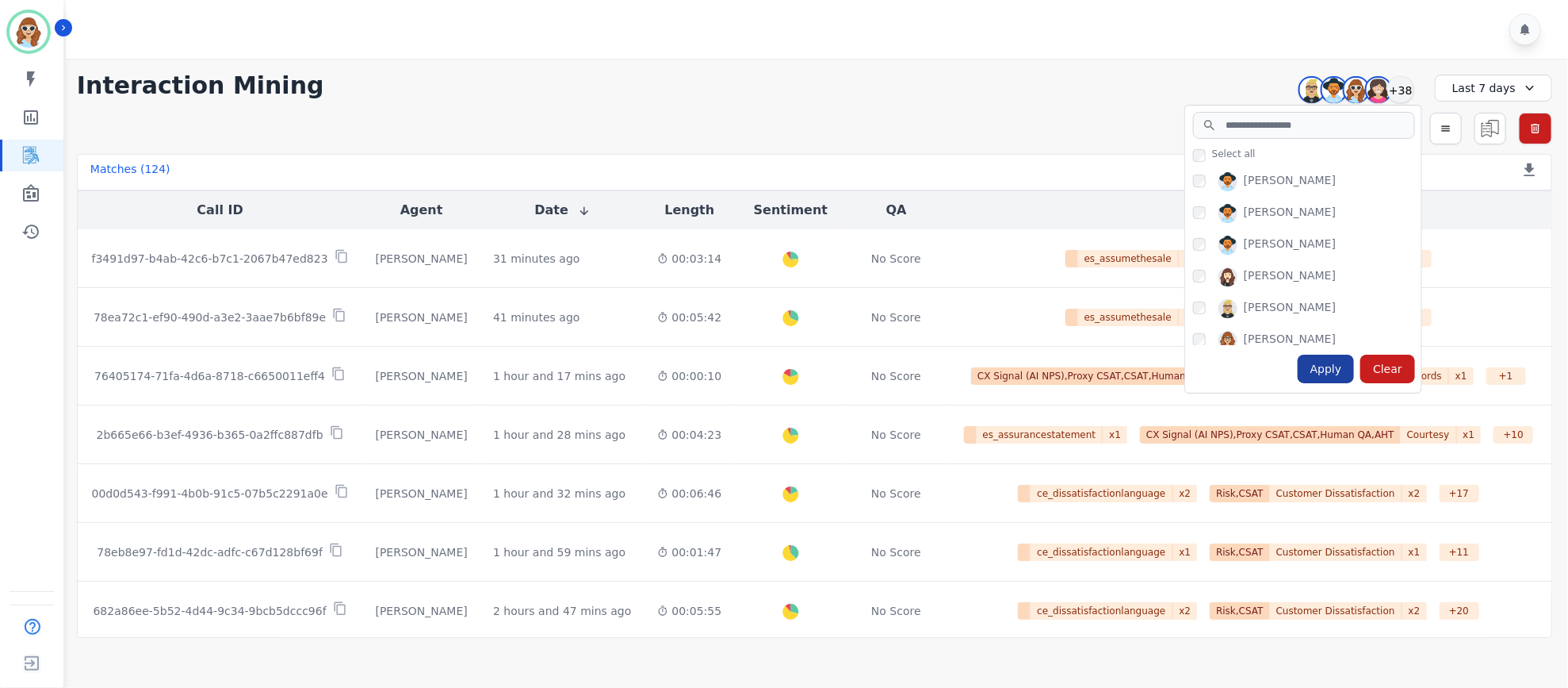
click at [1330, 371] on div "Apply" at bounding box center [1326, 368] width 57 height 28
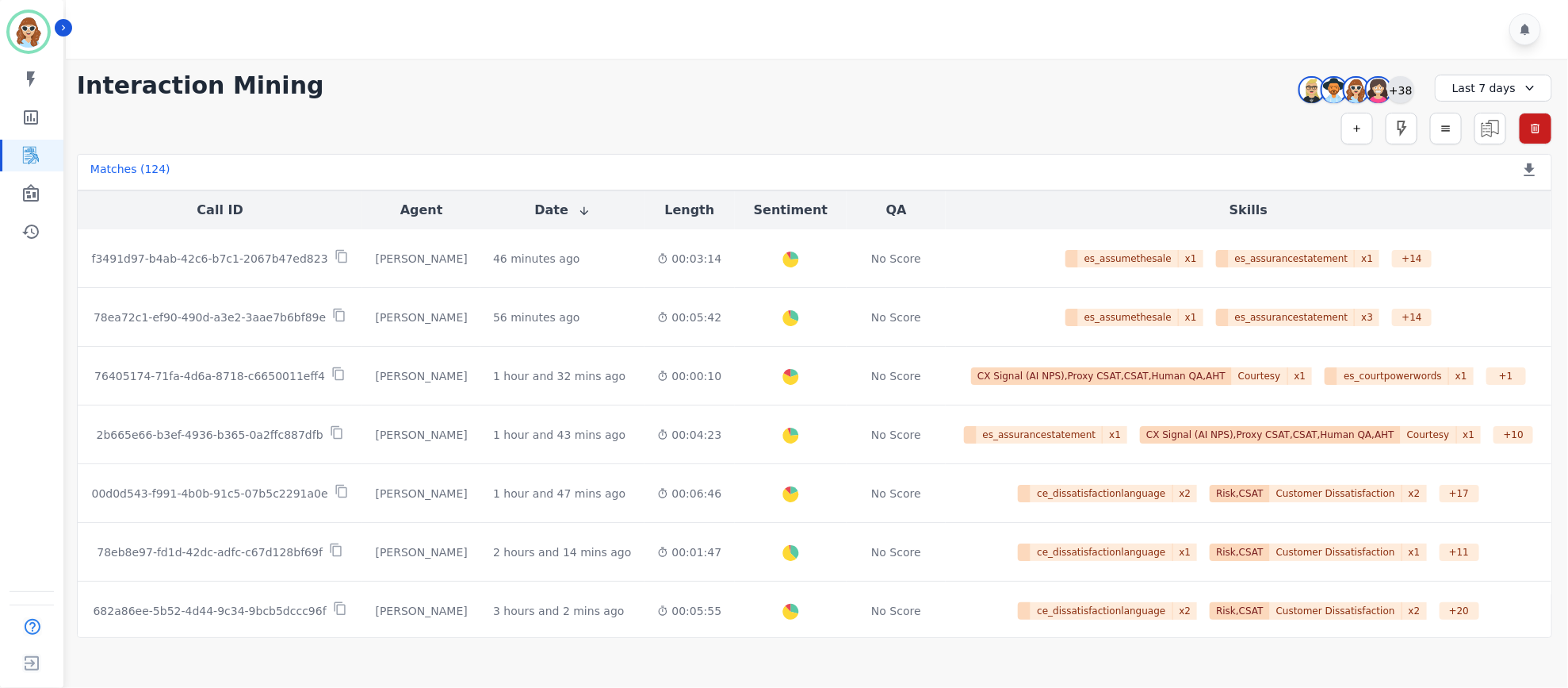
click at [1403, 90] on div "+38" at bounding box center [1401, 89] width 27 height 27
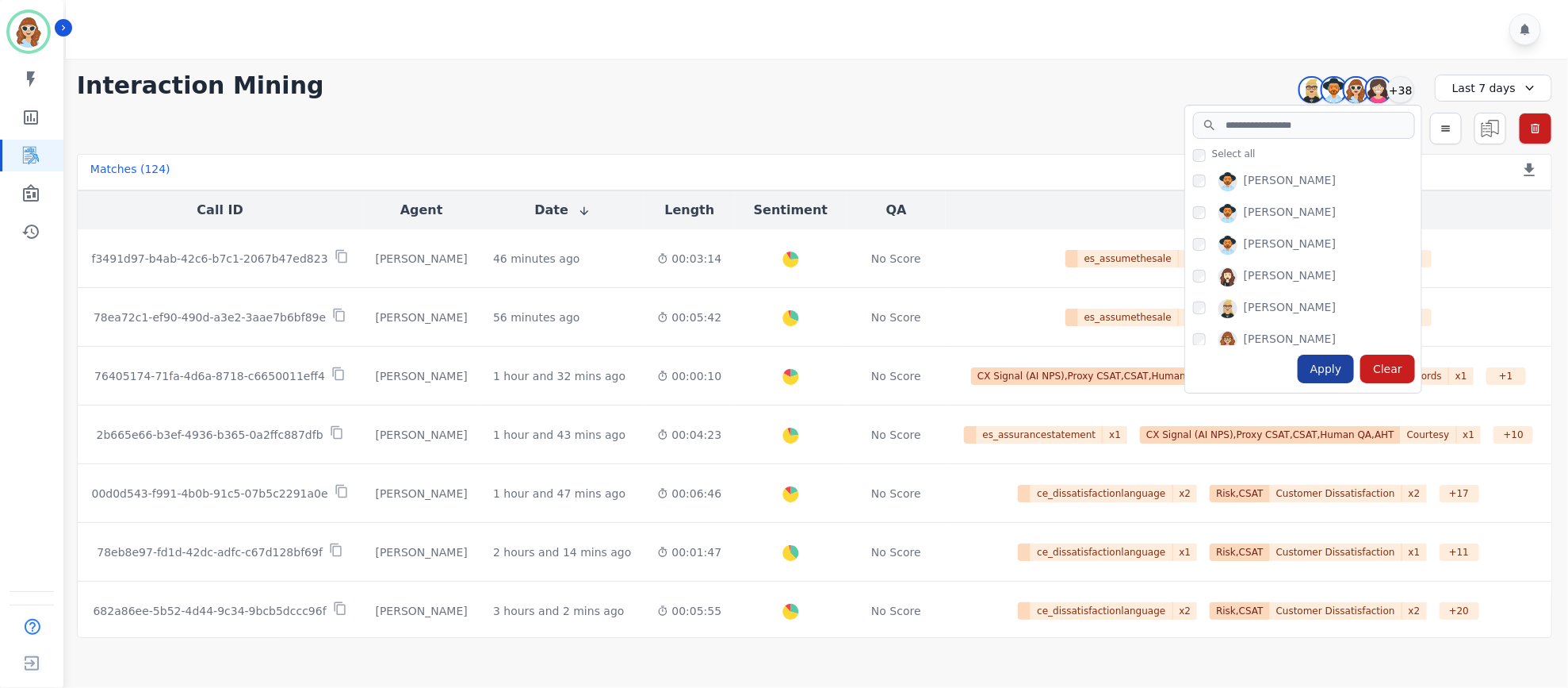
click at [1344, 370] on div "Apply" at bounding box center [1326, 368] width 57 height 28
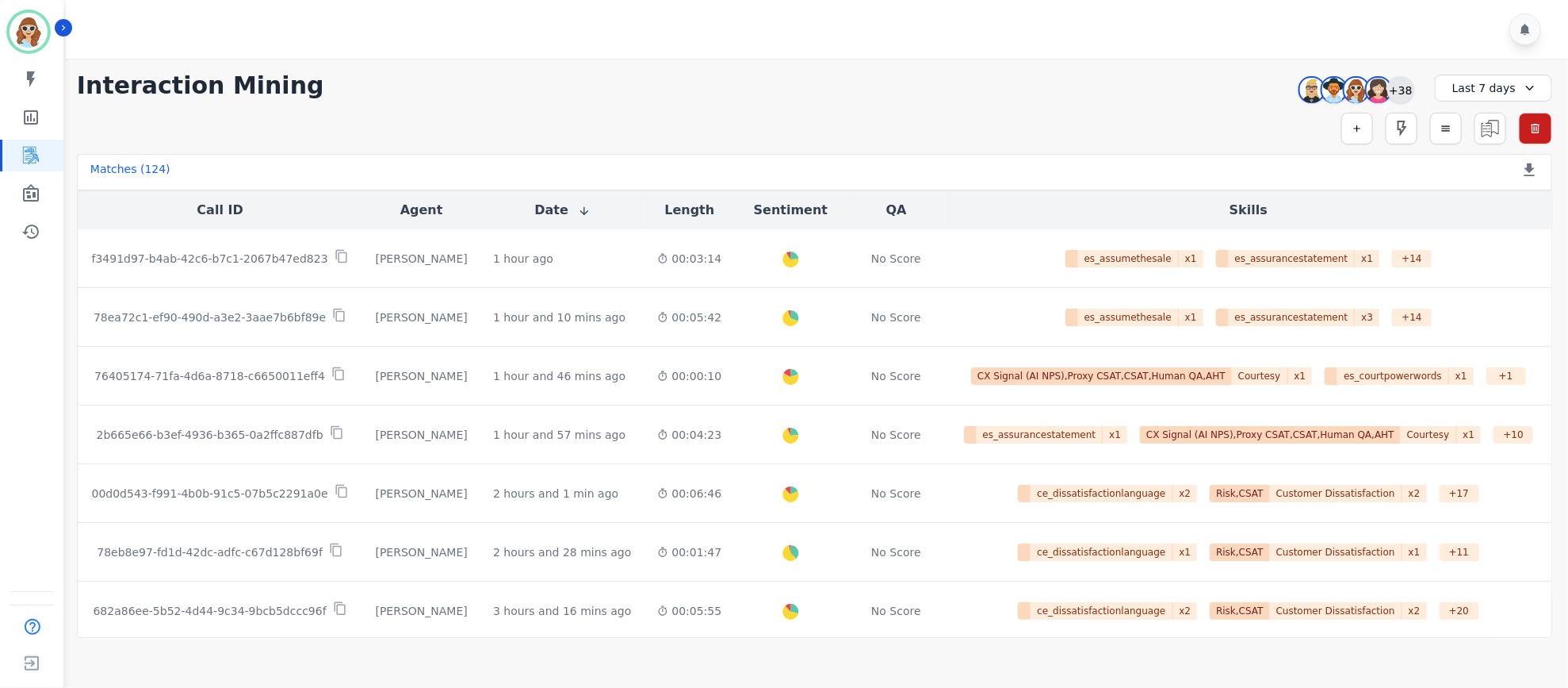
click at [1406, 90] on div "+38" at bounding box center [1401, 89] width 27 height 27
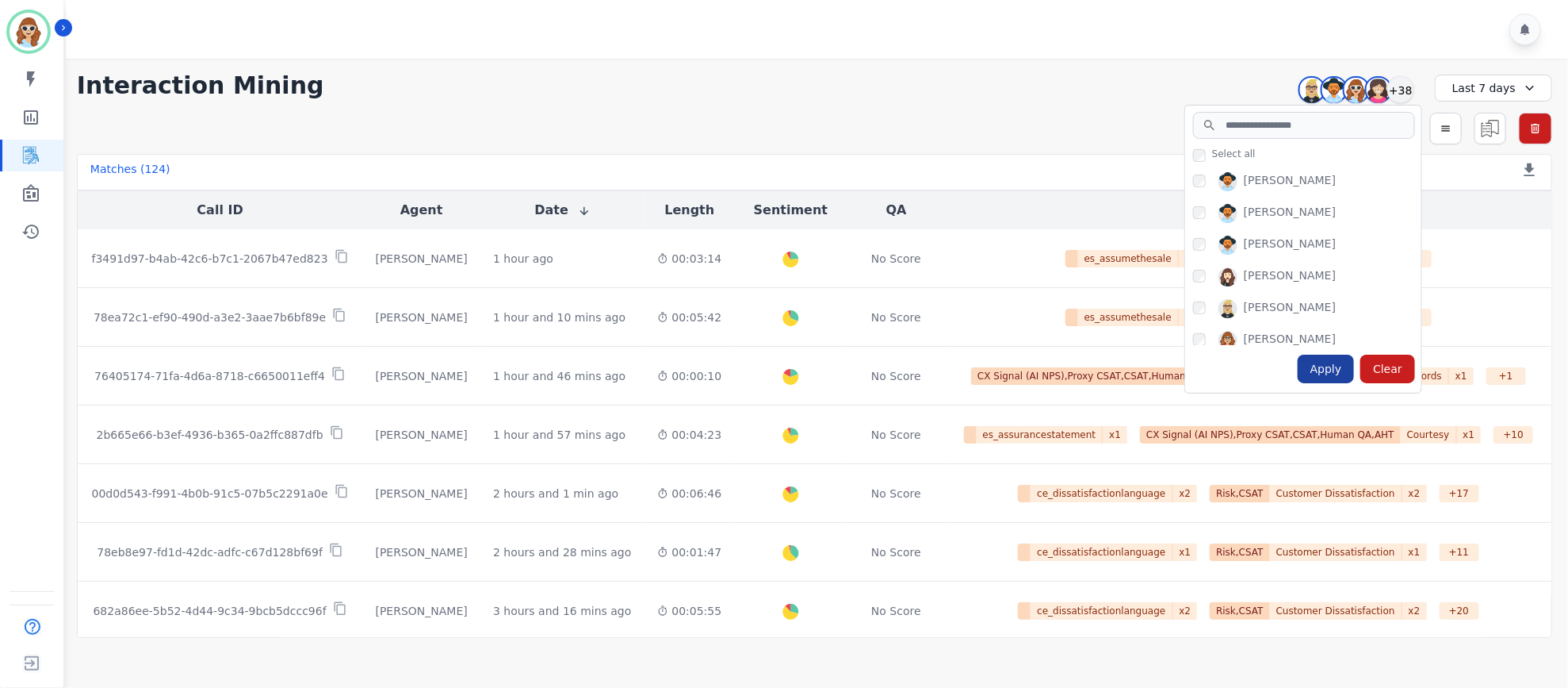
click at [1342, 373] on div "Apply" at bounding box center [1326, 368] width 57 height 28
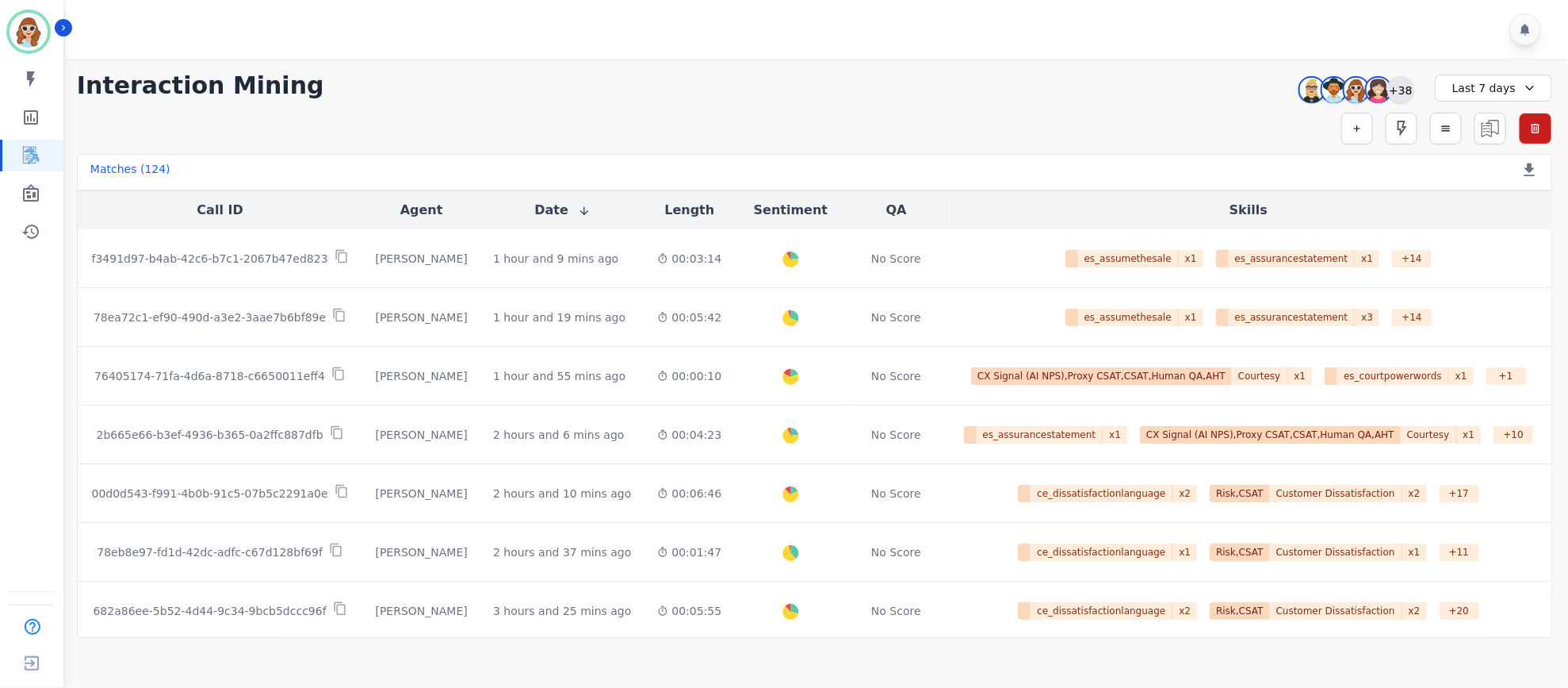
click at [1397, 82] on div "+38" at bounding box center [1401, 89] width 27 height 27
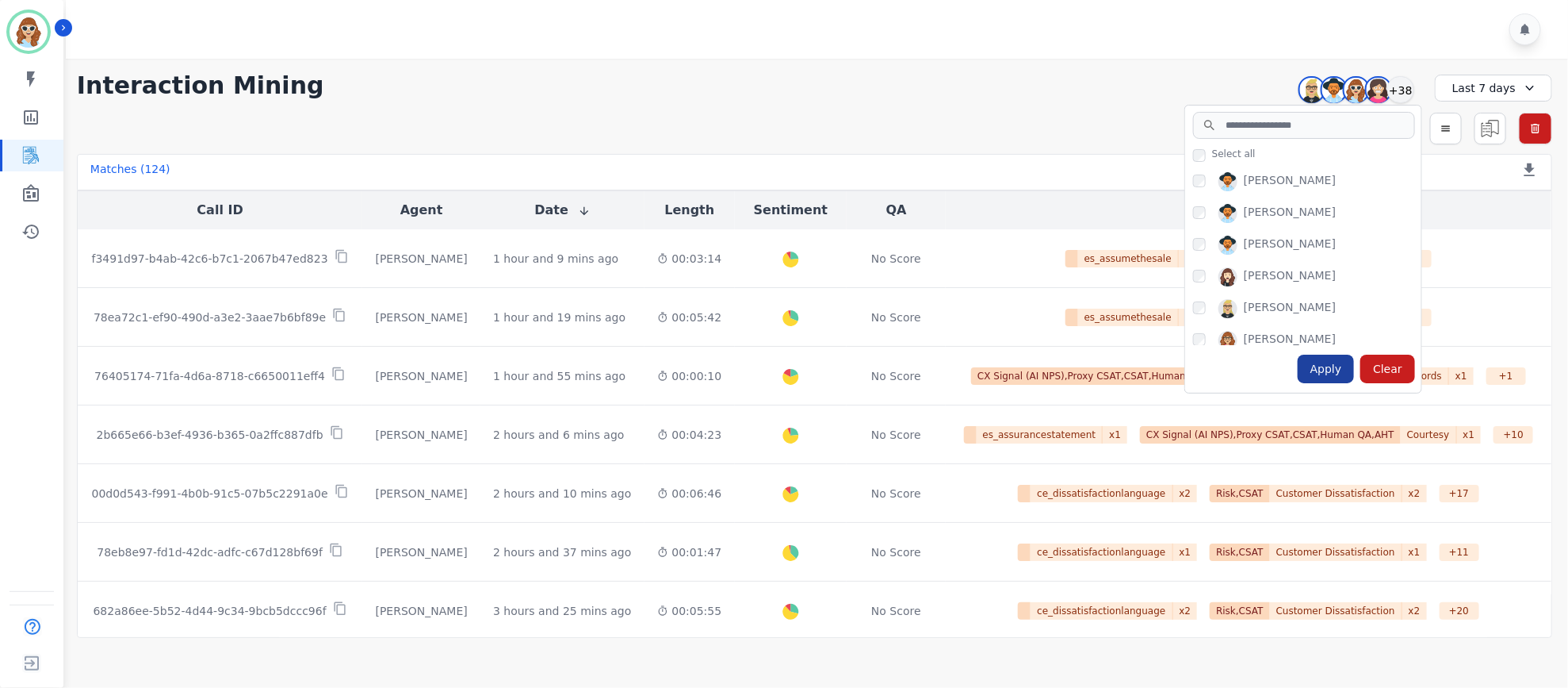
click at [1325, 371] on div "Apply" at bounding box center [1326, 368] width 57 height 28
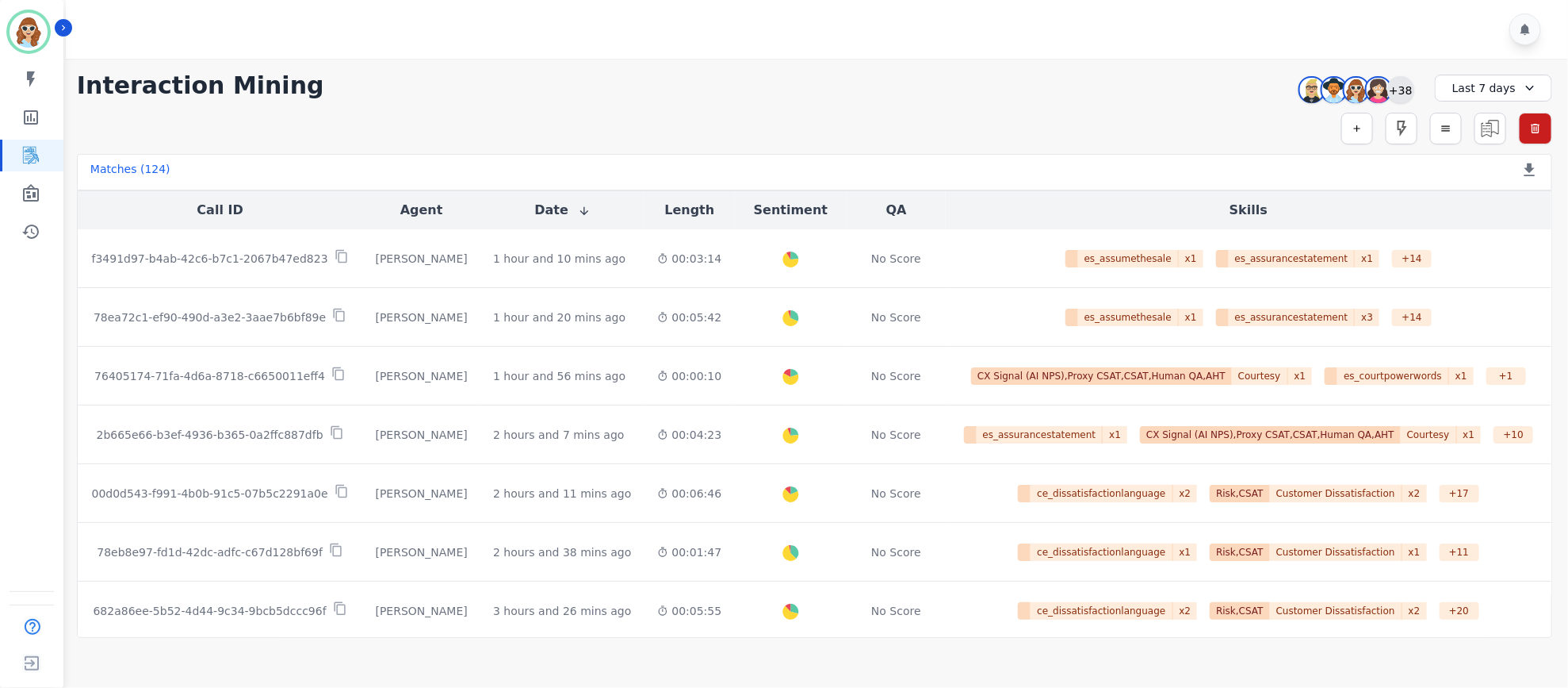
click at [1404, 96] on div "+38" at bounding box center [1401, 89] width 27 height 27
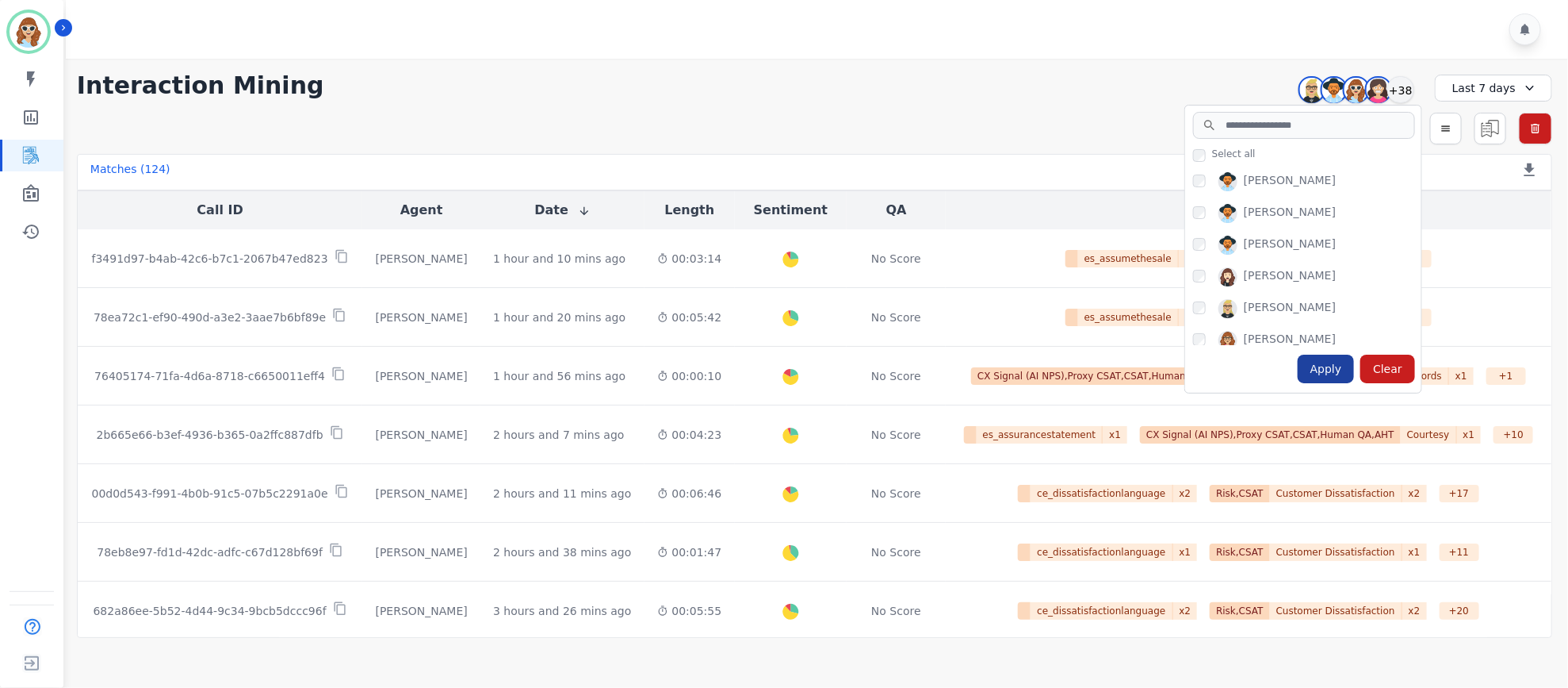
click at [1347, 362] on div "Apply" at bounding box center [1326, 368] width 57 height 28
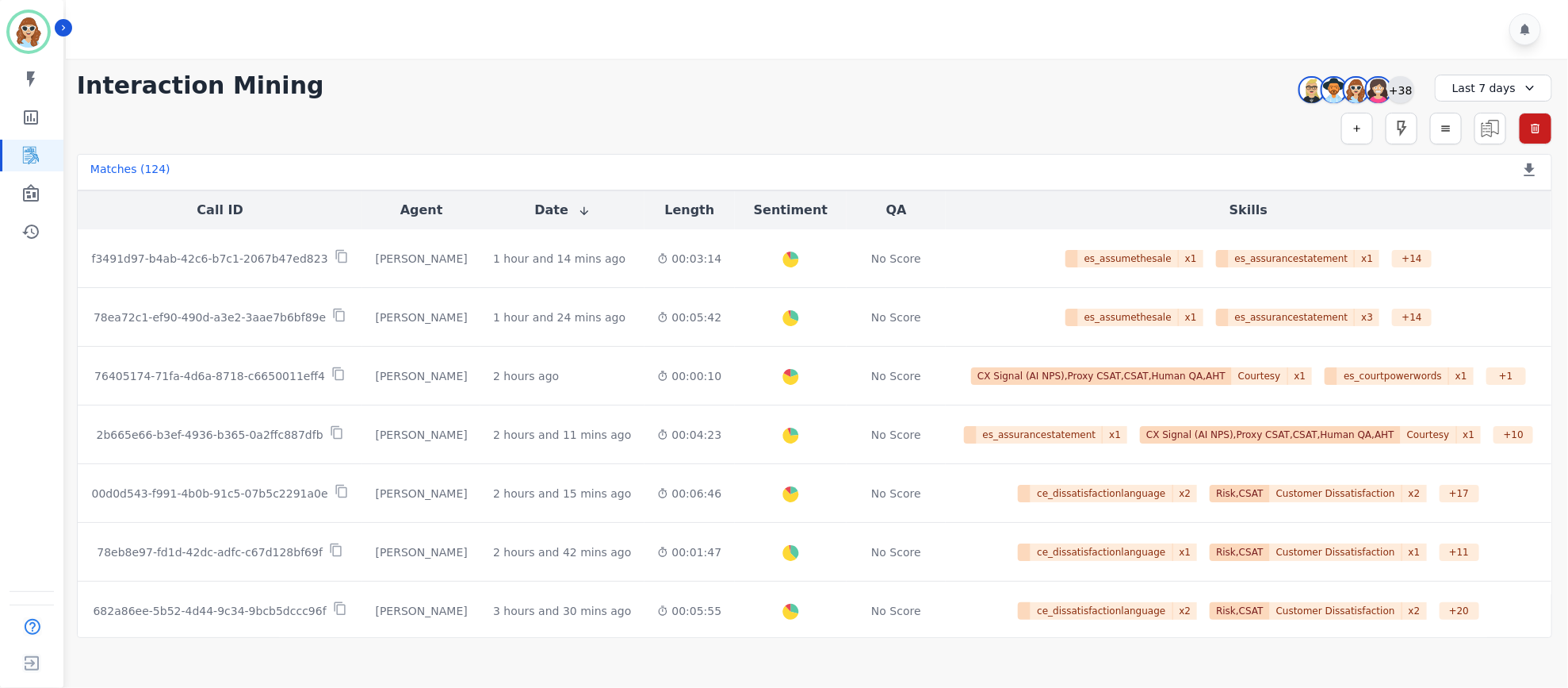
click at [1402, 89] on div "+38" at bounding box center [1401, 89] width 27 height 27
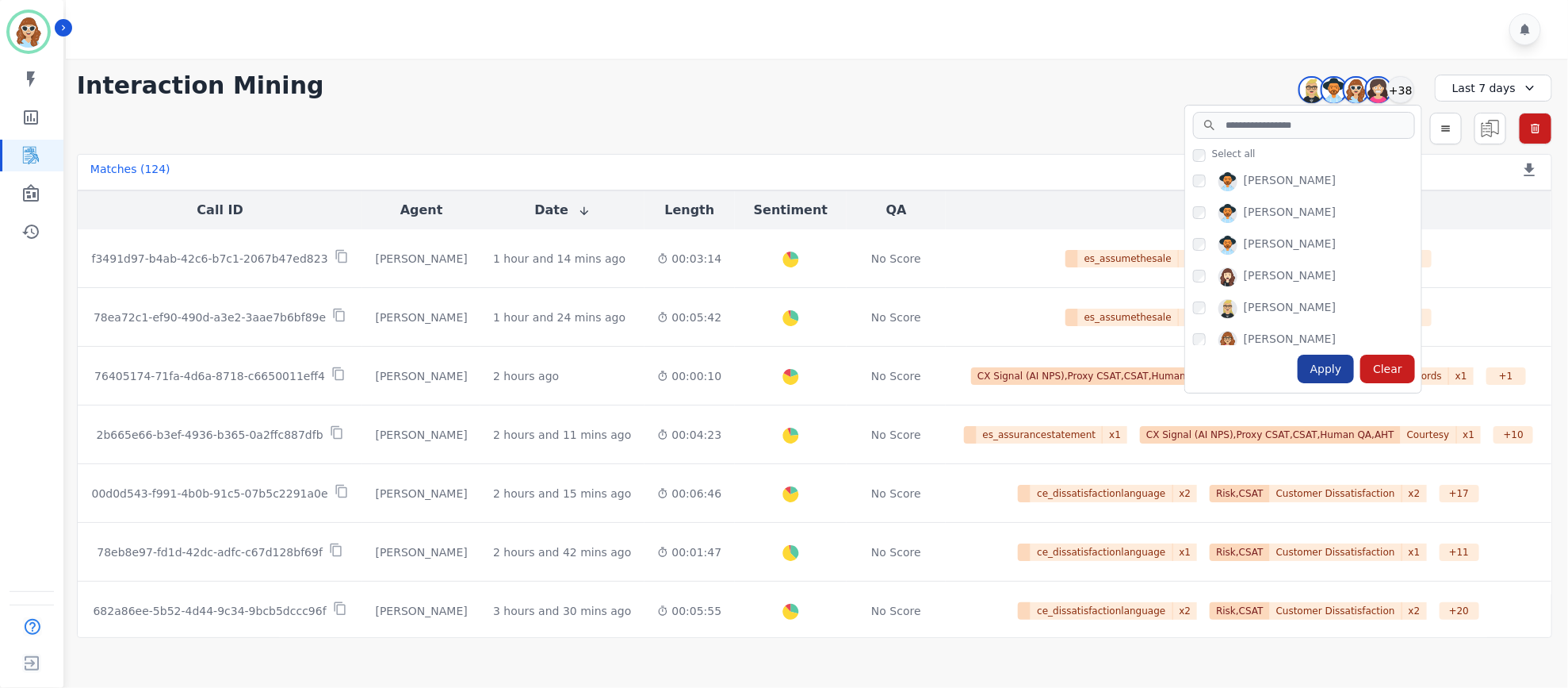
click at [1342, 365] on div "Apply" at bounding box center [1326, 368] width 57 height 28
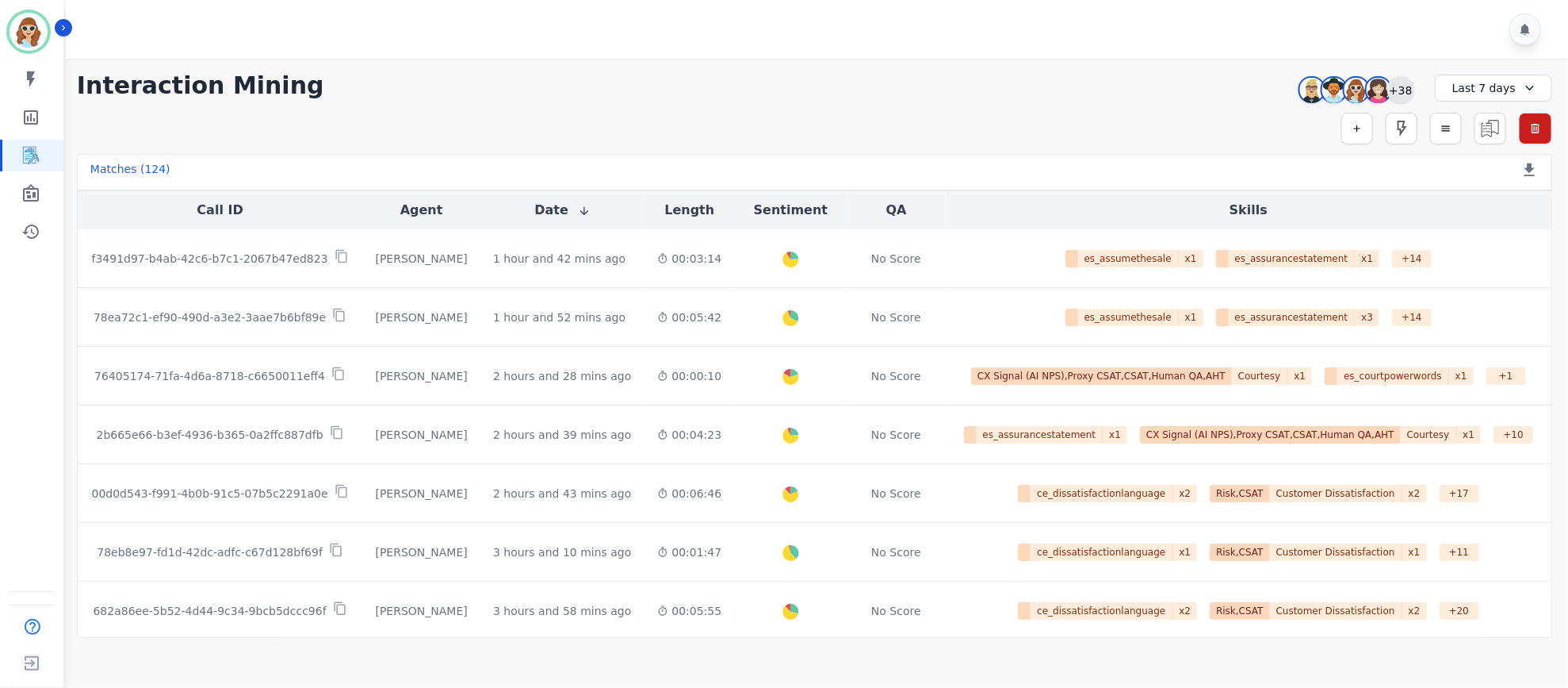
click at [1408, 90] on div "+38" at bounding box center [1401, 89] width 27 height 27
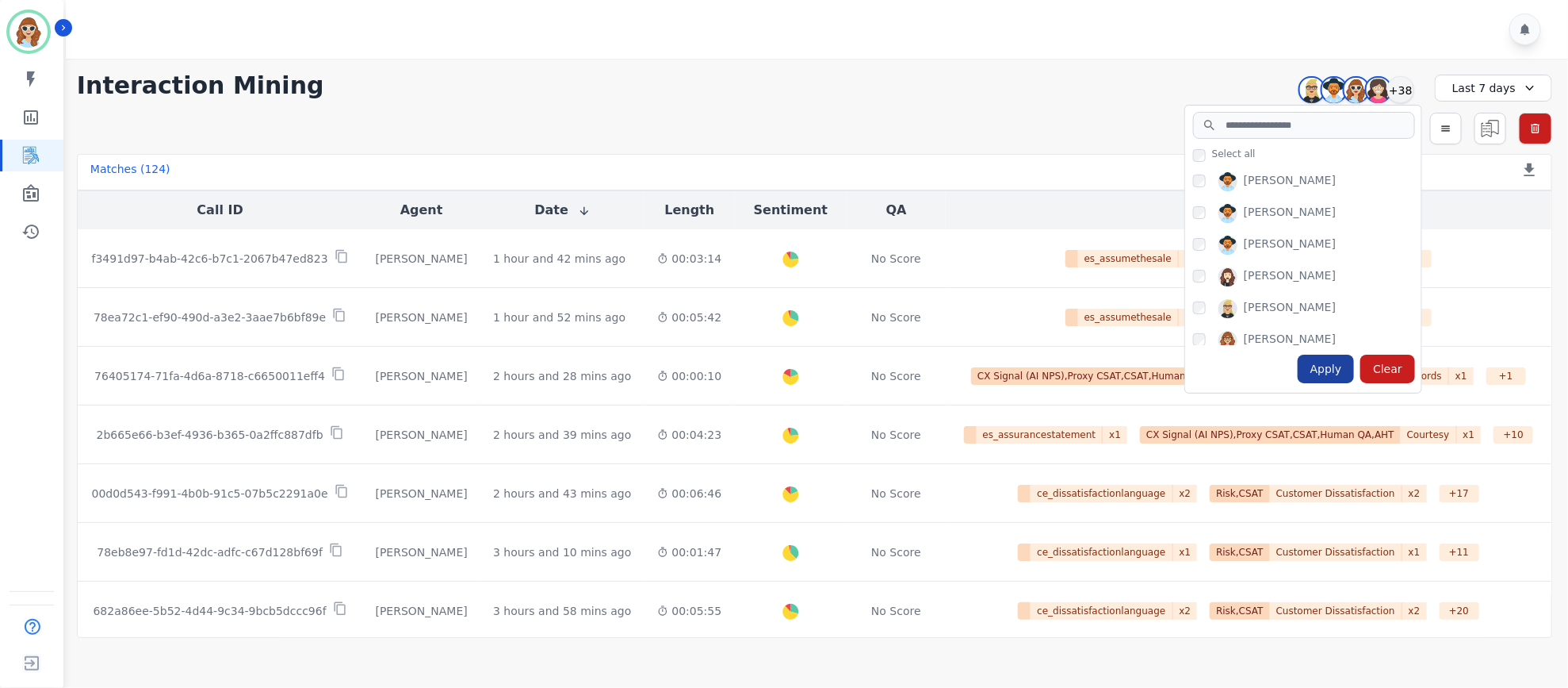
click at [1333, 367] on div "Apply" at bounding box center [1326, 368] width 57 height 28
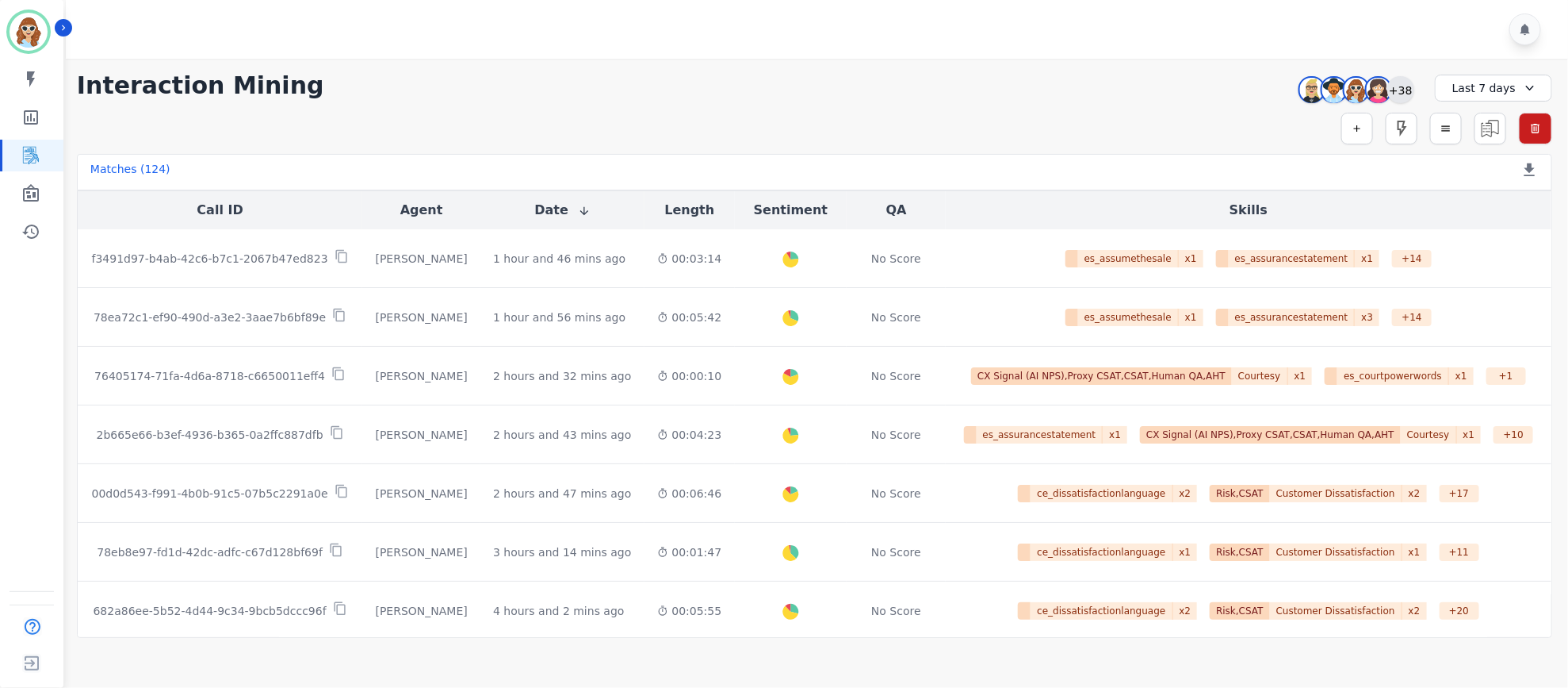
click at [1403, 91] on div "+38" at bounding box center [1401, 89] width 27 height 27
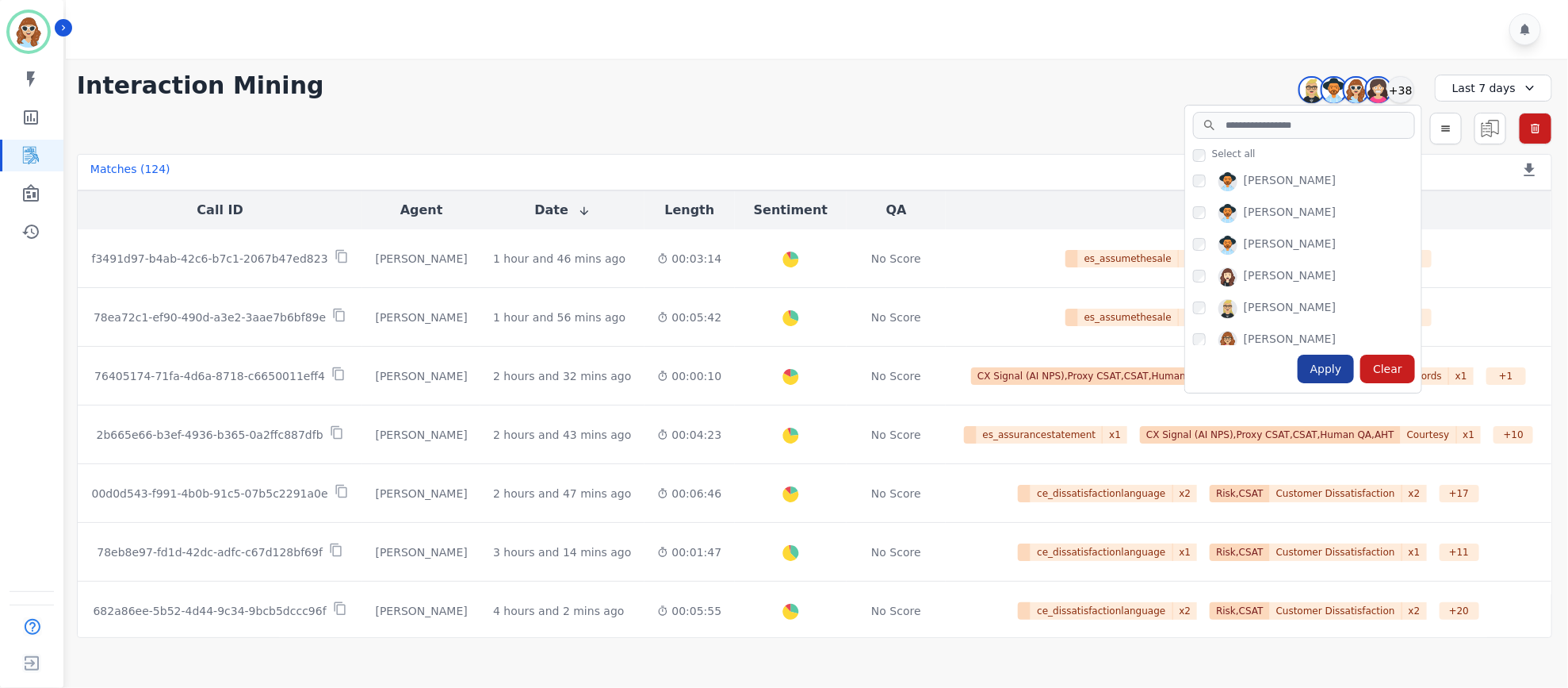
click at [1321, 376] on div "Apply" at bounding box center [1326, 368] width 57 height 28
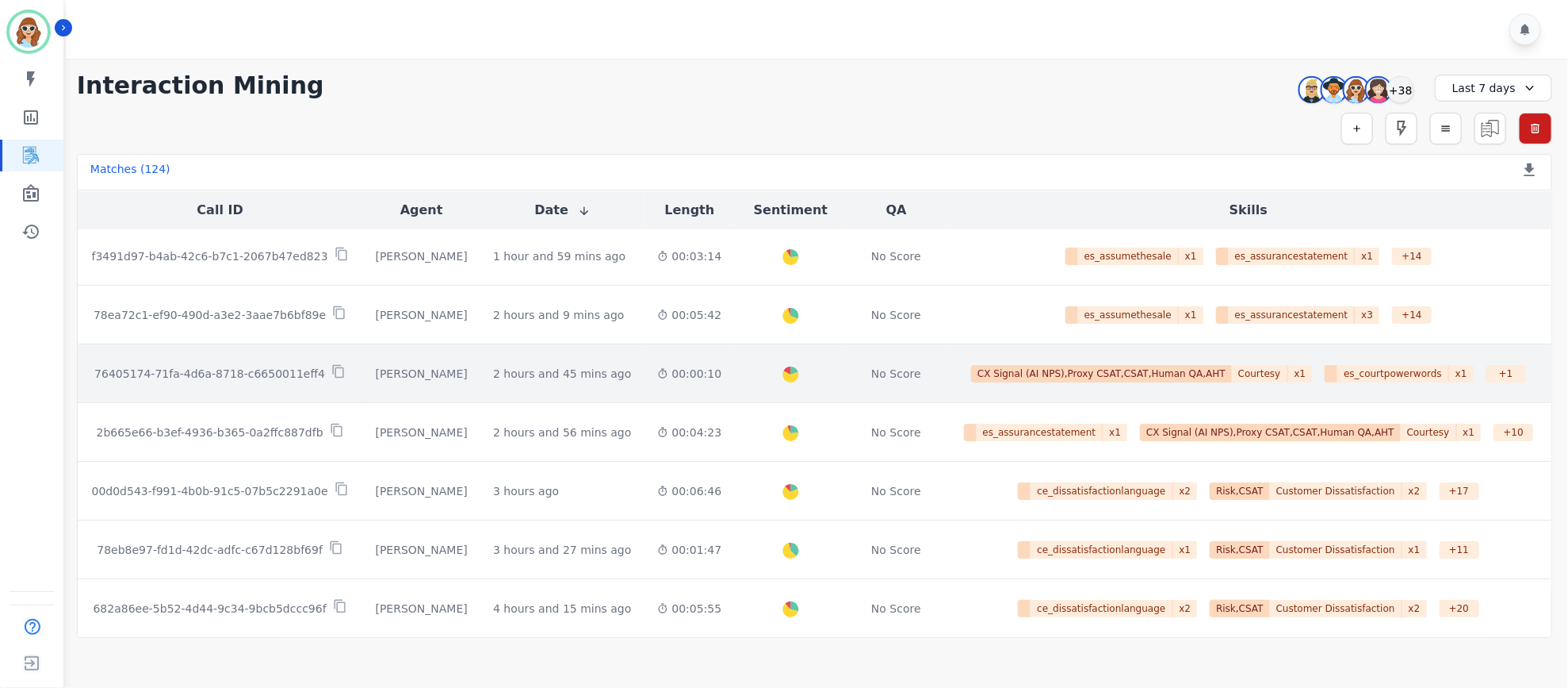
scroll to position [0, 0]
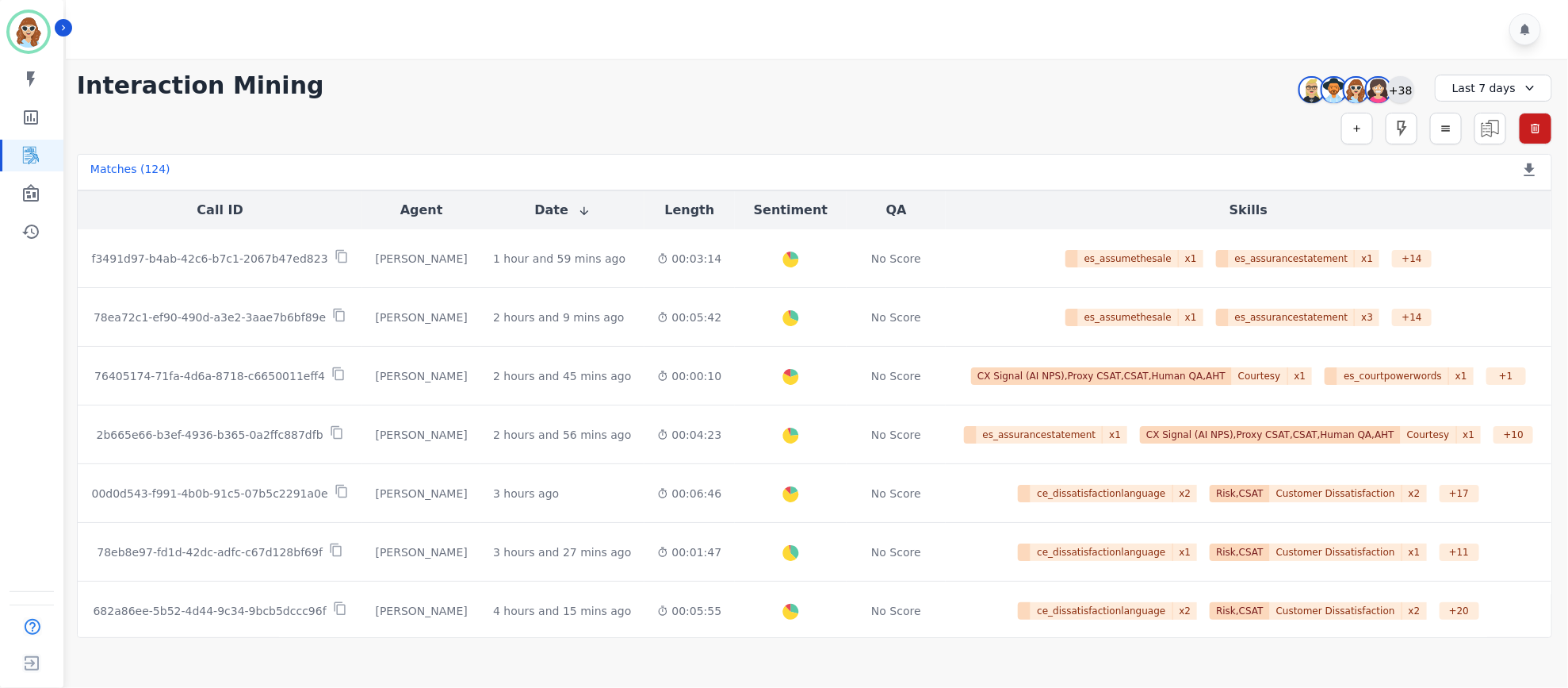
click at [1404, 89] on div "+38" at bounding box center [1401, 89] width 27 height 27
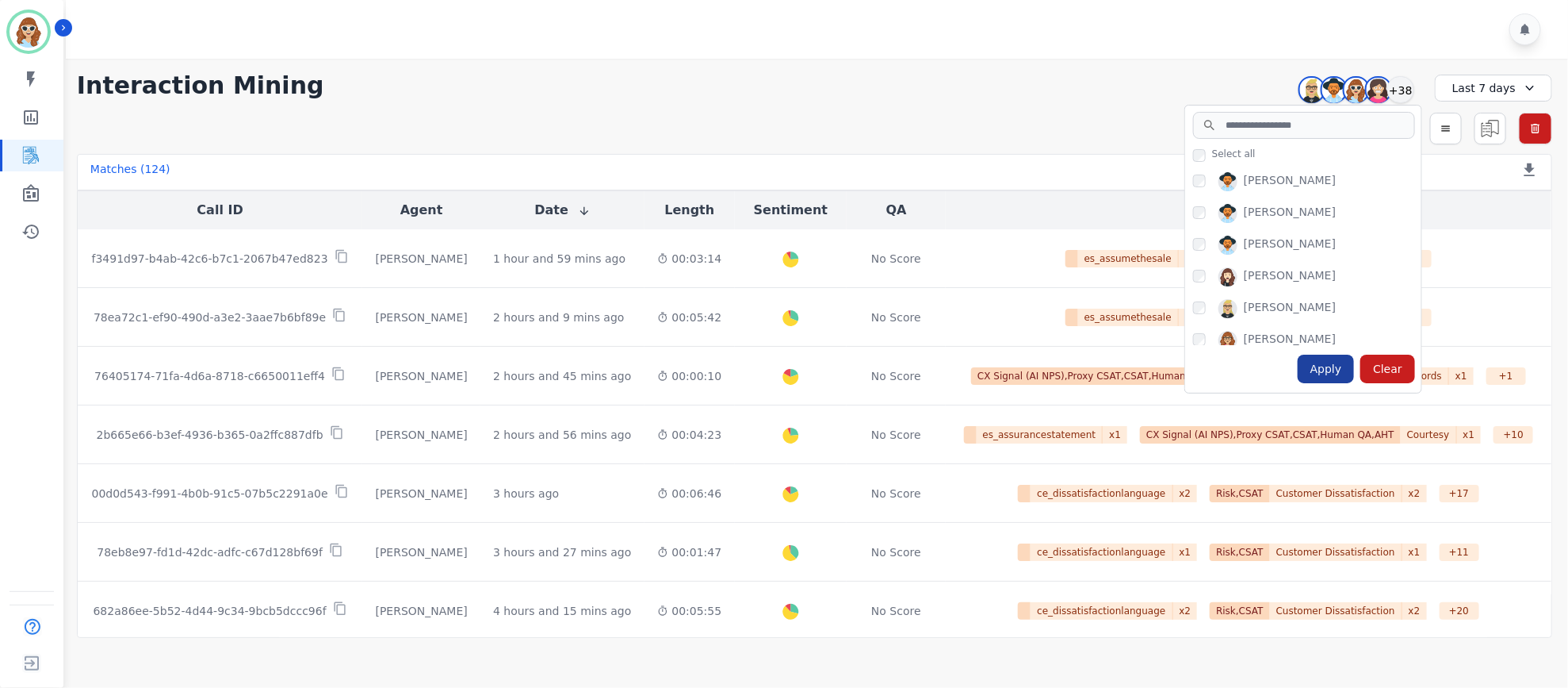
click at [1323, 373] on div "Apply" at bounding box center [1326, 368] width 57 height 28
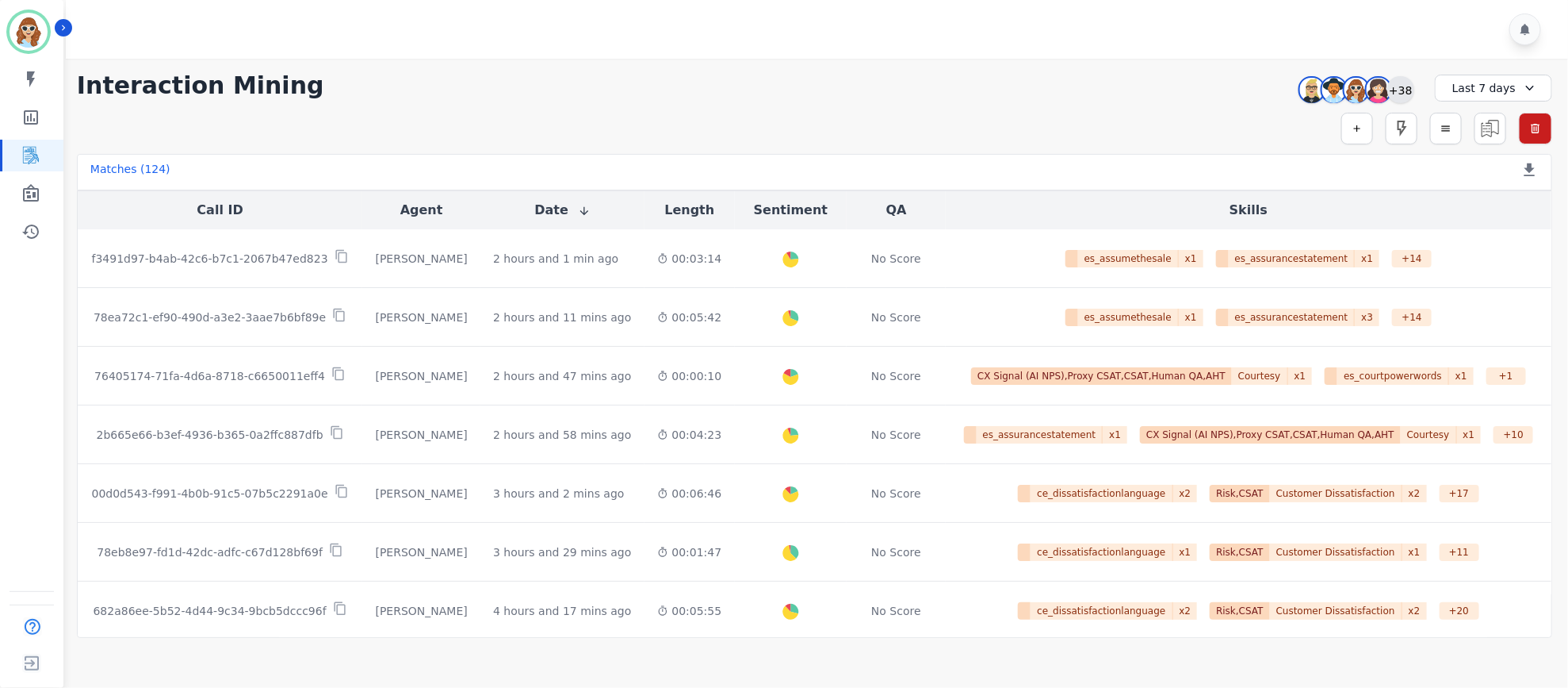
click at [1401, 87] on div "+38" at bounding box center [1401, 89] width 27 height 27
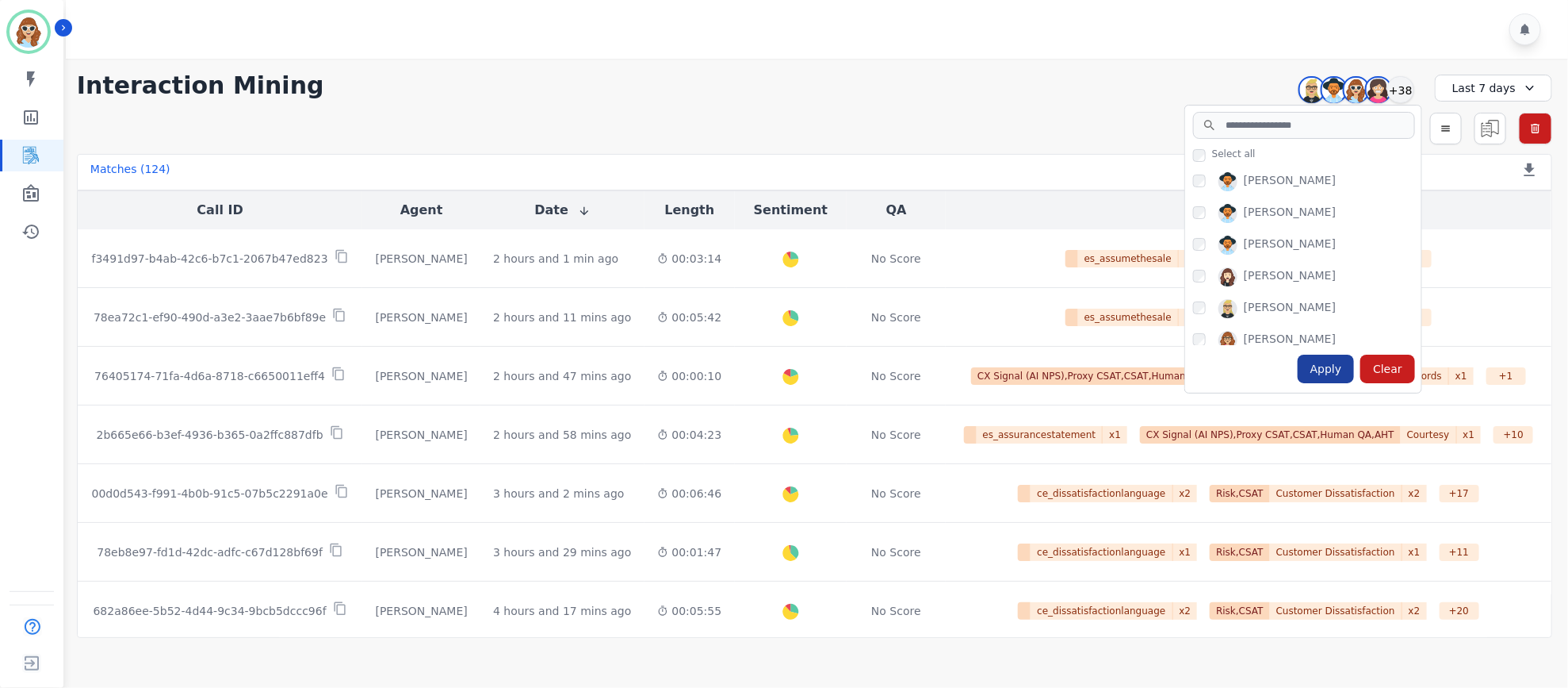
click at [1330, 376] on div "Apply" at bounding box center [1326, 368] width 57 height 28
